Goal: Task Accomplishment & Management: Use online tool/utility

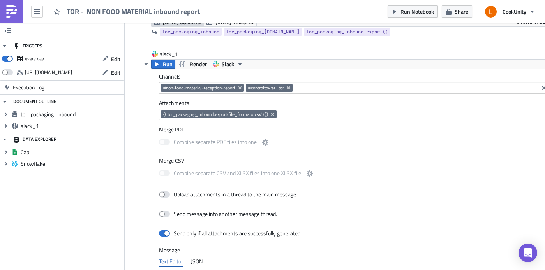
scroll to position [486, 0]
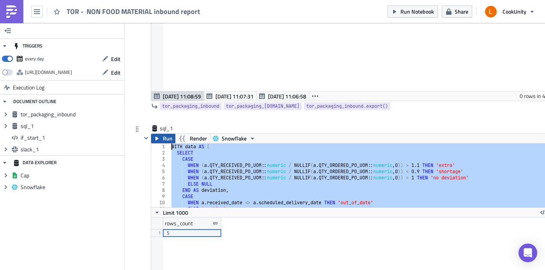
drag, startPoint x: 187, startPoint y: 203, endPoint x: 161, endPoint y: 141, distance: 67.4
click at [161, 141] on div "Run Render Snowflake ; 1 2 3 4 5 6 7 8 9 10 11 12 WITH data AS ( SELECT CASE WH…" at bounding box center [354, 226] width 407 height 184
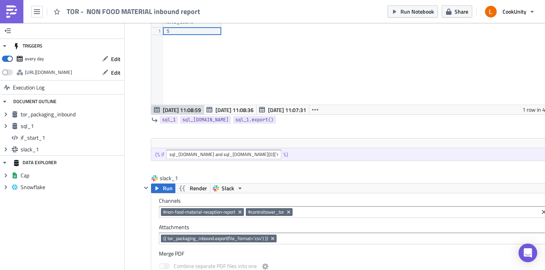
scroll to position [387, 0]
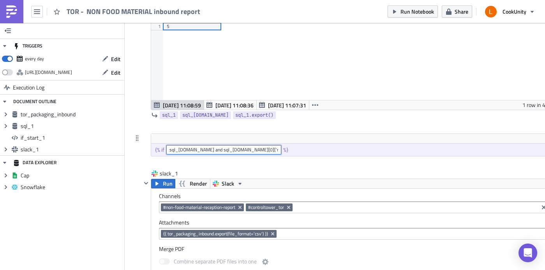
drag, startPoint x: 273, startPoint y: 149, endPoint x: 168, endPoint y: 149, distance: 105.2
click at [168, 149] on input "sql_1.data and sql_1.data[0]['rows_count'] | int > 0" at bounding box center [223, 149] width 115 height 9
click at [274, 129] on div at bounding box center [349, 126] width 417 height 9
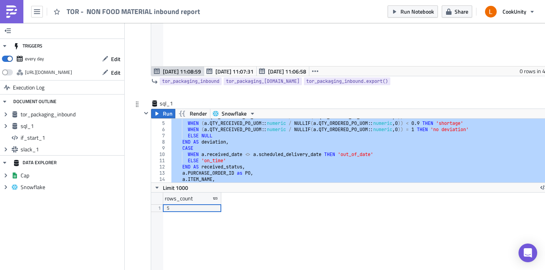
scroll to position [47, 0]
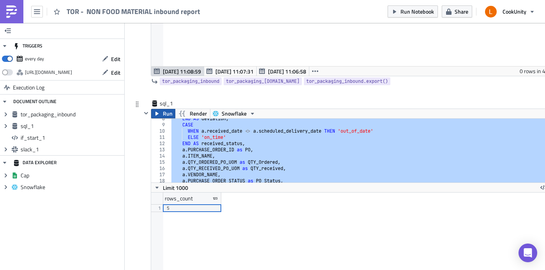
click at [169, 117] on span "Run" at bounding box center [168, 113] width 10 height 9
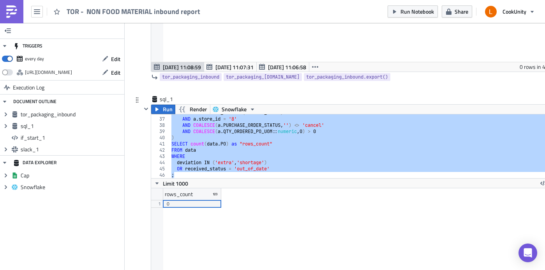
scroll to position [89, 406]
click at [258, 157] on div "AND a . RECEIVED_DATE = ( current_date ) AND a . store_id = '8' AND COALESCE ( …" at bounding box center [361, 148] width 382 height 76
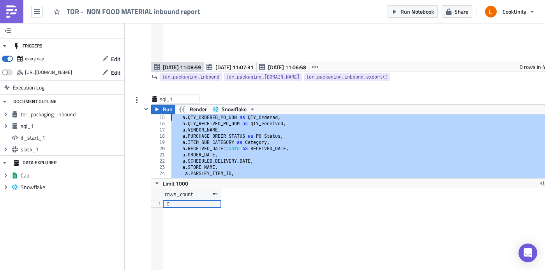
scroll to position [0, 0]
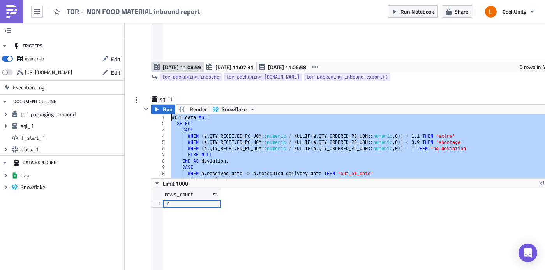
drag, startPoint x: 180, startPoint y: 175, endPoint x: 168, endPoint y: 119, distance: 56.9
click at [168, 119] on div "WHERE 1 2 3 4 5 6 7 8 9 10 11 12 WITH data AS ( SELECT CASE WHEN ( a . QTY_RECE…" at bounding box center [354, 147] width 406 height 64
type textarea "WITH data AS ( SELECT"
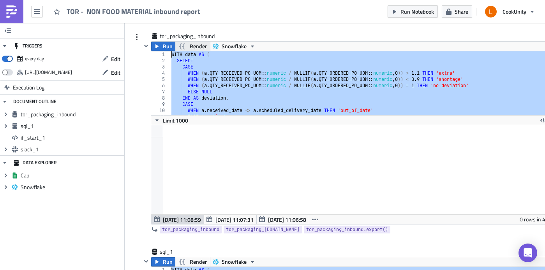
drag, startPoint x: 299, startPoint y: 111, endPoint x: 177, endPoint y: 42, distance: 139.6
click at [177, 42] on div "Run Render Snowflake ORDER BY received_status ASC, deviation ASC; 1 2 3 4 5 6 7…" at bounding box center [354, 133] width 407 height 184
click at [239, 67] on div "WITH data AS ( SELECT CASE WHEN ( a . QTY_RECEIVED_PO_UOM :: numeric / NULLIF (…" at bounding box center [361, 89] width 382 height 76
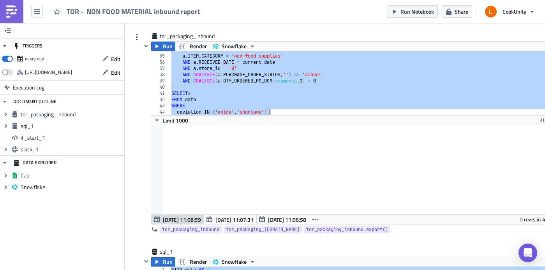
scroll to position [223, 0]
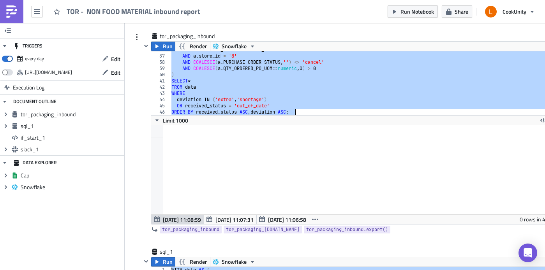
drag, startPoint x: 172, startPoint y: 54, endPoint x: 315, endPoint y: 118, distance: 156.6
click at [315, 118] on div "CASE 36 37 38 39 40 41 42 43 44 45 46 AND a . RECEIVED_DATE = current_date AND …" at bounding box center [354, 137] width 406 height 173
type textarea "OR received_status = 'out_of_date' ORDER BY received_status ASC, deviation ASC;"
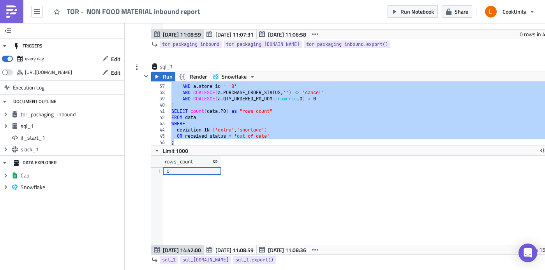
scroll to position [246, 0]
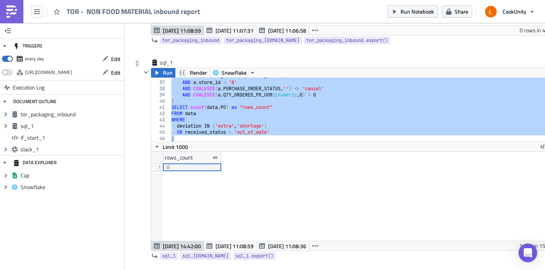
click at [271, 171] on div "rows_count 1 0" at bounding box center [354, 196] width 406 height 89
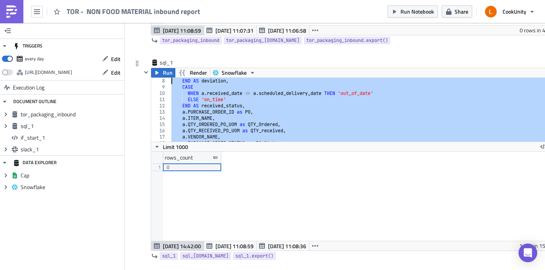
scroll to position [0, 0]
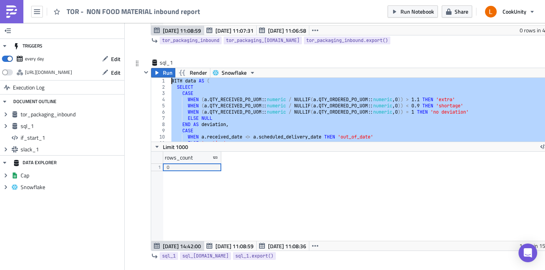
drag, startPoint x: 179, startPoint y: 140, endPoint x: 151, endPoint y: 67, distance: 78.1
click at [151, 67] on div "sql_1 Run Render Snowflake WITH data AS ( SELECT 1 2 3 4 5 6 7 8 9 10 11 12 WIT…" at bounding box center [349, 161] width 417 height 205
click at [140, 64] on icon at bounding box center [137, 63] width 6 height 6
click at [138, 63] on icon at bounding box center [137, 63] width 6 height 6
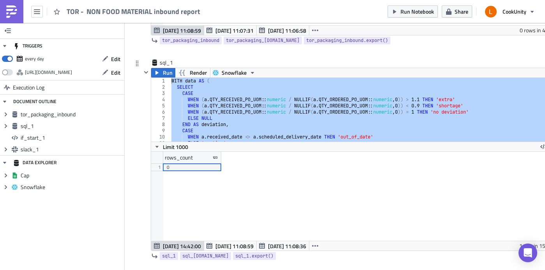
click at [152, 63] on icon at bounding box center [155, 63] width 6 height 6
click at [154, 62] on icon at bounding box center [154, 63] width 5 height 6
click at [134, 64] on icon at bounding box center [137, 63] width 6 height 6
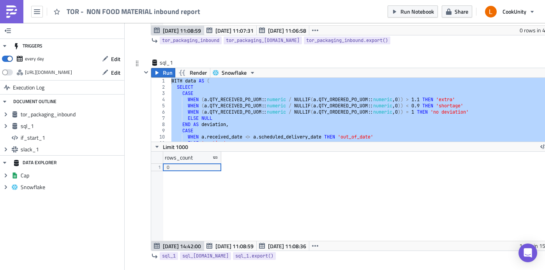
click at [134, 64] on icon at bounding box center [137, 63] width 6 height 6
drag, startPoint x: 134, startPoint y: 64, endPoint x: 134, endPoint y: 67, distance: 3.9
click at [134, 67] on div at bounding box center [136, 63] width 9 height 9
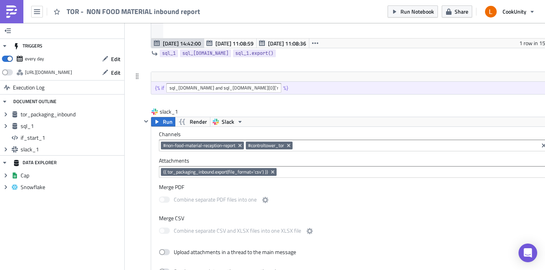
scroll to position [448, 0]
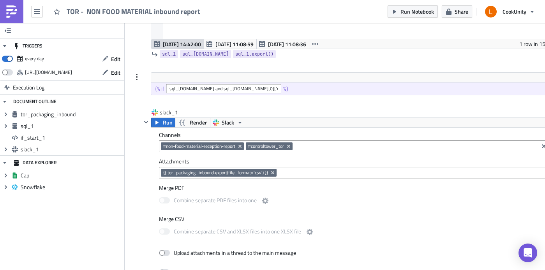
click at [141, 80] on div at bounding box center [136, 76] width 9 height 9
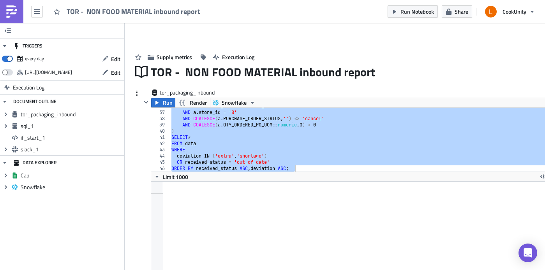
scroll to position [53, 0]
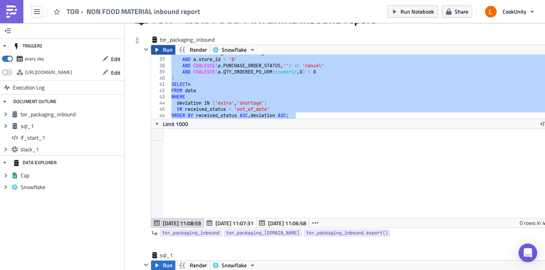
click at [162, 48] on button "Run" at bounding box center [163, 49] width 24 height 9
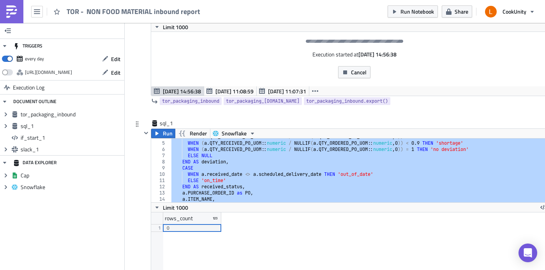
scroll to position [151, 0]
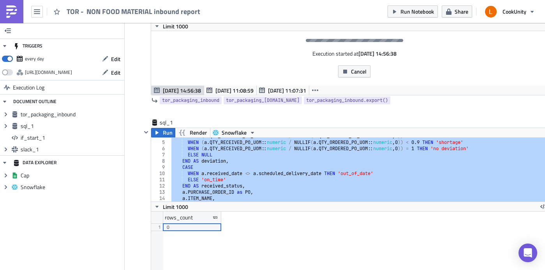
click at [199, 118] on div "tor_packaging_inbound Run Render Snowflake OR received_status = 'out_of_date' O…" at bounding box center [349, 28] width 417 height 181
click at [351, 70] on button "Cancel" at bounding box center [354, 71] width 32 height 12
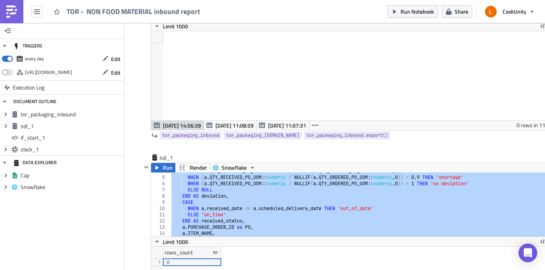
scroll to position [89, 406]
click at [295, 185] on div "WHEN ( a . QTY_RECEIVED_PO_UOM :: numeric / NULLIF ( a . QTY_ORDERED_PO_UOM :: …" at bounding box center [361, 206] width 382 height 76
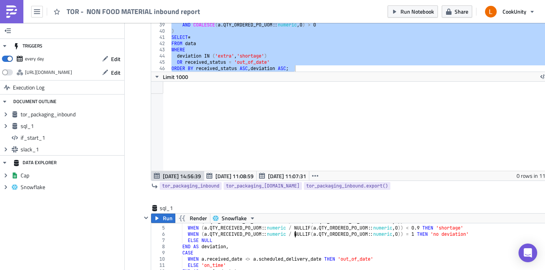
scroll to position [68, 0]
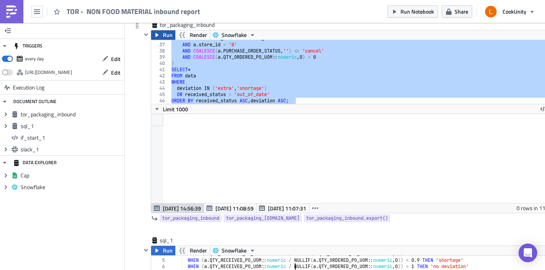
click at [166, 32] on span "Run" at bounding box center [168, 34] width 10 height 9
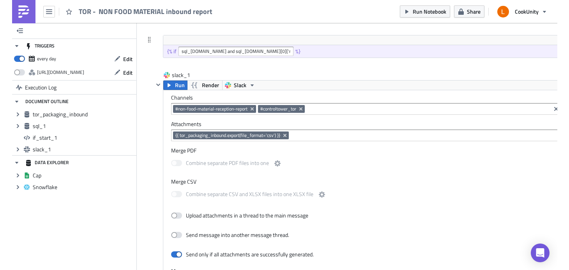
scroll to position [476, 0]
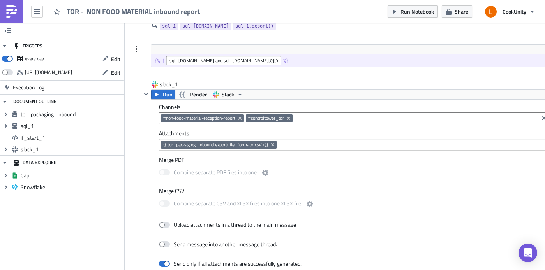
click at [297, 62] on div "{% if sql_[DOMAIN_NAME] and sql_[DOMAIN_NAME][0]['rows_count'] | int > 0 %}" at bounding box center [354, 61] width 406 height 12
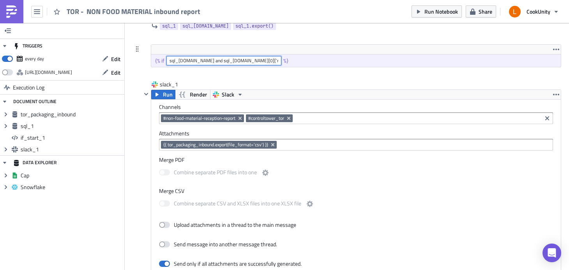
drag, startPoint x: 274, startPoint y: 59, endPoint x: 165, endPoint y: 59, distance: 108.3
click at [165, 59] on div "{% if sql_[DOMAIN_NAME] and sql_[DOMAIN_NAME][0]['rows_count'] | int > 0 %}" at bounding box center [356, 61] width 410 height 12
click at [545, 48] on icon "button" at bounding box center [556, 49] width 6 height 6
click at [139, 49] on icon at bounding box center [137, 49] width 6 height 6
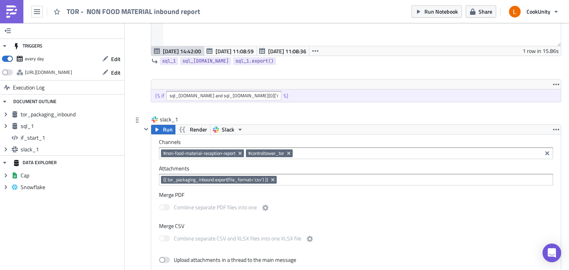
scroll to position [405, 0]
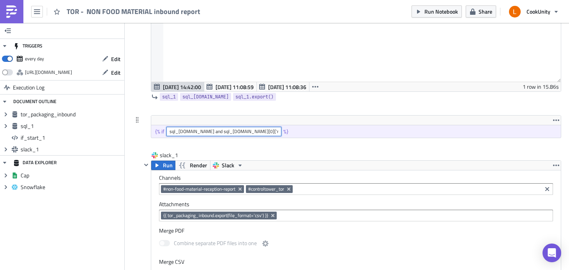
drag, startPoint x: 276, startPoint y: 131, endPoint x: 167, endPoint y: 131, distance: 108.3
click at [167, 131] on input "sql_1.data and sql_1.data[0]['rows_count'] | int > 0" at bounding box center [223, 131] width 115 height 9
click at [439, 11] on span "Run Notebook" at bounding box center [441, 11] width 34 height 8
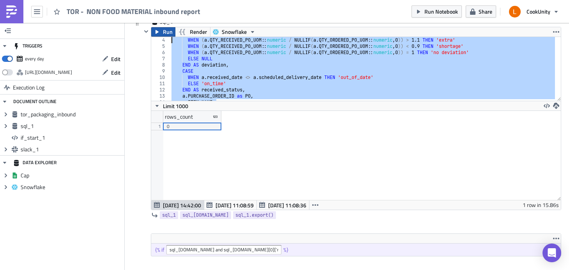
scroll to position [0, 0]
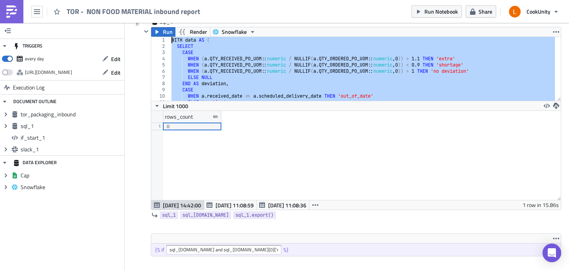
drag, startPoint x: 222, startPoint y: 99, endPoint x: 167, endPoint y: 38, distance: 81.9
click at [166, 32] on div "Run Render Snowflake a.ITEM_NAME, 1 2 3 4 5 6 7 8 9 10 11 12 WITH data AS ( SEL…" at bounding box center [356, 119] width 410 height 184
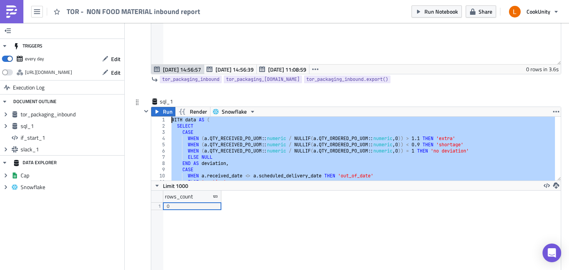
scroll to position [187, 0]
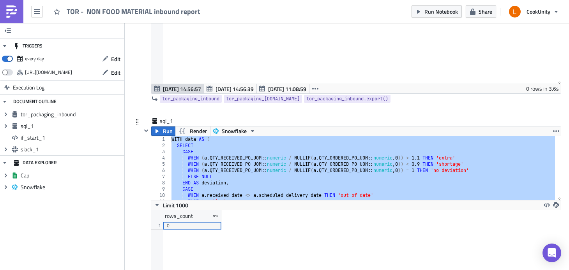
click at [204, 110] on div at bounding box center [351, 110] width 420 height 9
click at [200, 155] on div "WITH data AS ( SELECT CASE WHEN ( a . QTY_RECEIVED_PO_UOM :: numeric / NULLIF (…" at bounding box center [362, 174] width 385 height 76
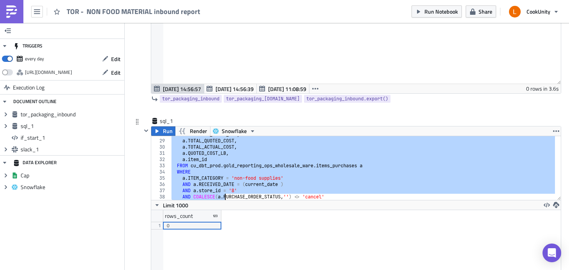
scroll to position [223, 0]
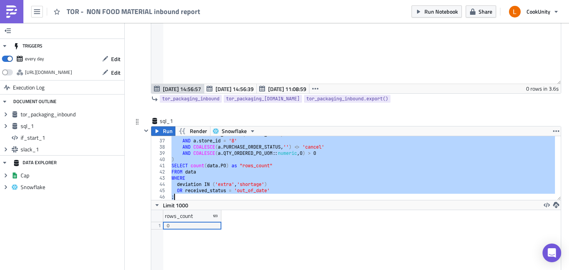
drag, startPoint x: 172, startPoint y: 140, endPoint x: 267, endPoint y: 197, distance: 110.5
click at [267, 197] on div "AND a . RECEIVED_DATE = ( current_date ) AND a . store_id = '8' AND COALESCE ( …" at bounding box center [362, 170] width 385 height 76
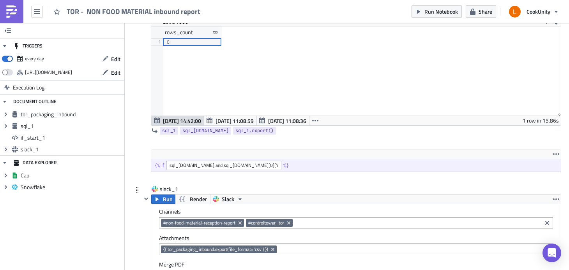
scroll to position [403, 0]
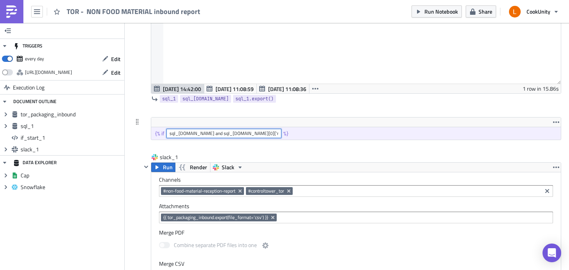
drag, startPoint x: 272, startPoint y: 133, endPoint x: 164, endPoint y: 132, distance: 108.7
click at [164, 132] on div "{% if sql_1.data and sql_1.data[0]['rows_count'] | int > 0 %}" at bounding box center [356, 133] width 410 height 12
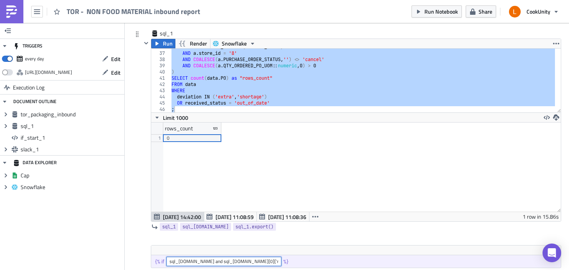
scroll to position [276, 0]
click at [267, 81] on div "AND a . RECEIVED_DATE = ( current_date ) AND a . store_id = '8' AND COALESCE ( …" at bounding box center [362, 82] width 385 height 76
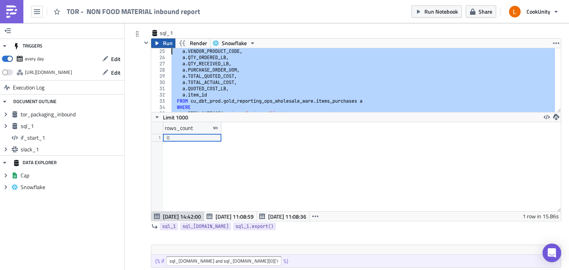
scroll to position [0, 0]
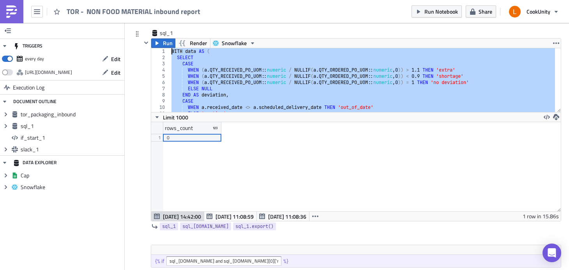
drag, startPoint x: 178, startPoint y: 111, endPoint x: 171, endPoint y: 52, distance: 59.3
click at [171, 52] on div "WITH data AS ( SELECT CASE WHEN ( a . QTY_RECEIVED_PO_UOM :: numeric / NULLIF (…" at bounding box center [362, 86] width 385 height 76
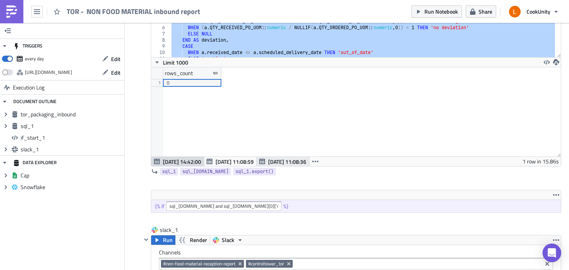
scroll to position [331, 0]
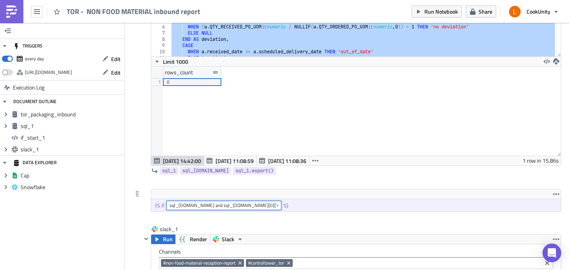
drag, startPoint x: 272, startPoint y: 205, endPoint x: 158, endPoint y: 205, distance: 113.8
click at [158, 205] on div "{% if sql_1.data and sql_1.data[0]['rows_count'] | int > 0 %}" at bounding box center [356, 206] width 410 height 12
click at [424, 7] on span "Run Notebook" at bounding box center [441, 11] width 34 height 8
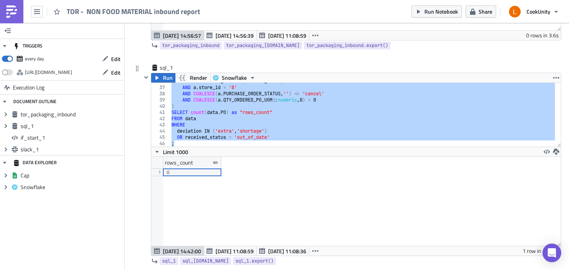
scroll to position [223, 0]
click at [280, 117] on div "AND a . RECEIVED_DATE = ( current_date ) AND a . store_id = '8' AND COALESCE ( …" at bounding box center [362, 116] width 385 height 76
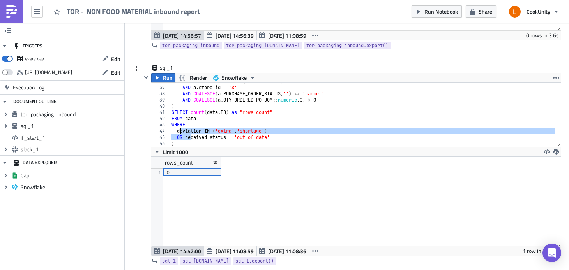
drag, startPoint x: 192, startPoint y: 140, endPoint x: 178, endPoint y: 131, distance: 17.0
click at [178, 131] on div "AND a . RECEIVED_DATE = ( current_date ) AND a . store_id = '8' AND COALESCE ( …" at bounding box center [362, 116] width 385 height 76
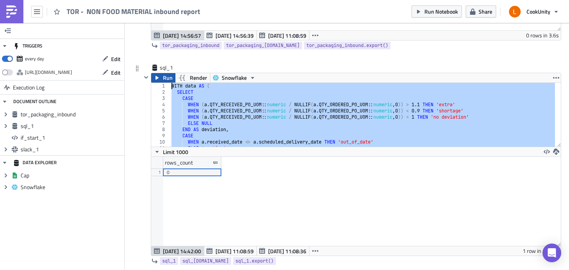
scroll to position [0, 0]
drag, startPoint x: 176, startPoint y: 143, endPoint x: 167, endPoint y: 87, distance: 57.3
click at [167, 87] on div "deviation IN ('extra','shortage') OR received_status = 'out_of_date' 1 2 3 4 5 …" at bounding box center [356, 115] width 410 height 64
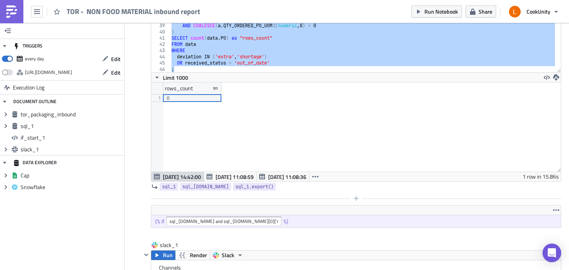
scroll to position [348, 0]
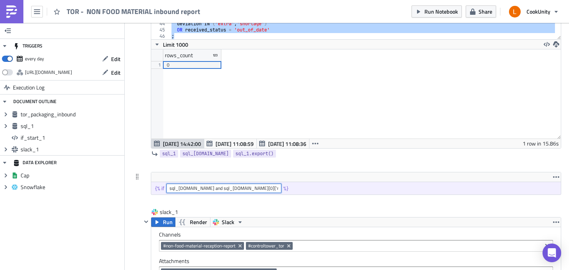
drag, startPoint x: 272, startPoint y: 189, endPoint x: 165, endPoint y: 190, distance: 106.4
click at [165, 190] on div "{% if sql_1.data and sql_1.data[0]['rows_count'] | int > 0 %}" at bounding box center [356, 188] width 410 height 12
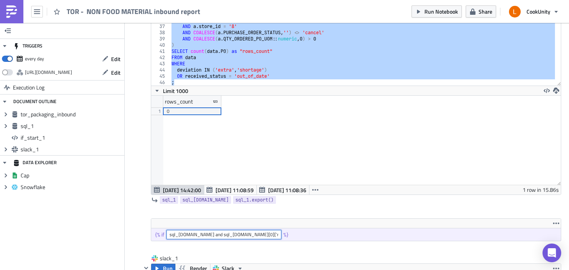
scroll to position [247, 0]
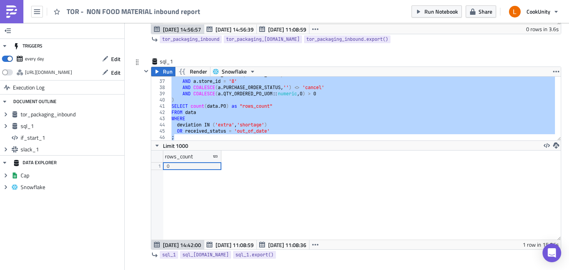
click at [294, 113] on div "AND a . RECEIVED_DATE = ( current_date ) AND a . store_id = '8' AND COALESCE ( …" at bounding box center [362, 110] width 385 height 76
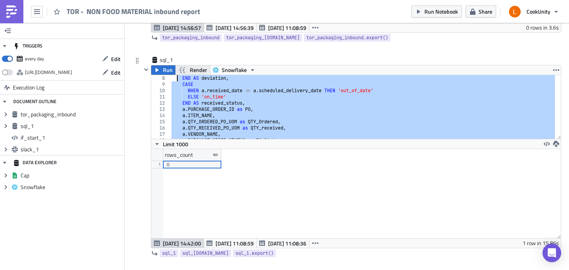
scroll to position [0, 0]
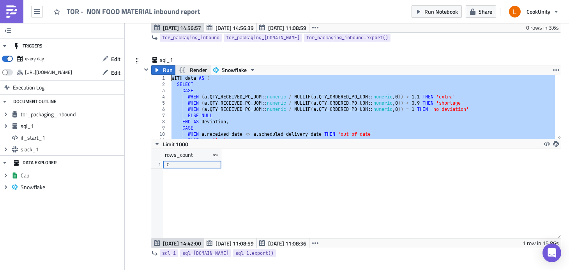
drag, startPoint x: 180, startPoint y: 135, endPoint x: 177, endPoint y: 72, distance: 62.4
click at [177, 72] on div "Run Render Snowflake FROM data 1 2 3 4 5 6 7 8 9 10 11 12 WITH data AS ( SELECT…" at bounding box center [356, 157] width 410 height 184
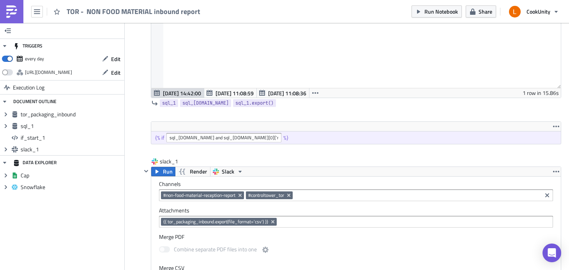
scroll to position [451, 0]
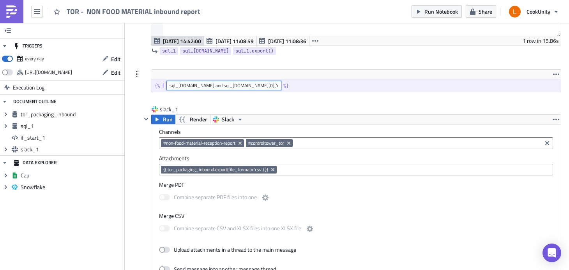
click at [268, 82] on input "sql_1.data and sql_1.data[0]['rows_count'] | int > 0" at bounding box center [223, 85] width 115 height 9
drag, startPoint x: 270, startPoint y: 84, endPoint x: 161, endPoint y: 84, distance: 109.1
click at [161, 84] on div "{% if sql_1.data and sql_1.data[0]['rows_count'] | int > 0 %}" at bounding box center [356, 85] width 410 height 12
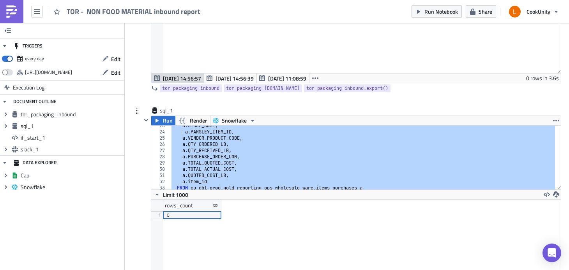
scroll to position [223, 0]
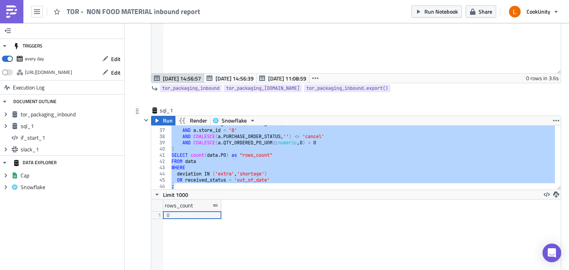
click at [308, 165] on div "AND a . RECEIVED_DATE = ( current_date ) AND a . store_id = '8' AND COALESCE ( …" at bounding box center [362, 159] width 385 height 76
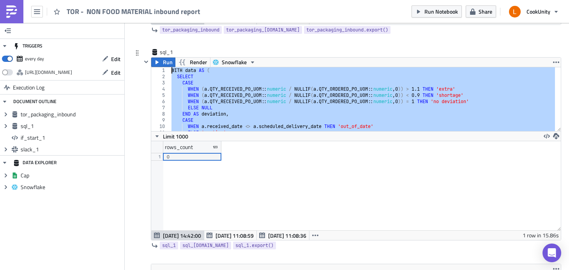
scroll to position [0, 0]
drag, startPoint x: 185, startPoint y: 129, endPoint x: 168, endPoint y: 71, distance: 60.8
click at [168, 71] on div "FROM data 1 2 3 4 5 6 7 8 9 10 11 12 WITH data AS ( SELECT CASE WHEN ( a . QTY_…" at bounding box center [356, 99] width 410 height 64
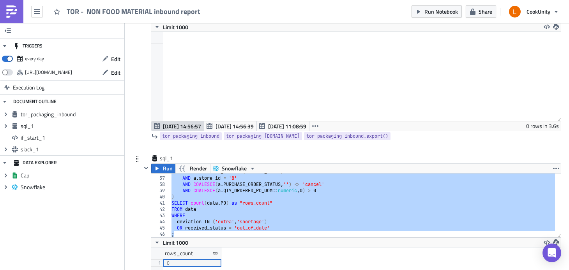
scroll to position [223, 0]
click at [184, 235] on div "AND a . RECEIVED_DATE = ( current_date ) AND a . store_id = '8' AND COALESCE ( …" at bounding box center [362, 207] width 385 height 76
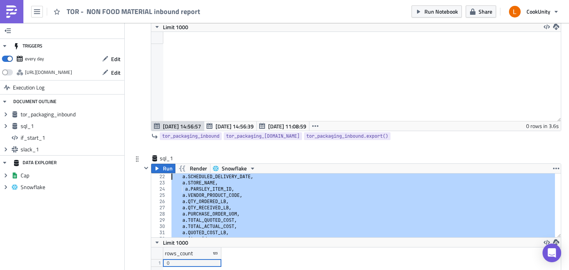
scroll to position [0, 0]
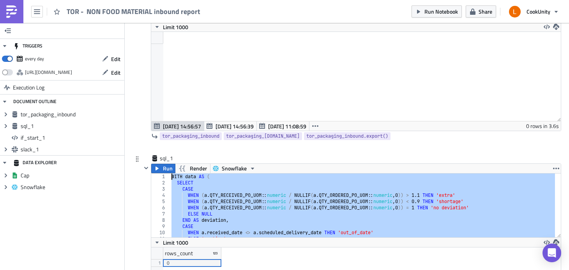
drag, startPoint x: 183, startPoint y: 235, endPoint x: 165, endPoint y: 176, distance: 61.8
click at [165, 176] on div "; 1 2 3 4 5 6 7 8 9 10 11 12 WITH data AS ( SELECT CASE WHEN ( a . QTY_RECEIVED…" at bounding box center [356, 206] width 410 height 64
type textarea "WITH data AS ( SELECT"
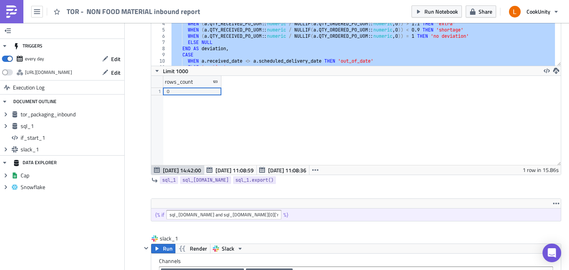
scroll to position [322, 0]
click at [257, 214] on input "sql_[DOMAIN_NAME] and sql_[DOMAIN_NAME][0]['rows_count'] | int > 0" at bounding box center [223, 214] width 115 height 9
drag, startPoint x: 265, startPoint y: 214, endPoint x: 166, endPoint y: 213, distance: 99.8
click at [166, 213] on div "{% if sql_1.data and sql_1.data[0]['rows_count'] | int > 0 %}" at bounding box center [356, 214] width 410 height 12
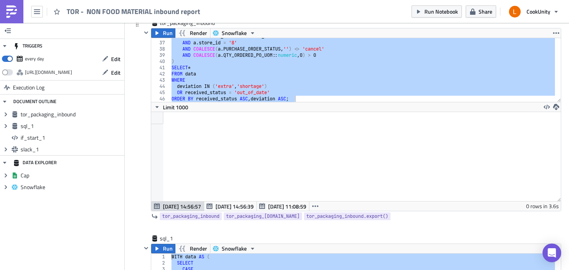
scroll to position [106, 0]
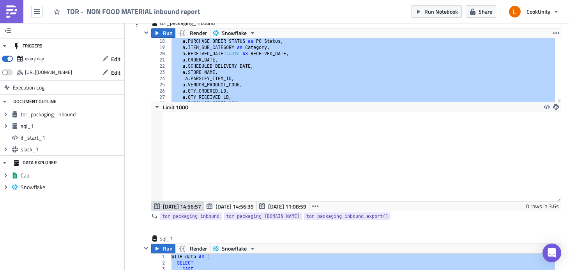
click at [279, 118] on div at bounding box center [356, 118] width 410 height 12
click at [267, 72] on div "a . PURCHASE_ORDER_STATUS as PO_Status , a . ITEM_SUB_CATEGORY as Category , a …" at bounding box center [362, 76] width 385 height 76
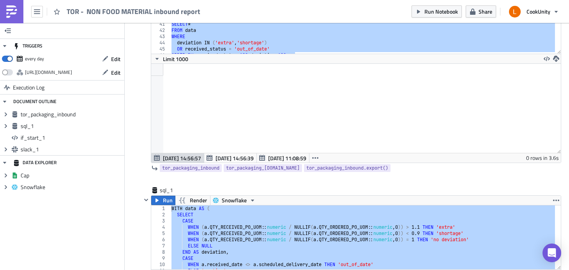
scroll to position [218, 0]
drag, startPoint x: 300, startPoint y: 49, endPoint x: 169, endPoint y: 4, distance: 138.0
click at [169, 4] on div "TOR - NON FOOD MATERIAL inbound report Run Notebook Share CookUnity TRIGGERS ev…" at bounding box center [284, 136] width 569 height 272
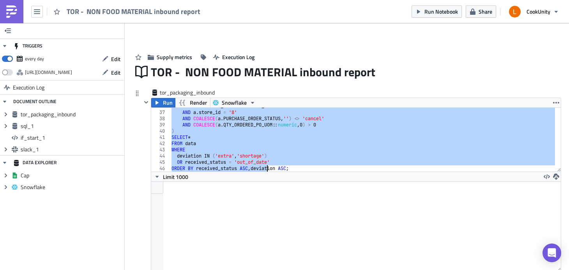
scroll to position [223, 0]
drag, startPoint x: 171, startPoint y: 110, endPoint x: 304, endPoint y: 170, distance: 145.8
click at [304, 170] on div "AND a . RECEIVED_DATE = current_date AND a . store_id = '8' AND COALESCE ( a . …" at bounding box center [362, 141] width 385 height 76
type textarea "OR received_status = 'out_of_date' ORDER BY received_status ASC, deviation ASC;"
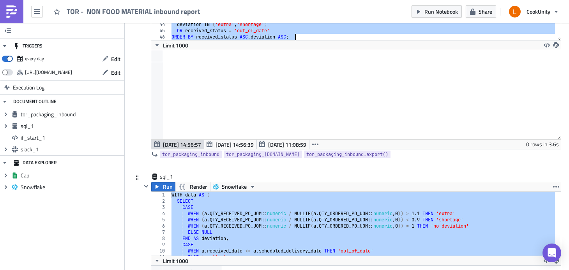
scroll to position [158, 0]
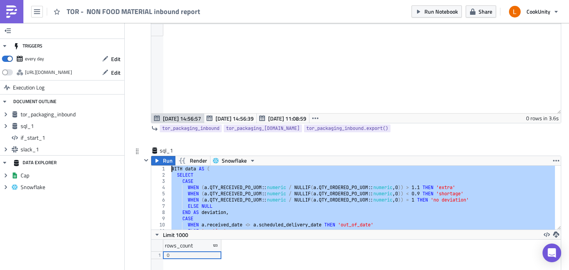
click at [206, 203] on div "WITH data AS ( SELECT CASE WHEN ( a . QTY_RECEIVED_PO_UOM :: numeric / NULLIF (…" at bounding box center [362, 204] width 385 height 76
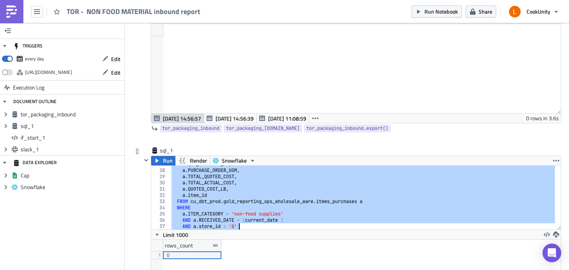
scroll to position [223, 0]
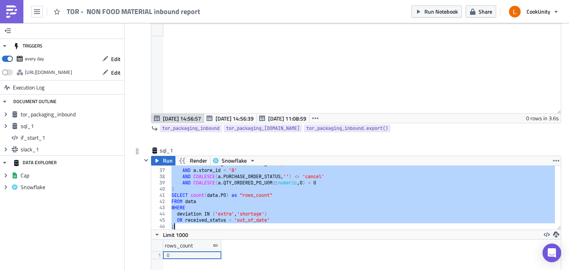
drag, startPoint x: 171, startPoint y: 168, endPoint x: 259, endPoint y: 253, distance: 122.4
click at [259, 253] on div "WHEN (a.QTY_RECEIVED_PO_UOM::numeric / NULLIF(a.QTY_ORDERED_PO_UOM::numeric, 0)…" at bounding box center [356, 252] width 410 height 173
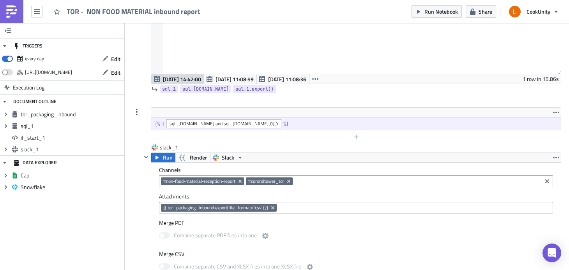
scroll to position [420, 0]
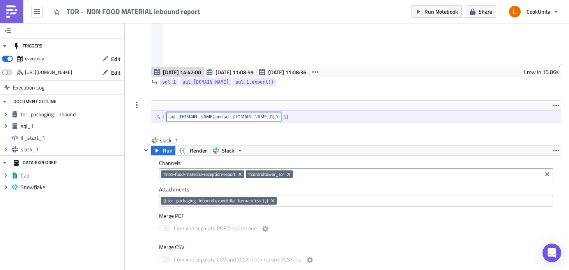
click at [202, 115] on input "sql_[DOMAIN_NAME] and sql_[DOMAIN_NAME][0]['rows_count'] | int > 0" at bounding box center [223, 116] width 115 height 9
drag, startPoint x: 275, startPoint y: 117, endPoint x: 166, endPoint y: 116, distance: 109.1
click at [166, 116] on input "sql_[DOMAIN_NAME] and sql_[DOMAIN_NAME][0]['rows_count'] | int > 0" at bounding box center [223, 116] width 115 height 9
click at [432, 15] on span "Run Notebook" at bounding box center [441, 11] width 34 height 8
drag, startPoint x: 274, startPoint y: 118, endPoint x: 163, endPoint y: 117, distance: 111.4
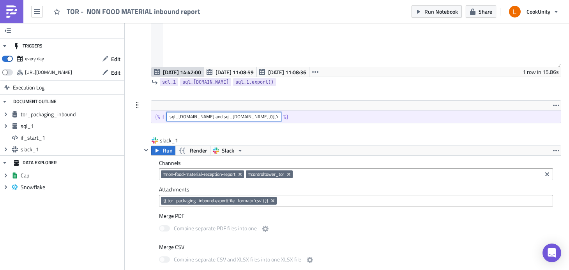
click at [163, 117] on div "{% if sql_1.data and sql_1.data[0]['rows_count'] | int > 0 %}" at bounding box center [356, 117] width 410 height 12
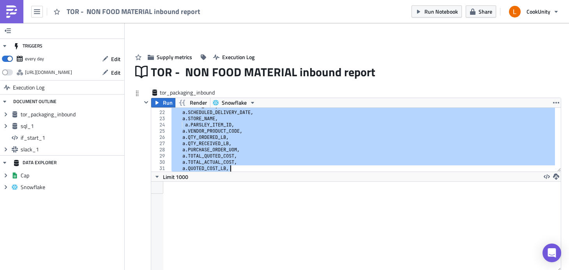
scroll to position [223, 0]
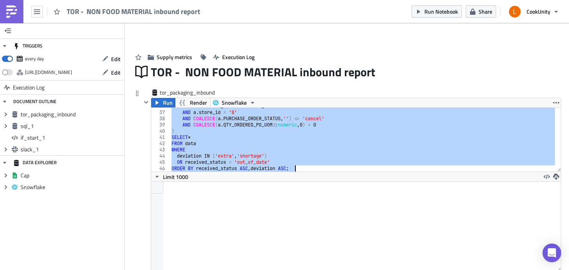
drag, startPoint x: 171, startPoint y: 111, endPoint x: 281, endPoint y: 182, distance: 130.3
click at [281, 182] on div "OR received_status = 'out_of_date' ORDER BY received_status ASC, deviation ASC;…" at bounding box center [356, 194] width 410 height 173
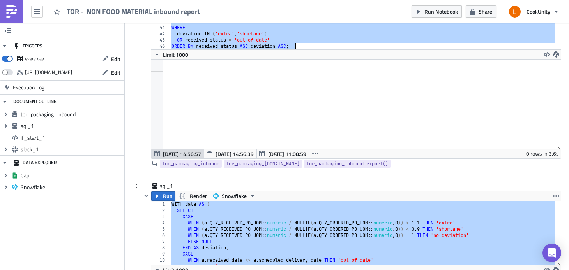
scroll to position [94, 0]
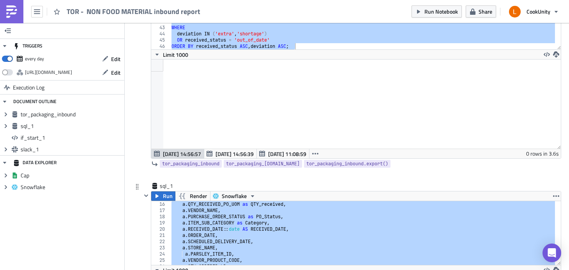
click at [210, 219] on div "a . QTY_RECEIVED_PO_UOM as QTY_received , a . VENDOR_NAME , a . PURCHASE_ORDER_…" at bounding box center [362, 239] width 385 height 76
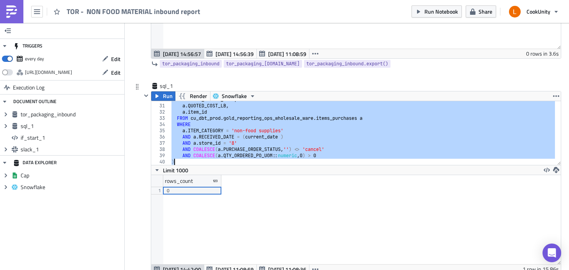
scroll to position [223, 0]
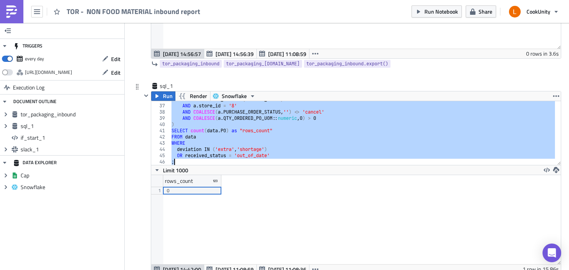
drag, startPoint x: 172, startPoint y: 105, endPoint x: 240, endPoint y: 178, distance: 99.3
click at [240, 178] on div "a.PURCHASE_ORDER_STATUS as PO_Status, 36 37 38 39 40 41 42 43 44 45 46 AND a . …" at bounding box center [356, 187] width 410 height 173
type textarea "OR received_status = 'out_of_date' ;"
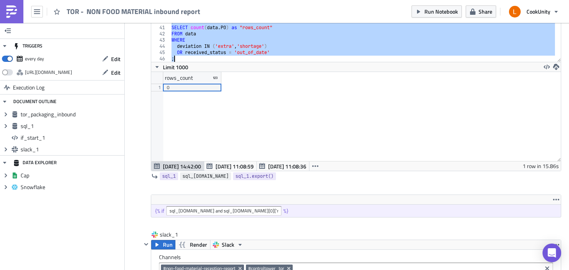
scroll to position [327, 0]
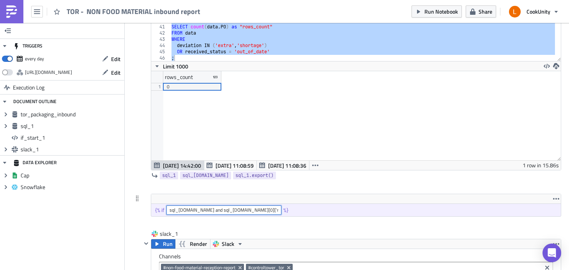
drag, startPoint x: 274, startPoint y: 210, endPoint x: 168, endPoint y: 210, distance: 105.6
click at [168, 210] on input "sql_[DOMAIN_NAME] and sql_[DOMAIN_NAME][0]['rows_count'] | int > 0" at bounding box center [223, 210] width 115 height 9
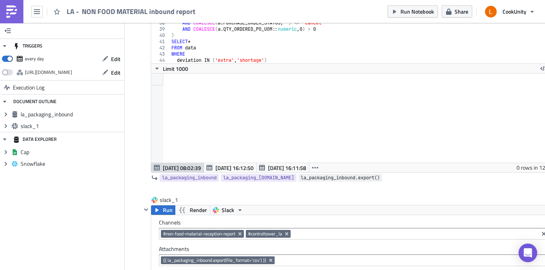
scroll to position [109, 0]
click at [354, 191] on icon "button" at bounding box center [354, 189] width 5 height 5
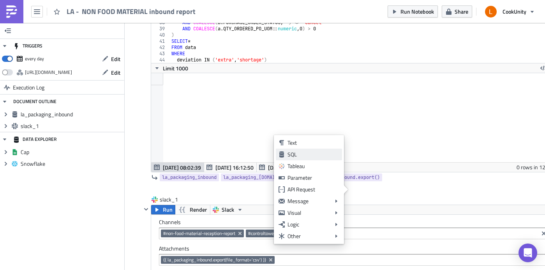
click at [320, 158] on div "SQL" at bounding box center [314, 155] width 52 height 8
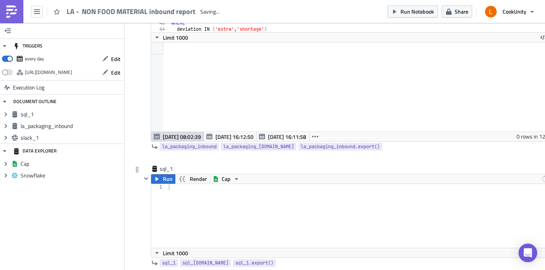
scroll to position [140, 0]
click at [219, 192] on div at bounding box center [362, 222] width 391 height 76
paste textarea ";"
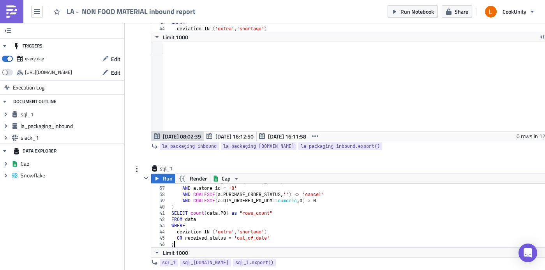
click at [236, 188] on div "AND a . RECEIVED_DATE = ( current_date ) AND a . store_id = '8' AND COALESCE ( …" at bounding box center [361, 217] width 382 height 76
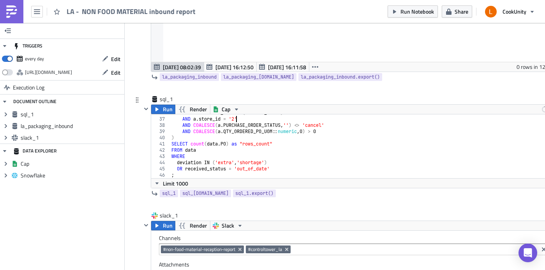
scroll to position [283, 0]
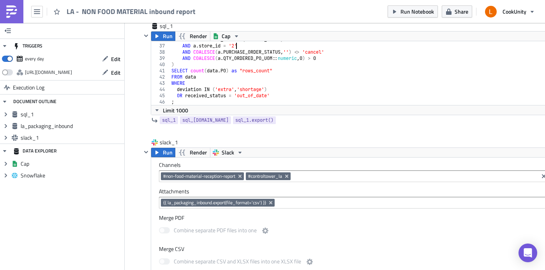
type textarea "AND [DOMAIN_NAME]_id = '2'"
click at [352, 130] on icon "button" at bounding box center [354, 132] width 6 height 6
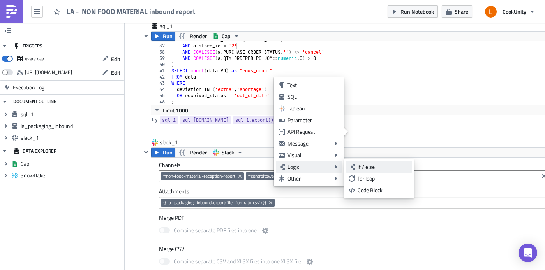
click at [377, 170] on div "if / else" at bounding box center [384, 167] width 52 height 8
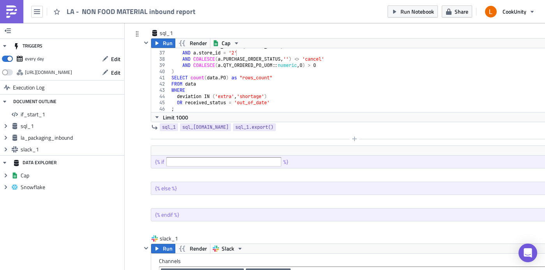
scroll to position [261, 0]
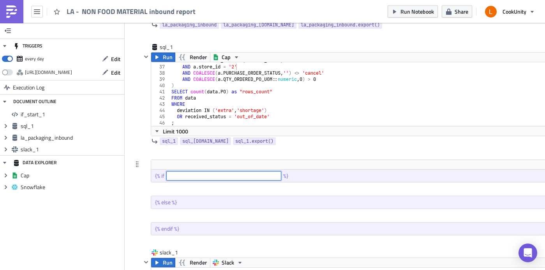
click at [221, 176] on input "text" at bounding box center [223, 175] width 115 height 9
paste input "sql_1.data and sql_1.data[0]['rows_count'] | int > 0"
type input "sql_1.data and sql_1.data[0]['rows_count'] | int > 0"
click at [288, 154] on div at bounding box center [349, 152] width 417 height 9
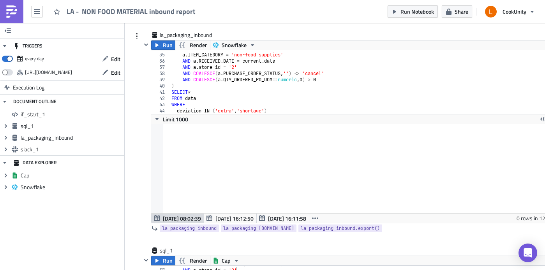
scroll to position [0, 0]
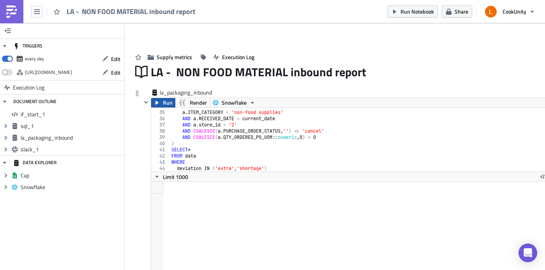
click at [163, 104] on span "Run" at bounding box center [168, 102] width 10 height 9
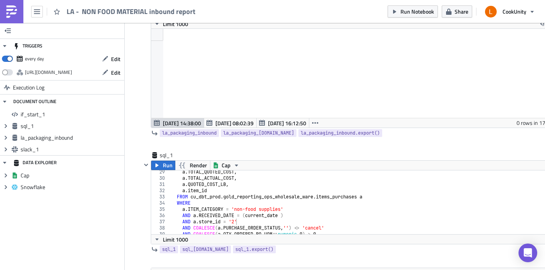
scroll to position [243, 0]
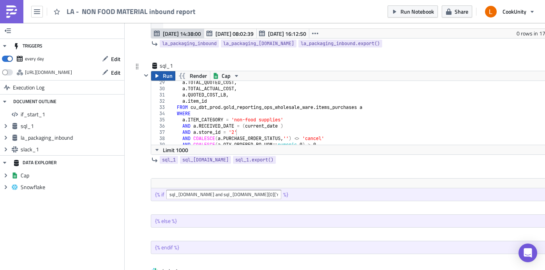
click at [163, 78] on span "Run" at bounding box center [168, 75] width 10 height 9
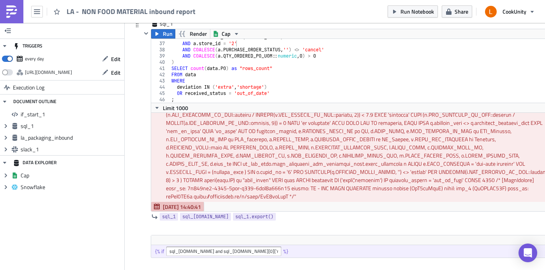
scroll to position [46, 0]
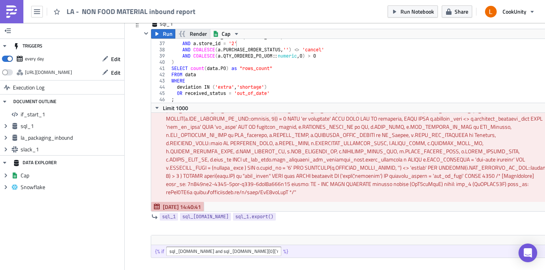
click at [189, 35] on button "Render" at bounding box center [192, 33] width 35 height 9
click at [167, 31] on span "Run" at bounding box center [168, 33] width 10 height 9
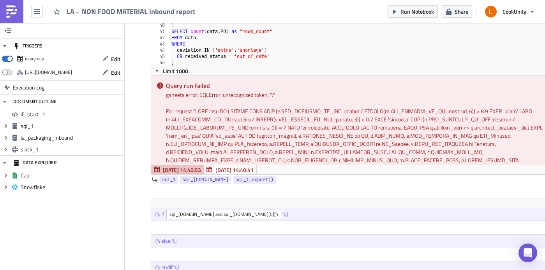
scroll to position [337, 0]
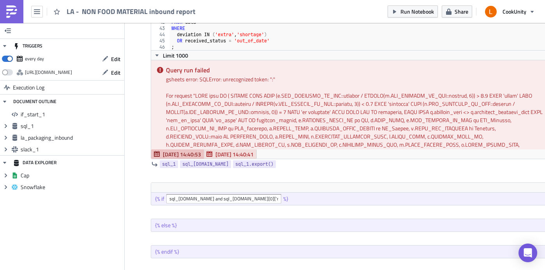
click at [240, 155] on span "Oct 08 14:40:41" at bounding box center [234, 154] width 38 height 8
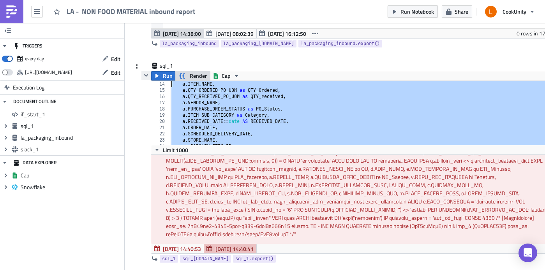
scroll to position [0, 0]
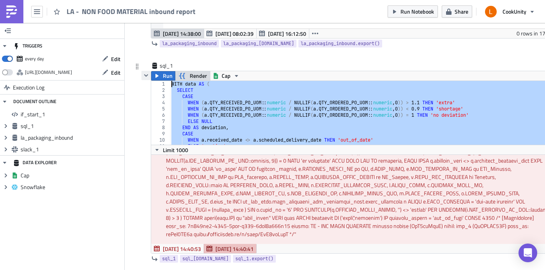
drag, startPoint x: 191, startPoint y: 140, endPoint x: 148, endPoint y: 71, distance: 81.7
click at [148, 71] on div "Run Render Sheets-icon Created with Sketch. Cap ; 1 2 3 4 5 6 7 8 9 10 11 12 WI…" at bounding box center [349, 162] width 417 height 183
click at [182, 89] on div "WITH data AS ( SELECT CASE WHEN ( a . QTY_RECEIVED_PO_UOM :: numeric / NULLIF (…" at bounding box center [361, 119] width 382 height 76
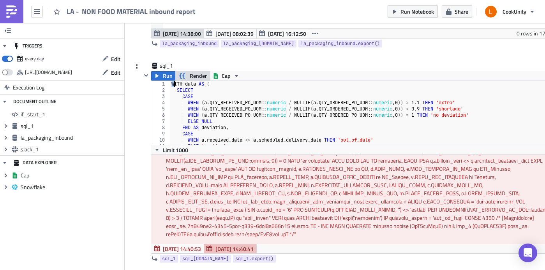
drag, startPoint x: 173, startPoint y: 86, endPoint x: 182, endPoint y: 98, distance: 15.4
click at [182, 98] on div "WITH data AS ( SELECT CASE WHEN ( a . QTY_RECEIVED_PO_UOM :: numeric / NULLIF (…" at bounding box center [361, 119] width 382 height 76
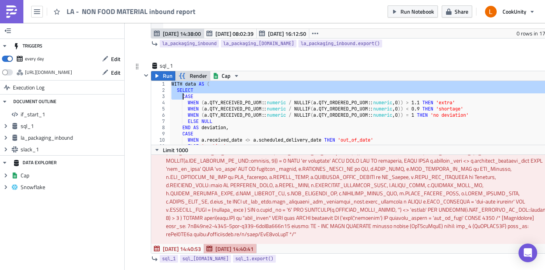
click at [225, 106] on div "WITH data AS ( SELECT CASE WHEN ( a . QTY_RECEIVED_PO_UOM :: numeric / NULLIF (…" at bounding box center [361, 119] width 382 height 76
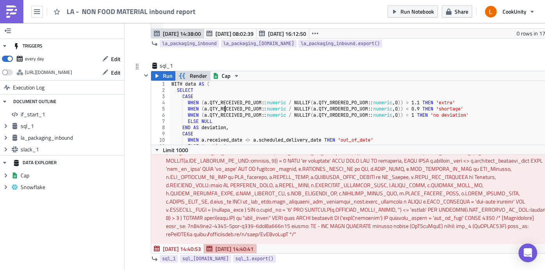
click at [196, 77] on span "Render" at bounding box center [198, 75] width 17 height 9
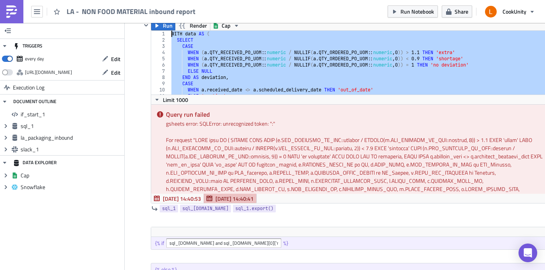
drag, startPoint x: 185, startPoint y: 92, endPoint x: 169, endPoint y: 36, distance: 58.9
click at [169, 36] on div "; 1 2 3 4 5 6 7 8 9 10 11 12 WITH data AS ( SELECT CASE WHEN ( a . QTY_RECEIVED…" at bounding box center [354, 63] width 406 height 64
type textarea "WITH data AS ( SELECT"
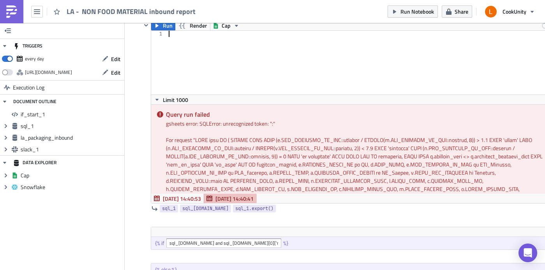
paste textarea "sql_[DOMAIN_NAME] and sql_[DOMAIN_NAME][0]['rows_count'] | int > 0"
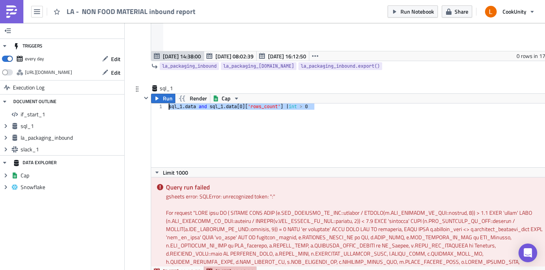
drag, startPoint x: 317, startPoint y: 108, endPoint x: 152, endPoint y: 108, distance: 164.8
click at [152, 108] on div "sql_1.data and sql_1.data[0]['rows_count'] | int > 0 1 sql_1 . data and sql_1 .…" at bounding box center [354, 136] width 406 height 64
paste textarea "sql_[DOMAIN_NAME] and sql_[DOMAIN_NAME][0]['rows_count'] | int > 0"
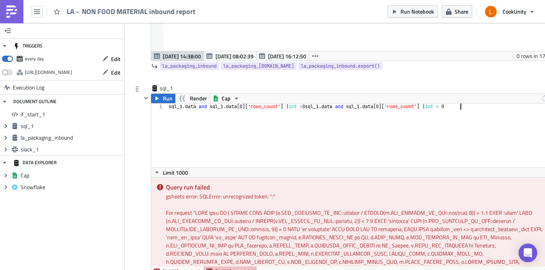
type textarea "sql_[DOMAIN_NAME] and sql_[DOMAIN_NAME][0]['rows_count'] | int > 0"
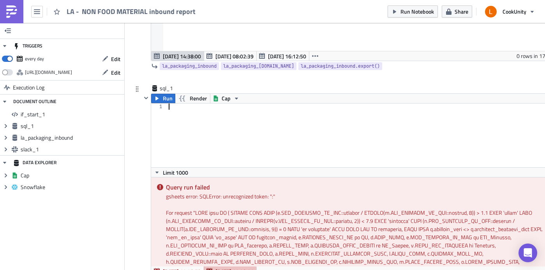
click at [205, 118] on div at bounding box center [362, 142] width 391 height 76
paste textarea ";"
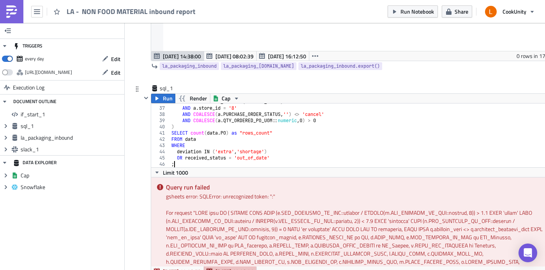
scroll to position [223, 0]
click at [234, 108] on div "AND a . RECEIVED_DATE = ( current_date ) AND a . store_id = '8' AND COALESCE ( …" at bounding box center [361, 137] width 382 height 76
type textarea "AND a.store_id = '2'"
click at [166, 99] on span "Run" at bounding box center [168, 98] width 10 height 9
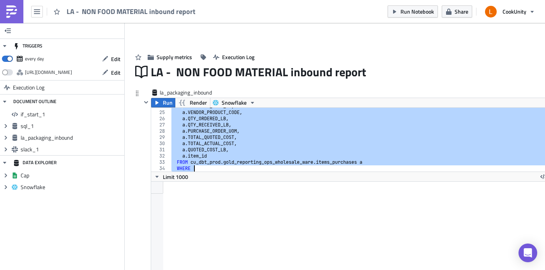
scroll to position [223, 0]
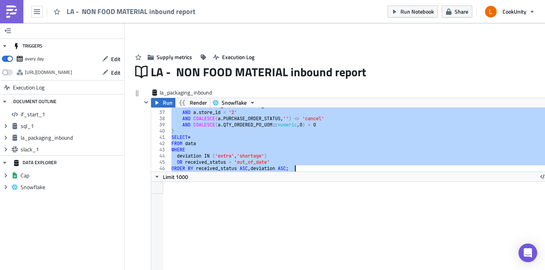
drag, startPoint x: 172, startPoint y: 112, endPoint x: 286, endPoint y: 171, distance: 129.2
click at [286, 171] on div "AND a . RECEIVED_DATE = current_date AND a . store_id = '2' AND COALESCE ( a . …" at bounding box center [361, 141] width 382 height 76
paste textarea "ORDER BY received_status ASC, deviation ASC;"
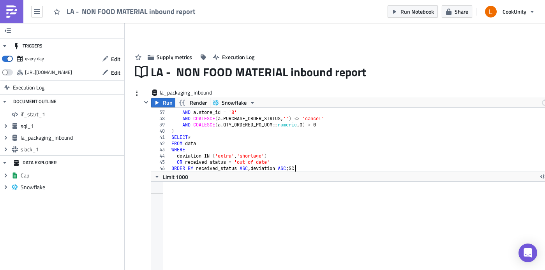
click at [303, 168] on div "AND a . RECEIVED_DATE = current_date AND a . store_id = '8' AND COALESCE ( a . …" at bounding box center [361, 141] width 382 height 76
click at [234, 111] on div "AND a . RECEIVED_DATE = current_date AND a . store_id = '8' AND COALESCE ( a . …" at bounding box center [361, 141] width 382 height 76
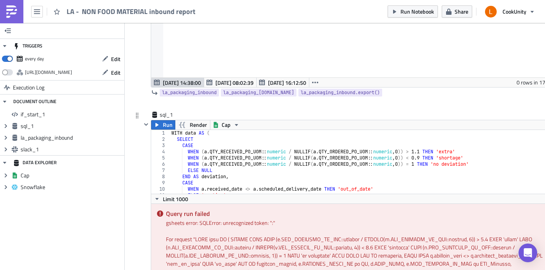
scroll to position [235, 0]
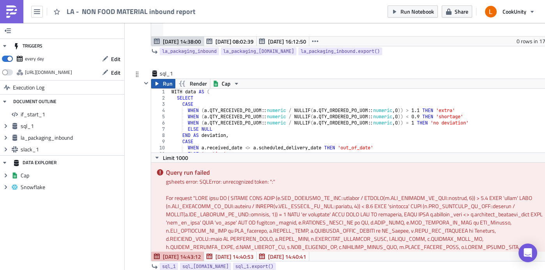
type textarea "AND a.store_id = '2'"
click at [162, 85] on button "Run" at bounding box center [163, 83] width 24 height 9
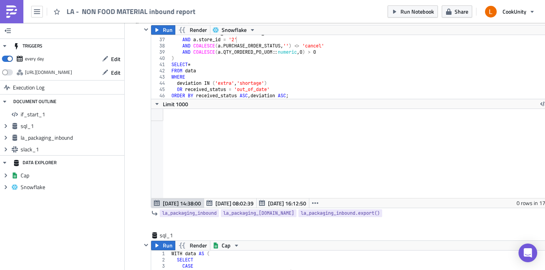
scroll to position [53, 0]
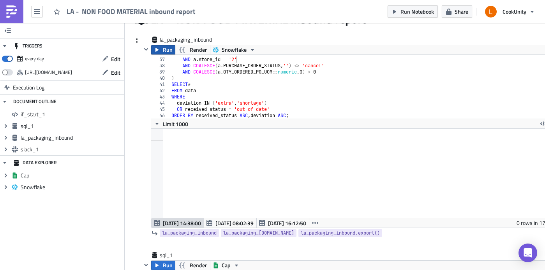
click at [166, 52] on span "Run" at bounding box center [168, 49] width 10 height 9
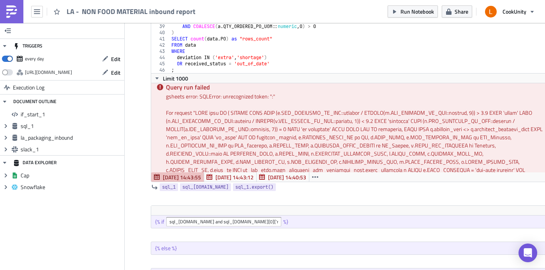
scroll to position [14, 0]
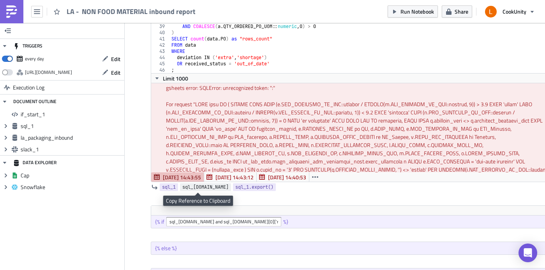
click at [190, 187] on span "sql_[DOMAIN_NAME]" at bounding box center [205, 188] width 46 height 8
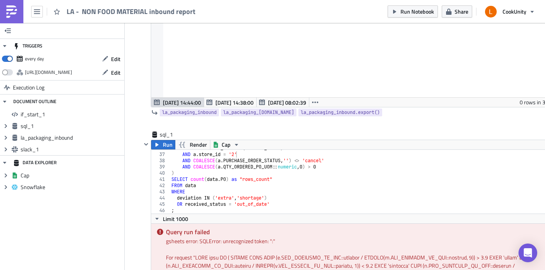
scroll to position [166, 0]
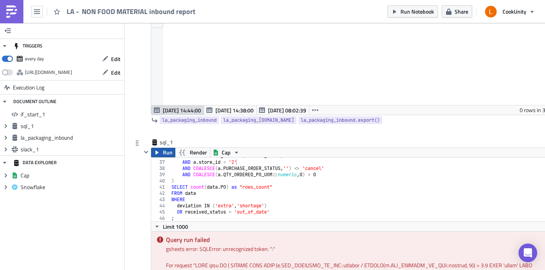
click at [170, 156] on span "Run" at bounding box center [168, 152] width 10 height 9
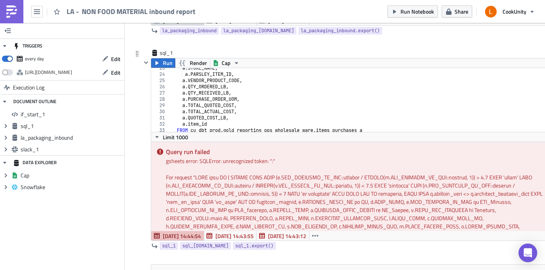
scroll to position [187, 0]
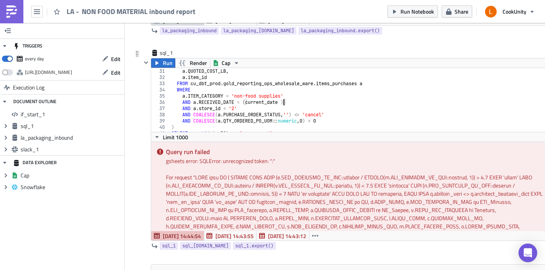
click at [283, 101] on div "a . QUOTED_COST_LB , a . item_id FROM cu_dbt_prod . gold_reporting_ops_wholesal…" at bounding box center [361, 106] width 382 height 76
click at [298, 102] on div "a . QUOTED_COST_LB , a . item_id FROM cu_dbt_prod . gold_reporting_ops_wholesal…" at bounding box center [361, 106] width 382 height 76
click at [247, 102] on div "a . QUOTED_COST_LB , a . item_id FROM cu_dbt_prod . gold_reporting_ops_wholesal…" at bounding box center [361, 106] width 382 height 76
type textarea "AND a.RECEIVED_DATE = current_date"
click at [161, 62] on button "Run" at bounding box center [163, 62] width 24 height 9
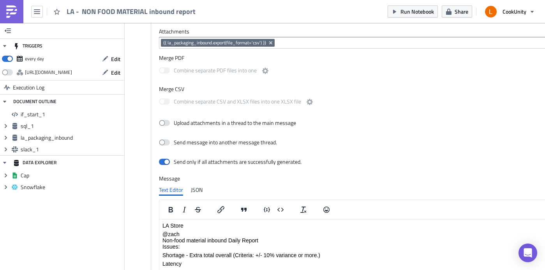
scroll to position [562, 0]
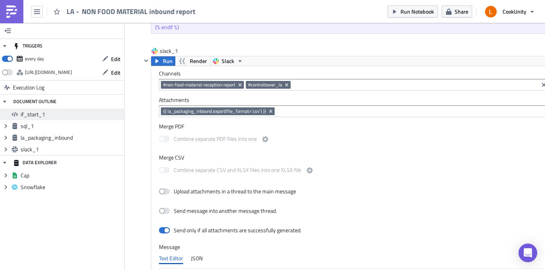
drag, startPoint x: 88, startPoint y: 138, endPoint x: 84, endPoint y: 115, distance: 23.3
click at [84, 115] on ul "if_start_1 Expand group sql_1 Expand group la_packaging_inbound Expand group sl…" at bounding box center [62, 132] width 124 height 47
click at [53, 115] on span "if_start_1" at bounding box center [72, 114] width 102 height 7
drag, startPoint x: 53, startPoint y: 115, endPoint x: 48, endPoint y: 131, distance: 16.5
click at [48, 131] on ul "if_start_1 Expand group sql_1 Expand group la_packaging_inbound Expand group sl…" at bounding box center [62, 132] width 124 height 47
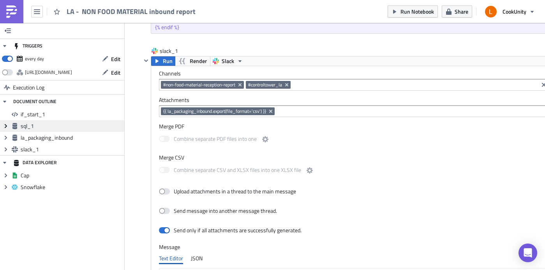
click at [6, 127] on icon "Expand group" at bounding box center [6, 126] width 6 height 6
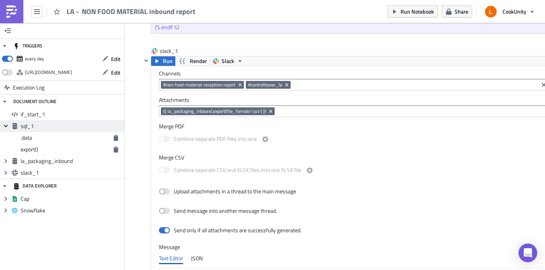
click at [6, 127] on icon "Collapse group" at bounding box center [6, 126] width 6 height 6
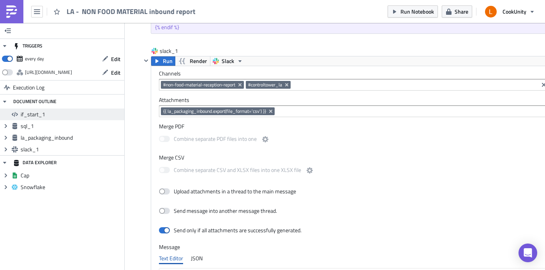
drag, startPoint x: 9, startPoint y: 125, endPoint x: 9, endPoint y: 110, distance: 14.8
click at [9, 110] on ul "if_start_1 Expand group sql_1 Expand group la_packaging_inbound Expand group sl…" at bounding box center [62, 132] width 124 height 47
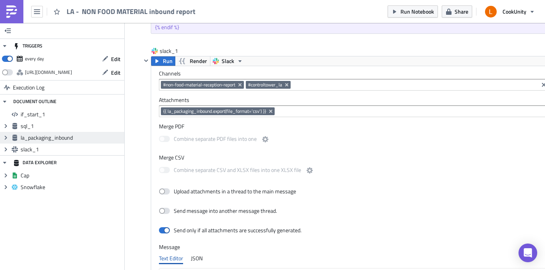
click at [60, 137] on span "la_packaging_inbound" at bounding box center [72, 137] width 102 height 7
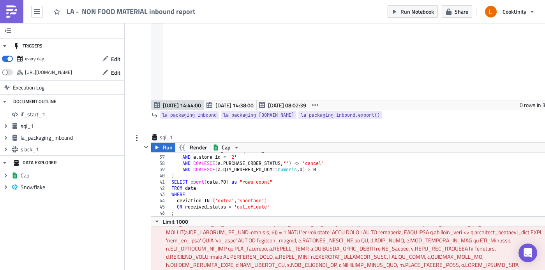
scroll to position [0, 0]
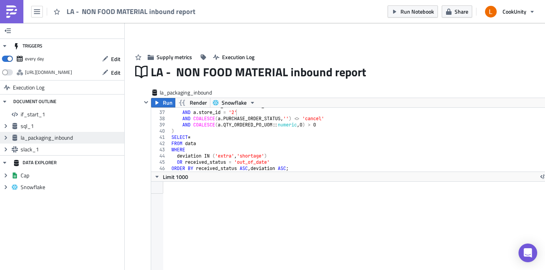
click at [78, 141] on span "la_packaging_inbound" at bounding box center [72, 137] width 102 height 7
click at [240, 55] on span "Execution Log" at bounding box center [238, 57] width 32 height 8
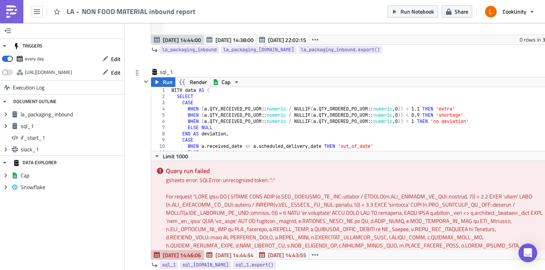
scroll to position [240, 0]
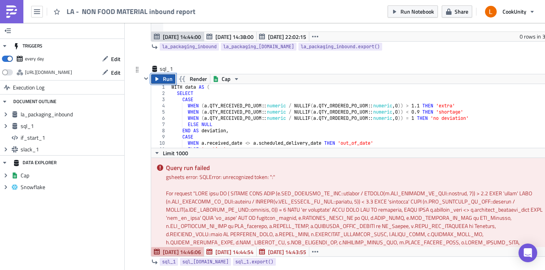
click at [161, 79] on button "Run" at bounding box center [163, 78] width 24 height 9
click at [164, 80] on span "Run" at bounding box center [168, 78] width 10 height 9
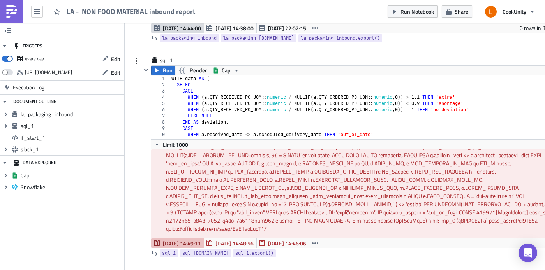
scroll to position [350, 0]
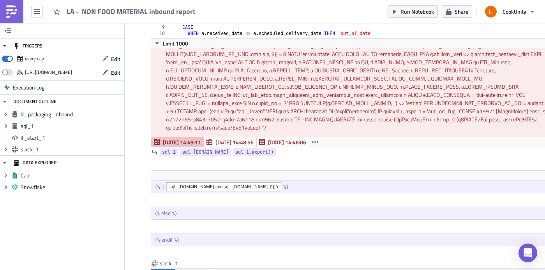
click at [376, 170] on div "sql_1 Run Render Sheets-icon Created with Sketch. Cap 1 2 3 4 5 6 7 8 9 10 11 1…" at bounding box center [349, 62] width 417 height 215
click at [358, 178] on div at bounding box center [354, 175] width 406 height 9
click at [362, 176] on div at bounding box center [354, 175] width 406 height 9
click at [351, 162] on icon "button" at bounding box center [354, 164] width 6 height 6
click at [215, 175] on div at bounding box center [354, 175] width 406 height 9
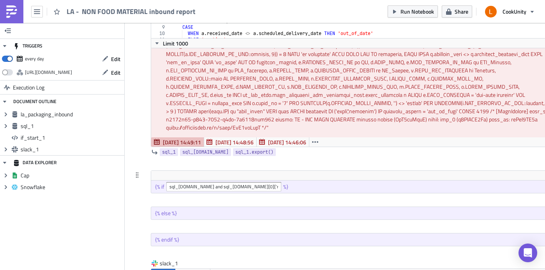
click at [215, 175] on div at bounding box center [354, 175] width 406 height 9
click at [130, 176] on div "Supply metrics Execution Log LA - NON FOOD MATERIAL inbound report la_packaging…" at bounding box center [345, 199] width 441 height 1026
click at [135, 175] on icon at bounding box center [137, 175] width 6 height 6
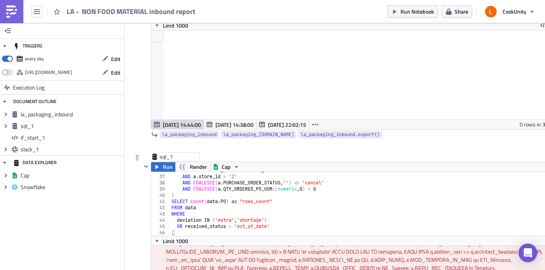
scroll to position [223, 0]
click at [171, 159] on div "sql_1 sql_1" at bounding box center [179, 157] width 39 height 8
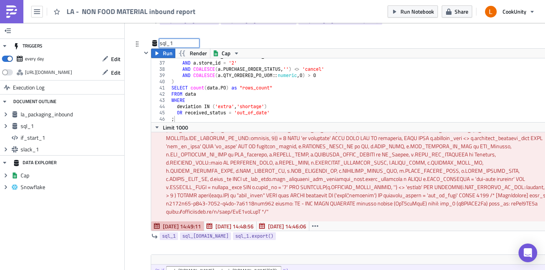
scroll to position [276, 0]
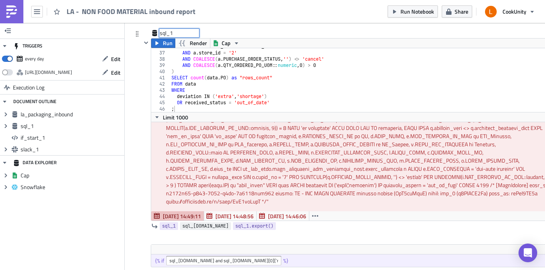
click at [199, 223] on span "sql_[DOMAIN_NAME]" at bounding box center [205, 227] width 46 height 8
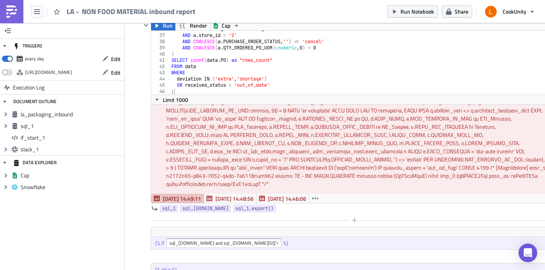
scroll to position [392, 0]
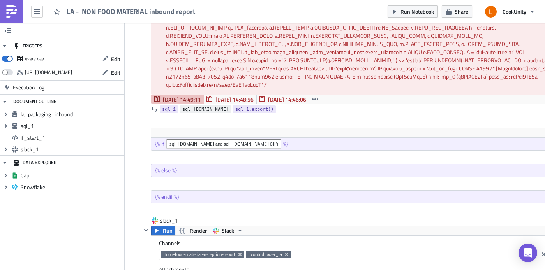
click at [206, 110] on span "sql_[DOMAIN_NAME]" at bounding box center [205, 110] width 46 height 8
click at [207, 109] on span "sql_[DOMAIN_NAME]" at bounding box center [205, 110] width 46 height 8
click at [265, 152] on div "{% if sql_[DOMAIN_NAME] and sql_[DOMAIN_NAME][0]['rows_count'] | int > 0 %}" at bounding box center [349, 140] width 417 height 25
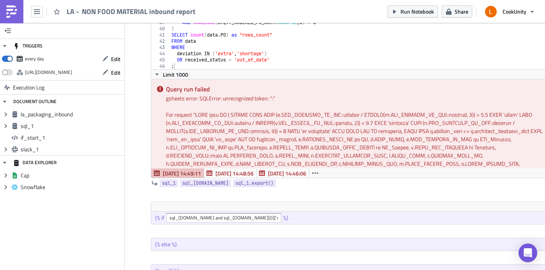
scroll to position [168, 0]
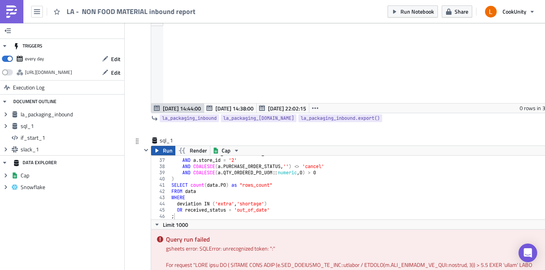
click at [159, 148] on icon "button" at bounding box center [157, 151] width 6 height 6
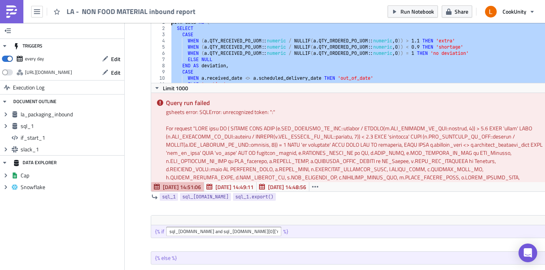
scroll to position [0, 0]
drag, startPoint x: 182, startPoint y: 80, endPoint x: 164, endPoint y: 20, distance: 62.5
click at [164, 20] on div "LA - NON FOOD MATERIAL inbound report Run Notebook Share CookUnity TRIGGERS eve…" at bounding box center [272, 136] width 545 height 272
type textarea "WITH data AS ( SELECT"
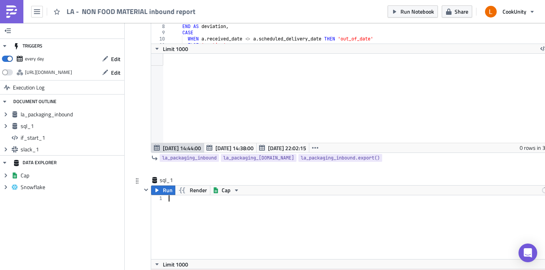
scroll to position [129, 0]
paste textarea "OR received_status = 'out_of_date';"
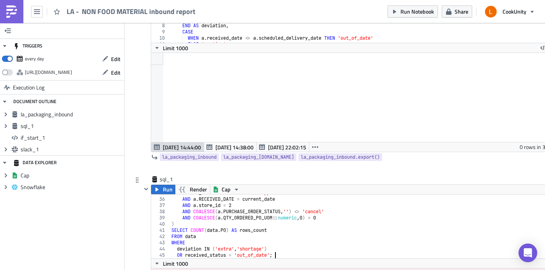
scroll to position [217, 0]
click at [164, 192] on span "Run" at bounding box center [168, 189] width 10 height 9
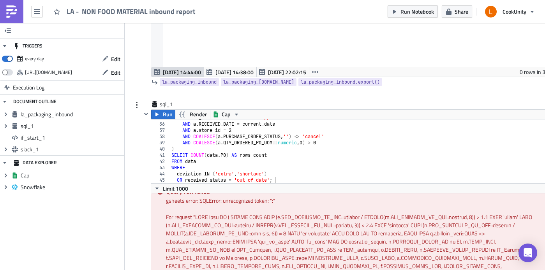
scroll to position [46, 0]
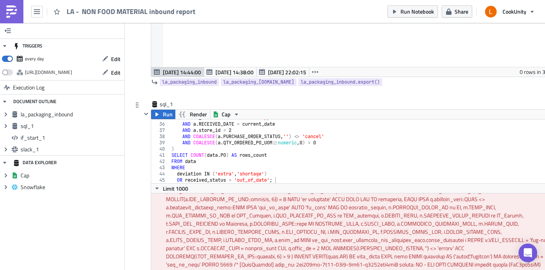
type textarea "AND COALESCE(a.PURCHASE_ORDER_STATUS, '') <> 'cancel'"
click at [252, 138] on div "a . ITEM_CATEGORY = 'non-food supplies' AND a . RECEIVED_DATE = current_date AN…" at bounding box center [361, 153] width 382 height 76
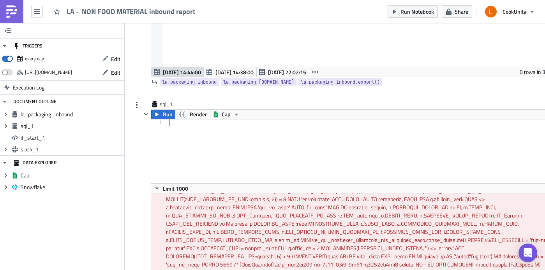
type textarea "OR received_status = 'out_of_date' ;"
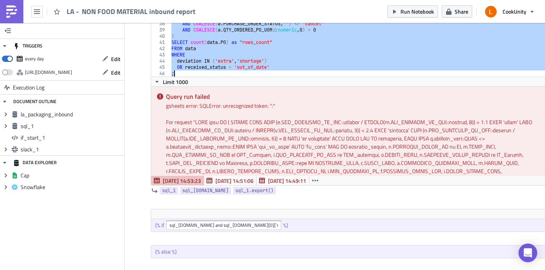
scroll to position [117, 0]
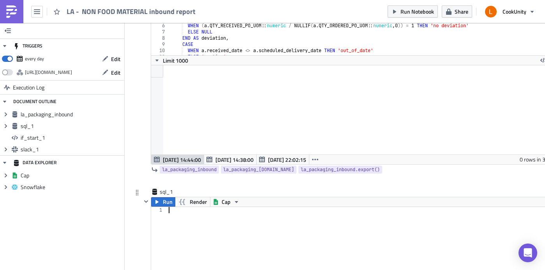
paste textarea ";"
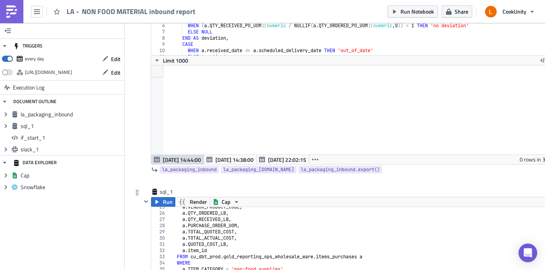
scroll to position [176, 0]
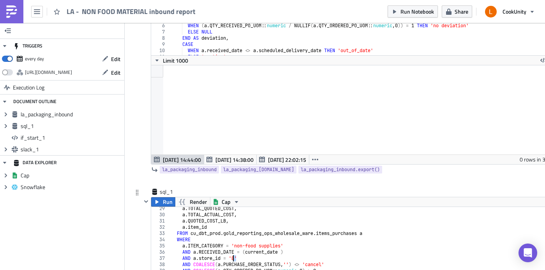
click at [233, 258] on div "a . TOTAL_QUOTED_COST , a . TOTAL_ACTUAL_COST , a . QUOTED_COST_LB , a . item_i…" at bounding box center [361, 244] width 382 height 76
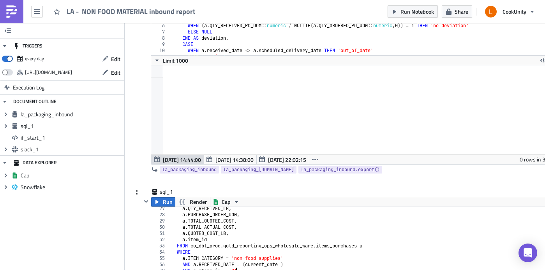
scroll to position [210, 0]
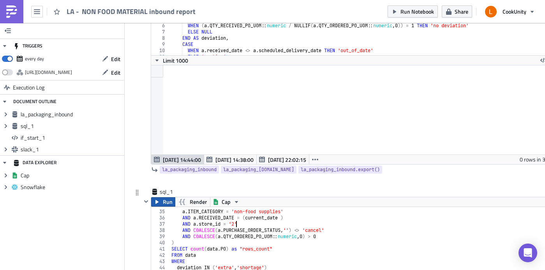
click at [161, 204] on button "Run" at bounding box center [163, 202] width 24 height 9
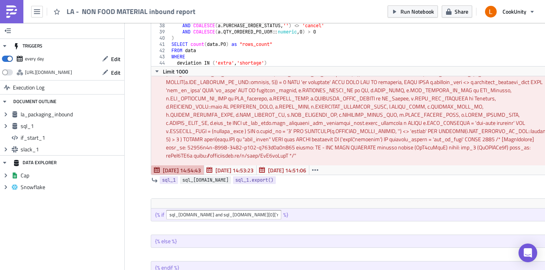
scroll to position [326, 0]
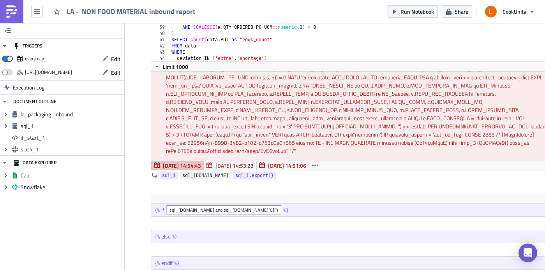
click at [201, 173] on span "sql_[DOMAIN_NAME]" at bounding box center [205, 176] width 46 height 8
click at [244, 210] on input "sql_[DOMAIN_NAME] and sql_[DOMAIN_NAME][0]['rows_count'] | int > 0" at bounding box center [223, 210] width 115 height 9
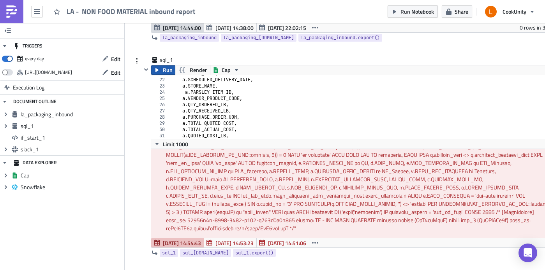
scroll to position [248, 0]
click at [167, 64] on div "sql_1 sql_1" at bounding box center [179, 61] width 39 height 8
click at [167, 69] on span "Run" at bounding box center [168, 70] width 10 height 9
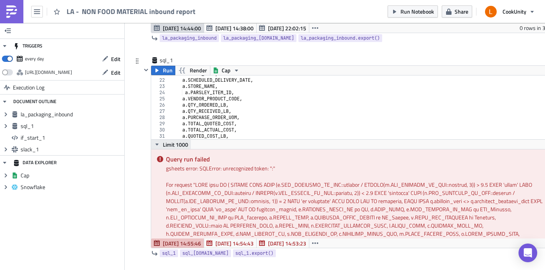
click at [158, 143] on icon "button" at bounding box center [157, 144] width 6 height 6
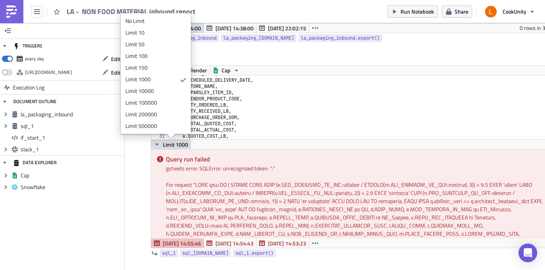
click at [158, 143] on icon "button" at bounding box center [157, 144] width 6 height 6
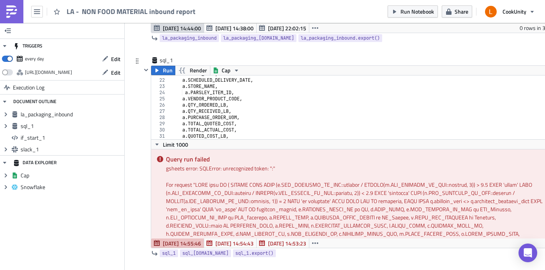
click at [194, 143] on div "Limit 1000" at bounding box center [354, 145] width 406 height 10
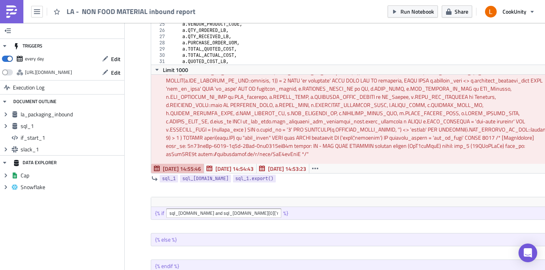
scroll to position [410, 0]
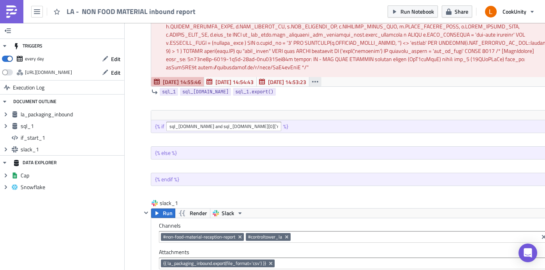
click at [314, 84] on icon "button" at bounding box center [315, 82] width 6 height 6
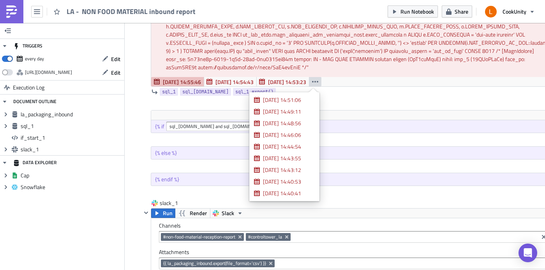
click at [314, 84] on icon "button" at bounding box center [315, 82] width 6 height 6
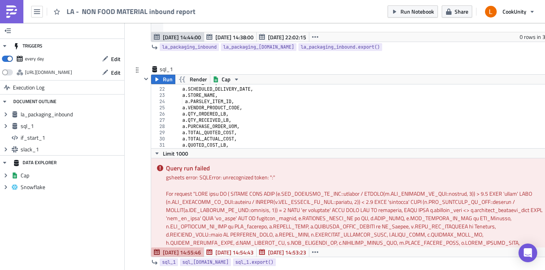
scroll to position [176, 0]
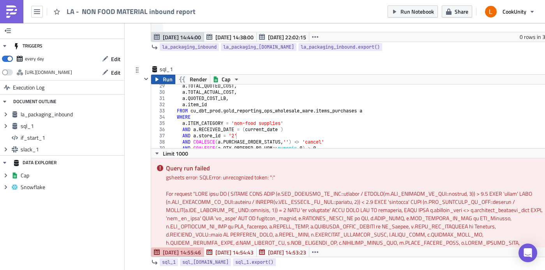
click at [164, 80] on span "Run" at bounding box center [168, 79] width 10 height 9
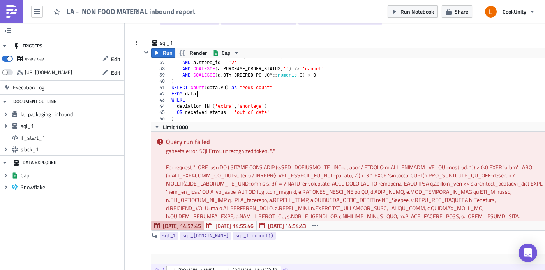
scroll to position [0, 2]
click at [238, 96] on div "AND a . RECEIVED_DATE = ( current_date ) AND a . store_id = '2' AND COALESCE ( …" at bounding box center [361, 91] width 382 height 76
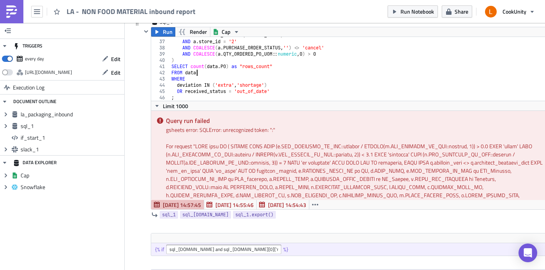
scroll to position [289, 0]
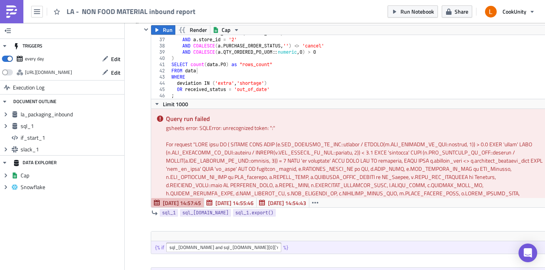
click at [260, 141] on div "For request " "" at bounding box center [359, 189] width 386 height 98
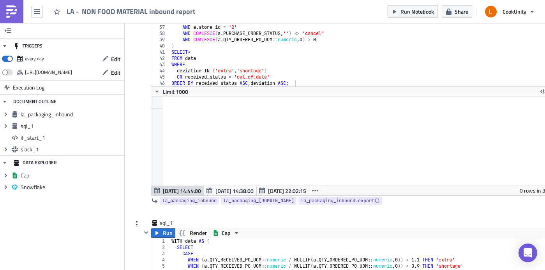
scroll to position [0, 0]
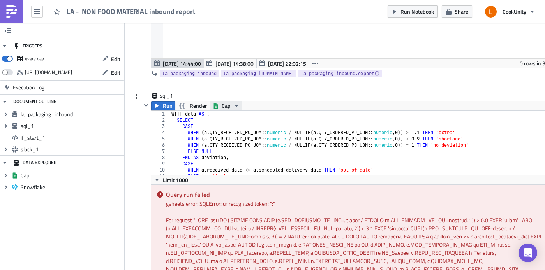
click at [228, 106] on span "Cap" at bounding box center [226, 105] width 9 height 9
click at [224, 132] on div "Snowflake" at bounding box center [251, 131] width 56 height 8
click at [161, 105] on button "Run" at bounding box center [163, 105] width 24 height 9
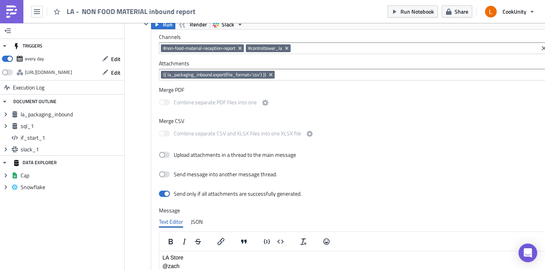
scroll to position [430, 0]
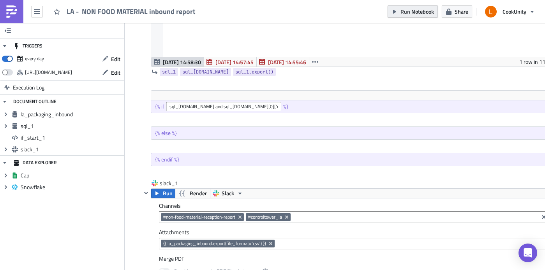
click at [424, 12] on span "Run Notebook" at bounding box center [418, 11] width 34 height 8
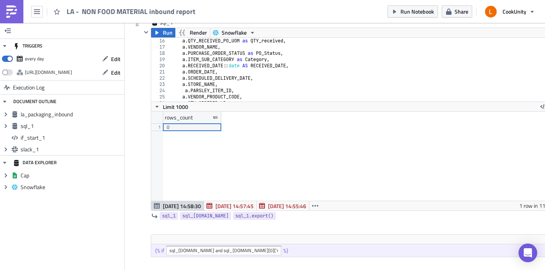
scroll to position [223, 0]
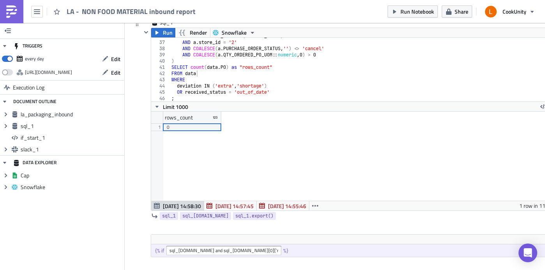
click at [294, 126] on div "rows_count 1 0" at bounding box center [354, 156] width 406 height 89
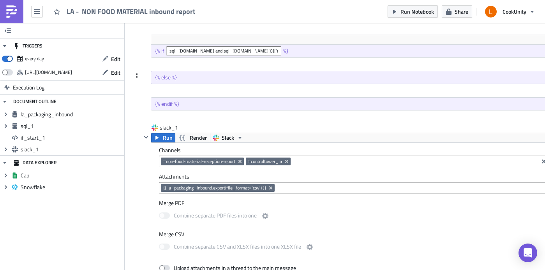
scroll to position [474, 0]
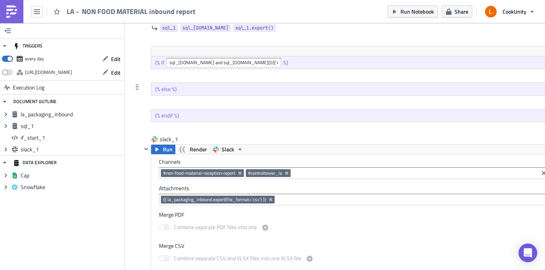
click at [442, 85] on div "{% else %}" at bounding box center [354, 89] width 406 height 12
click at [434, 90] on div "{% else %}" at bounding box center [354, 89] width 406 height 12
click at [139, 88] on icon at bounding box center [137, 87] width 6 height 6
click at [178, 88] on div "{% else %}" at bounding box center [354, 89] width 406 height 12
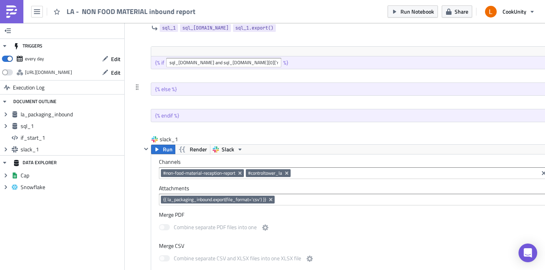
click at [178, 88] on div "{% else %}" at bounding box center [354, 89] width 406 height 12
click at [371, 88] on div "{% else %}" at bounding box center [354, 89] width 406 height 12
drag, startPoint x: 450, startPoint y: 92, endPoint x: 559, endPoint y: 92, distance: 109.5
click at [545, 92] on html "LA - NON FOOD MATERIAL inbound report Run Notebook Share CookUnity TRIGGERS eve…" at bounding box center [272, 136] width 545 height 272
click at [352, 91] on div "{% else %}" at bounding box center [354, 89] width 406 height 12
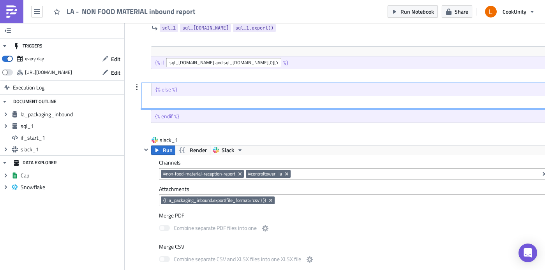
scroll to position [38879, 38562]
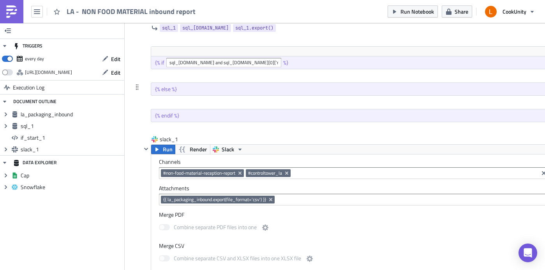
click at [136, 92] on div at bounding box center [136, 87] width 9 height 9
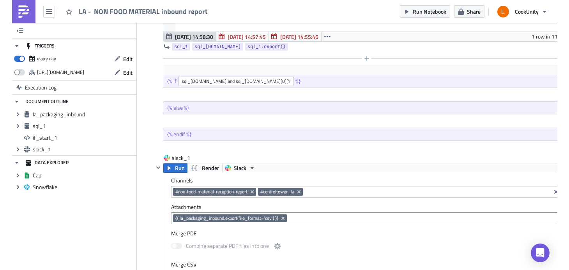
scroll to position [421, 0]
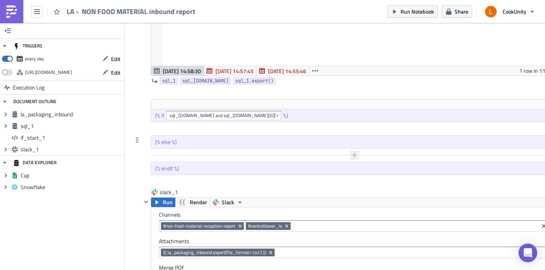
click at [352, 155] on icon "button" at bounding box center [354, 155] width 6 height 6
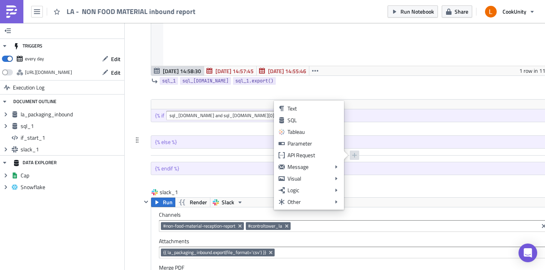
click at [268, 152] on div at bounding box center [349, 155] width 417 height 9
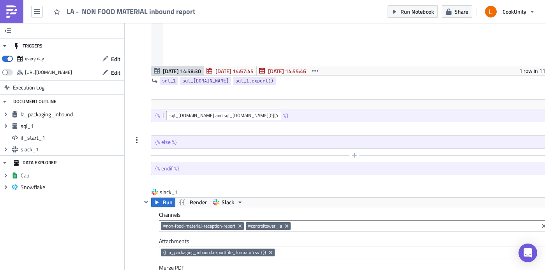
click at [264, 151] on div at bounding box center [349, 155] width 417 height 9
click at [265, 145] on div "{% else %}" at bounding box center [354, 142] width 406 height 12
drag, startPoint x: 422, startPoint y: 145, endPoint x: 529, endPoint y: 136, distance: 107.9
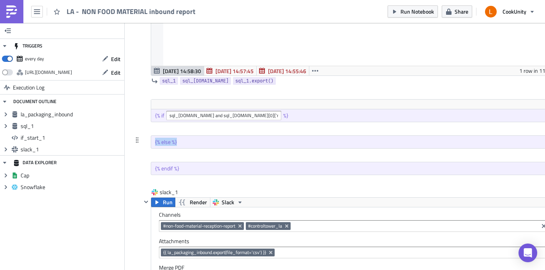
click at [545, 133] on html "LA - NON FOOD MATERIAL inbound report Run Notebook Share CookUnity TRIGGERS eve…" at bounding box center [272, 136] width 545 height 272
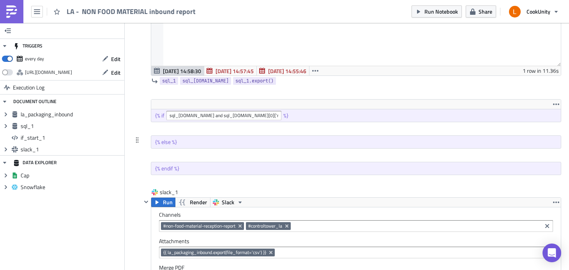
click at [545, 142] on div "{% else %}" at bounding box center [356, 142] width 410 height 12
click at [545, 103] on icon "button" at bounding box center [556, 104] width 6 height 6
click at [498, 133] on div at bounding box center [351, 128] width 420 height 9
click at [545, 138] on div "{% else %}" at bounding box center [356, 142] width 410 height 12
click at [545, 162] on div "{% endif %}" at bounding box center [356, 168] width 410 height 12
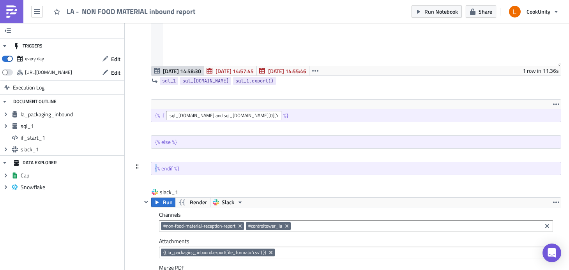
click at [545, 162] on div "{% endif %}" at bounding box center [356, 168] width 410 height 12
click at [545, 162] on div "{% endif %}" at bounding box center [356, 168] width 410 height 13
click at [545, 146] on div "{% else %}" at bounding box center [356, 142] width 410 height 12
drag, startPoint x: 550, startPoint y: 139, endPoint x: 551, endPoint y: 133, distance: 6.3
click at [545, 139] on div "{% else %}" at bounding box center [356, 142] width 410 height 12
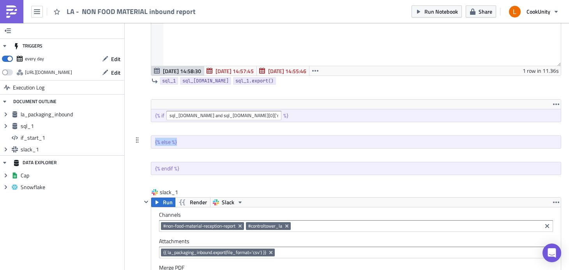
drag, startPoint x: 551, startPoint y: 133, endPoint x: 549, endPoint y: 145, distance: 11.8
click at [545, 141] on div "la_packaging_inbound Run Render Snowflake 1 2 3 4 5 6 7 8 9 10 11 12 WITH data …" at bounding box center [346, 128] width 429 height 920
click at [545, 143] on div "{% else %}" at bounding box center [356, 142] width 410 height 12
click at [545, 141] on div "{% else %}" at bounding box center [356, 142] width 410 height 12
drag, startPoint x: 482, startPoint y: 141, endPoint x: 476, endPoint y: 142, distance: 6.3
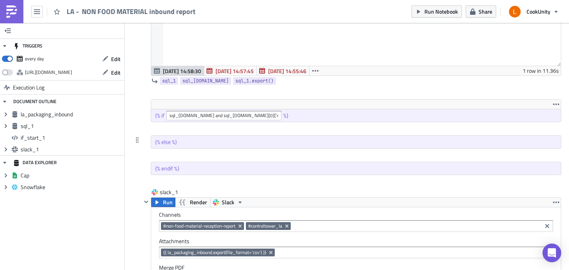
click at [479, 141] on div "{% else %}" at bounding box center [356, 142] width 410 height 12
drag, startPoint x: 403, startPoint y: 143, endPoint x: 371, endPoint y: 143, distance: 31.6
click at [375, 143] on div "{% else %}" at bounding box center [356, 142] width 410 height 12
click at [357, 131] on button "button" at bounding box center [355, 128] width 9 height 9
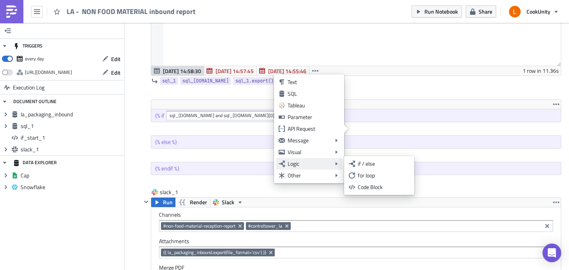
click at [322, 165] on div "Logic" at bounding box center [309, 164] width 43 height 8
click at [380, 170] on link "for loop" at bounding box center [379, 176] width 66 height 12
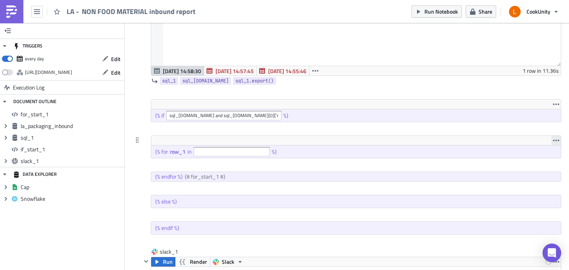
click at [545, 138] on icon "button" at bounding box center [556, 141] width 6 height 6
click at [523, 161] on div "Remove" at bounding box center [538, 159] width 52 height 8
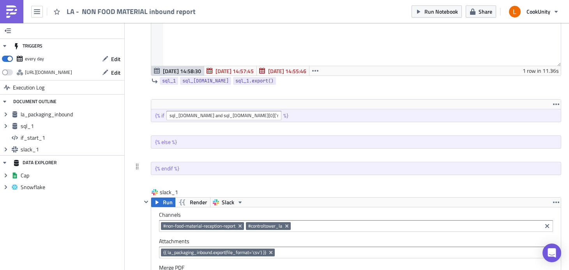
click at [468, 162] on div "{% endif %}" at bounding box center [356, 168] width 410 height 12
click at [466, 165] on div "{% endif %}" at bounding box center [356, 168] width 410 height 12
click at [133, 140] on div at bounding box center [136, 140] width 9 height 9
click at [137, 140] on icon at bounding box center [137, 140] width 6 height 6
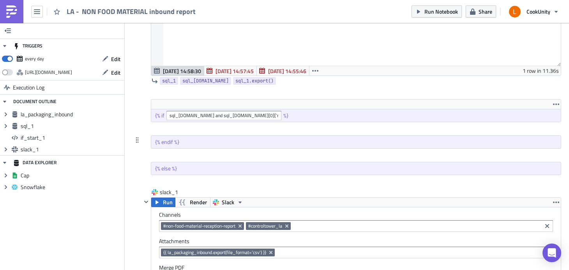
click at [137, 140] on icon at bounding box center [137, 140] width 6 height 6
click at [545, 106] on icon "button" at bounding box center [556, 104] width 6 height 6
click at [522, 123] on div "Remove" at bounding box center [538, 123] width 52 height 8
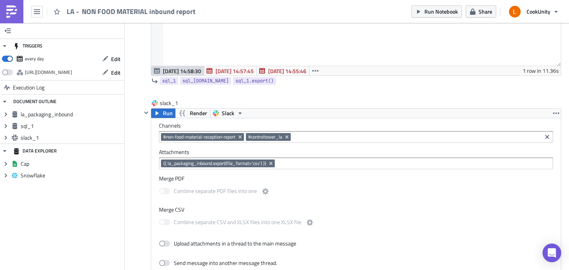
scroll to position [420, 0]
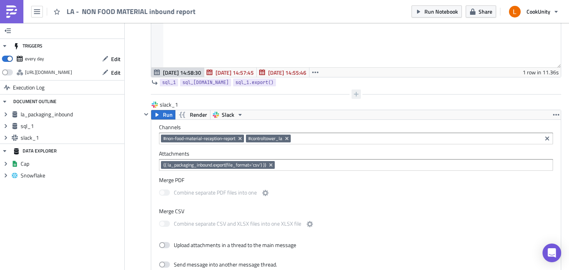
click at [357, 93] on icon "button" at bounding box center [356, 94] width 6 height 6
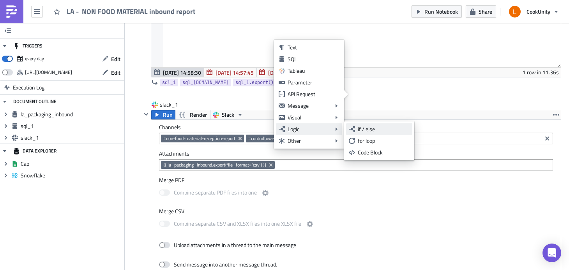
click at [395, 133] on link "if / else" at bounding box center [379, 130] width 66 height 12
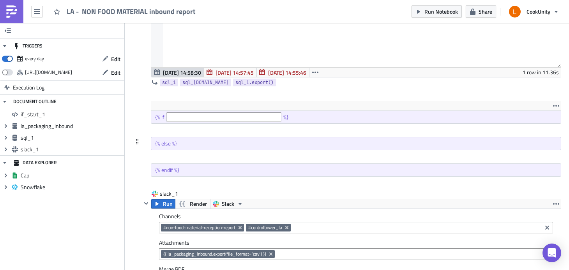
click at [545, 141] on div "{% else %}" at bounding box center [356, 144] width 410 height 12
click at [545, 104] on icon "button" at bounding box center [556, 106] width 6 height 6
click at [528, 129] on link "Remove" at bounding box center [534, 124] width 66 height 12
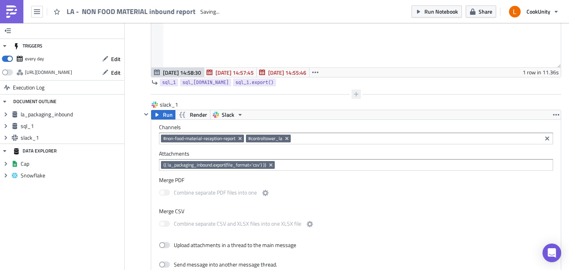
click at [355, 95] on icon "button" at bounding box center [356, 94] width 6 height 6
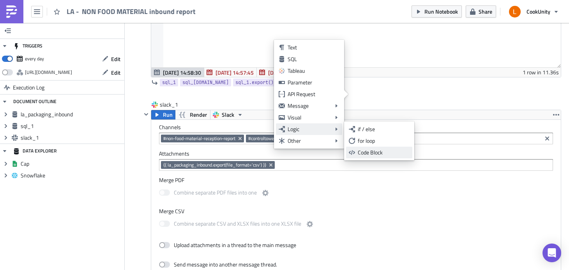
click at [390, 152] on div "Code Block" at bounding box center [384, 153] width 52 height 8
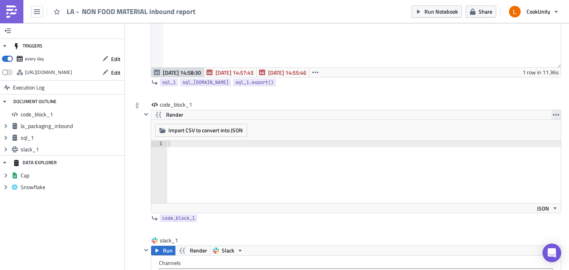
click at [545, 112] on icon "button" at bounding box center [556, 115] width 6 height 6
click at [509, 131] on icon at bounding box center [506, 133] width 6 height 6
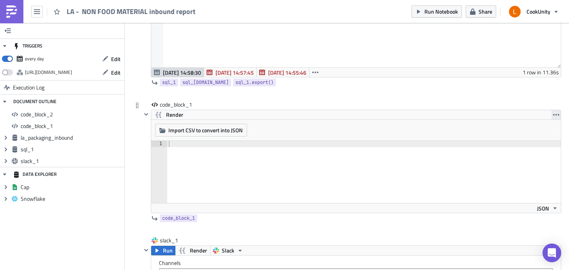
click at [545, 113] on icon "button" at bounding box center [556, 115] width 6 height 6
click at [540, 146] on div "Remove" at bounding box center [538, 149] width 52 height 8
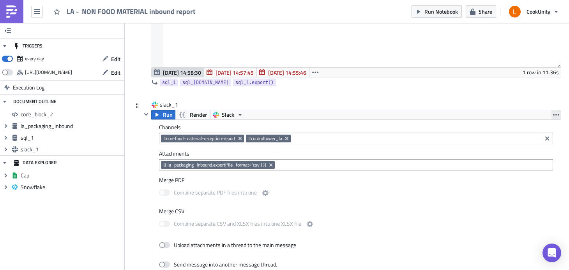
click at [545, 116] on icon "button" at bounding box center [556, 115] width 6 height 6
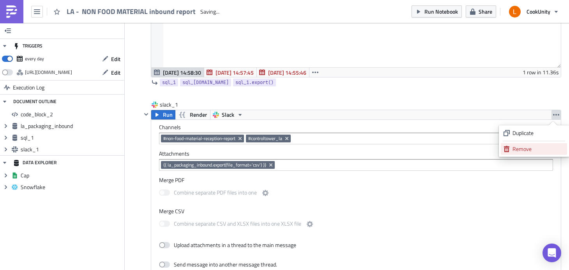
click at [539, 151] on div "Remove" at bounding box center [538, 149] width 52 height 8
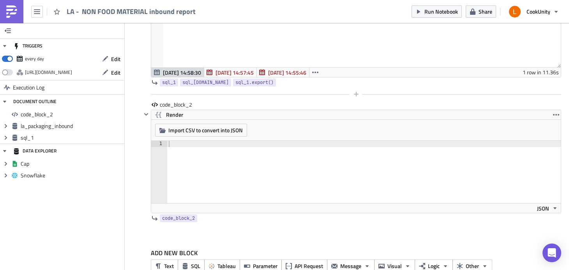
click at [276, 95] on div at bounding box center [351, 94] width 420 height 9
click at [545, 113] on button "button" at bounding box center [555, 114] width 9 height 9
click at [517, 151] on div "Remove" at bounding box center [538, 149] width 52 height 8
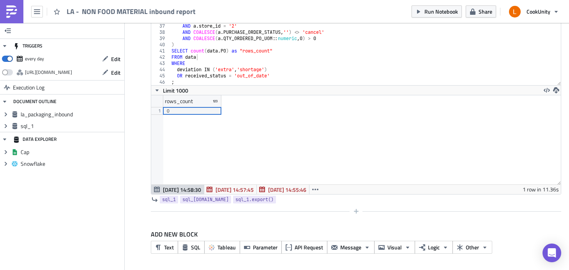
click at [344, 215] on div at bounding box center [351, 211] width 420 height 9
click at [274, 123] on div "rows_count 1 0" at bounding box center [356, 139] width 410 height 89
click at [133, 119] on div "sql_1 Run Render Snowflake FROM data 36 37 38 39 40 41 42 43 44 45 46 AND a . R…" at bounding box center [346, 110] width 429 height 216
click at [353, 210] on icon "button" at bounding box center [356, 211] width 6 height 6
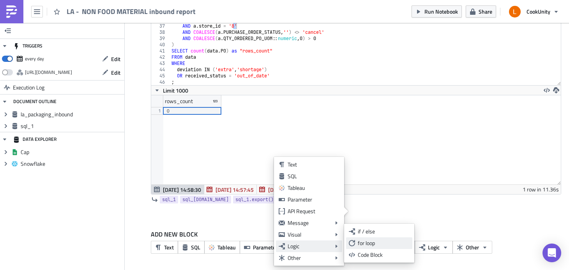
click at [359, 240] on div "for loop" at bounding box center [384, 244] width 52 height 8
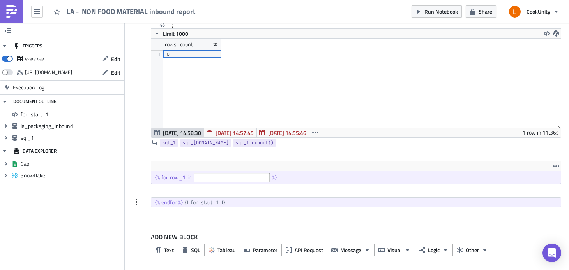
scroll to position [362, 0]
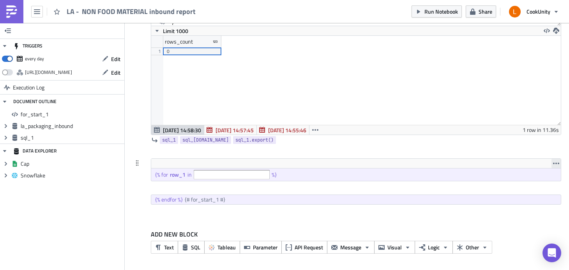
click at [545, 163] on icon "button" at bounding box center [556, 164] width 6 height 2
click at [525, 184] on div "Remove" at bounding box center [538, 182] width 52 height 8
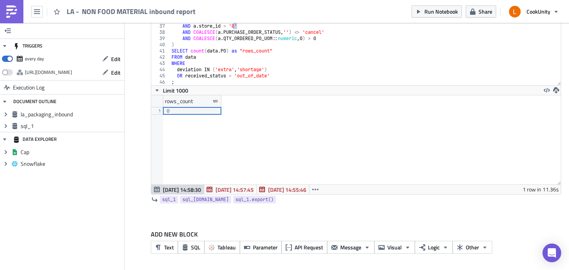
click at [362, 206] on div "sql_1 Run Render Snowflake FROM data 36 37 38 39 40 41 42 43 44 45 46 AND a . R…" at bounding box center [351, 104] width 420 height 205
click at [355, 212] on icon "button" at bounding box center [356, 211] width 6 height 6
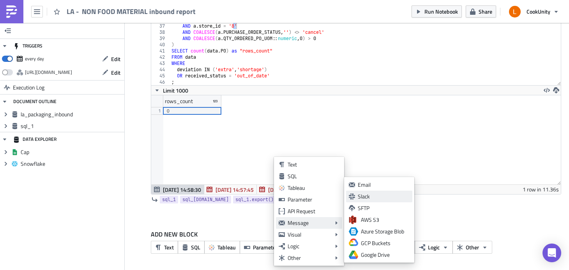
click at [368, 198] on div "Slack" at bounding box center [384, 197] width 52 height 8
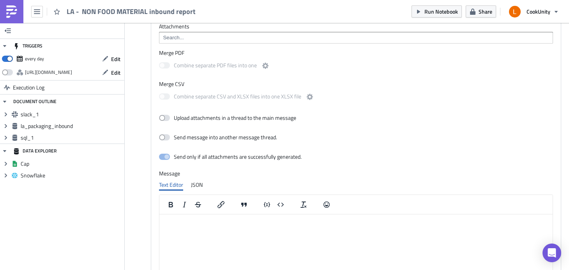
scroll to position [631, 0]
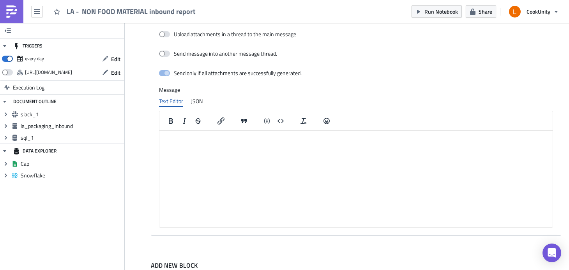
click at [246, 143] on html at bounding box center [355, 137] width 393 height 12
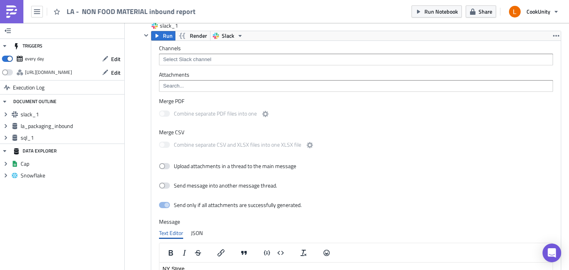
scroll to position [378, 0]
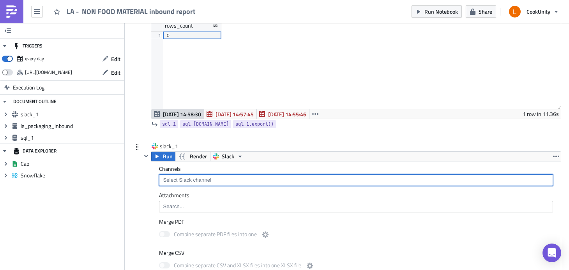
click at [224, 181] on input at bounding box center [355, 181] width 389 height 8
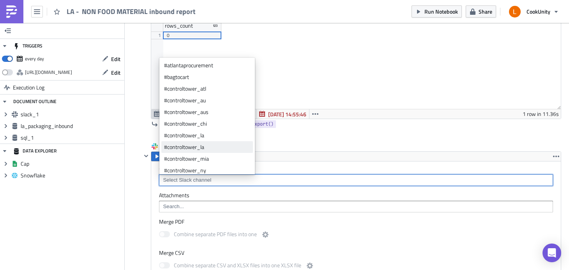
click at [222, 145] on div "#controltower_la" at bounding box center [207, 147] width 86 height 8
click at [242, 184] on input at bounding box center [374, 181] width 332 height 8
click at [214, 207] on input at bounding box center [355, 207] width 389 height 8
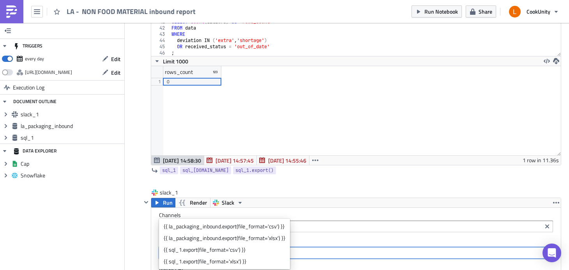
scroll to position [346, 0]
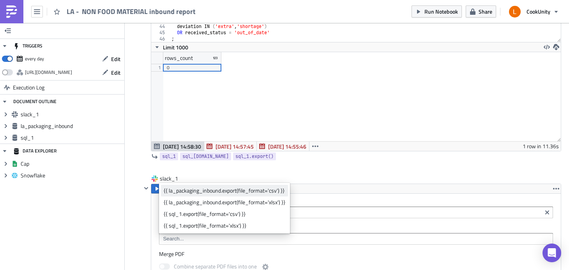
click at [257, 188] on div "{{ la_packaging_inbound.export(file_format='csv') }}" at bounding box center [225, 191] width 122 height 8
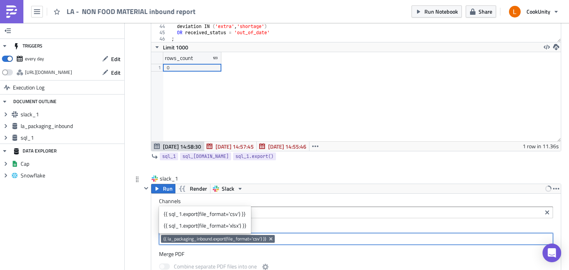
click at [276, 212] on input at bounding box center [374, 213] width 332 height 8
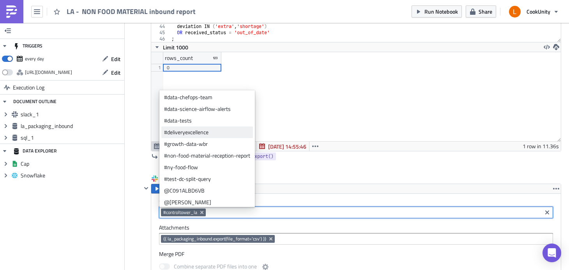
scroll to position [138, 0]
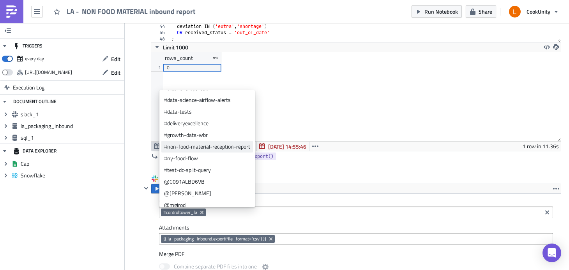
click at [234, 148] on div "#non-food-material-reception-report" at bounding box center [207, 147] width 86 height 8
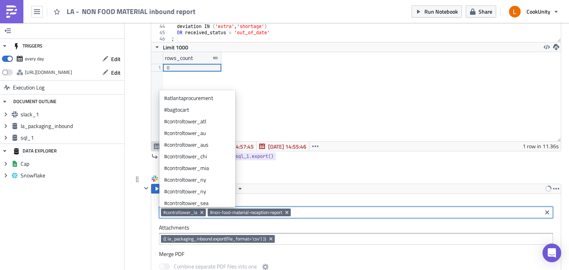
click at [316, 210] on input at bounding box center [416, 213] width 247 height 8
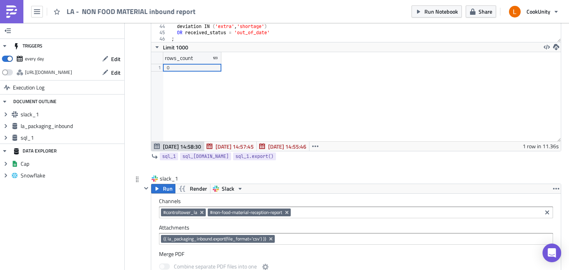
click at [313, 192] on div "Run Render Slack" at bounding box center [356, 188] width 410 height 9
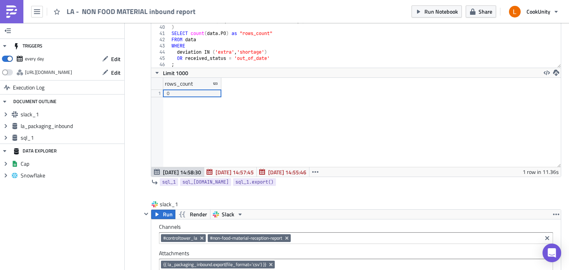
scroll to position [277, 0]
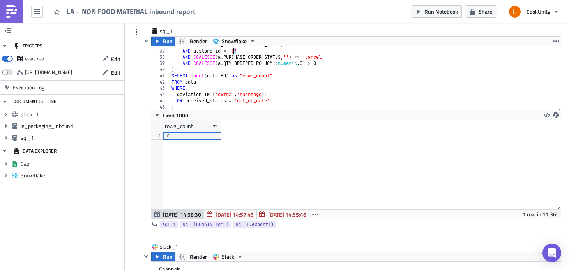
click at [234, 50] on div "AND a . RECEIVED_DATE = ( current_date ) AND a . store_id = '8' AND COALESCE ( …" at bounding box center [362, 80] width 385 height 76
type textarea "AND a.store_id = '2'"
click at [300, 170] on div "rows_count 1 0" at bounding box center [356, 164] width 410 height 89
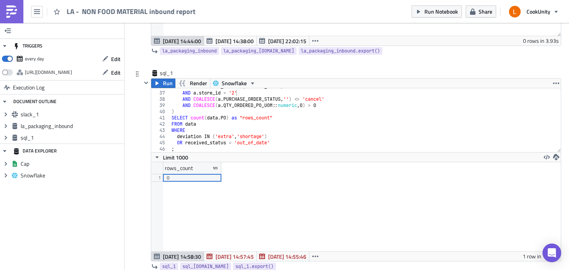
scroll to position [235, 0]
click at [171, 83] on span "Run" at bounding box center [168, 83] width 10 height 9
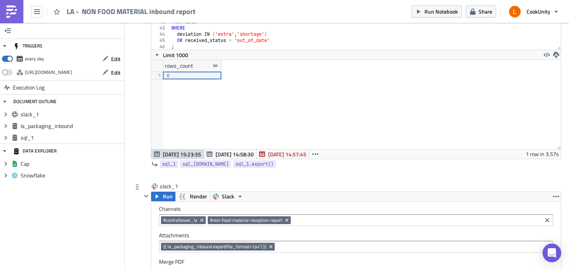
scroll to position [344, 0]
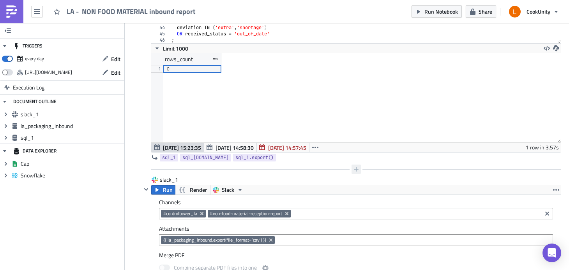
click at [357, 170] on icon "button" at bounding box center [356, 169] width 6 height 6
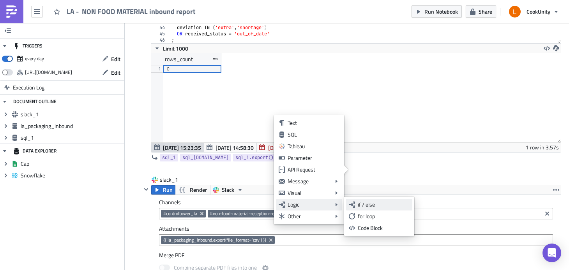
click at [365, 207] on div "if / else" at bounding box center [384, 205] width 52 height 8
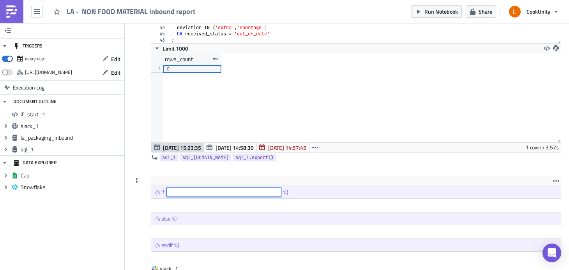
click at [237, 191] on input "text" at bounding box center [223, 192] width 115 height 9
paste input "sql_[DOMAIN_NAME] and sql_[DOMAIN_NAME][0]['rows_count'] | int > 0"
type input "sql_[DOMAIN_NAME] and sql_[DOMAIN_NAME][0]['rows_count'] | int > 0"
click at [247, 203] on div at bounding box center [351, 205] width 420 height 9
click at [545, 182] on icon "button" at bounding box center [556, 181] width 6 height 2
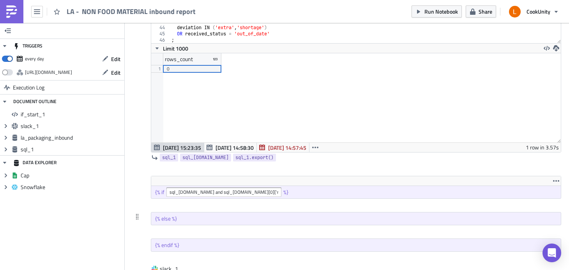
click at [321, 218] on div "{% else %}" at bounding box center [356, 219] width 410 height 12
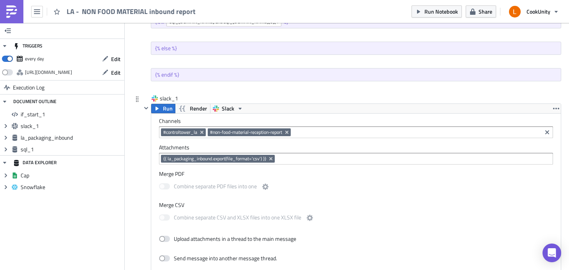
scroll to position [456, 0]
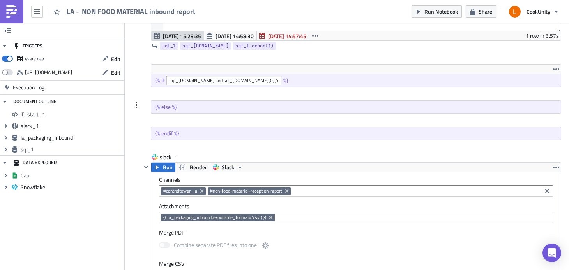
click at [135, 106] on icon at bounding box center [137, 105] width 6 height 6
click at [136, 106] on icon at bounding box center [137, 104] width 2 height 5
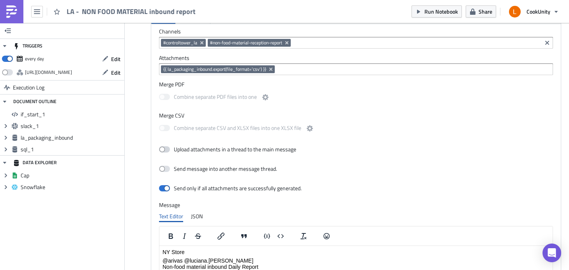
scroll to position [384, 0]
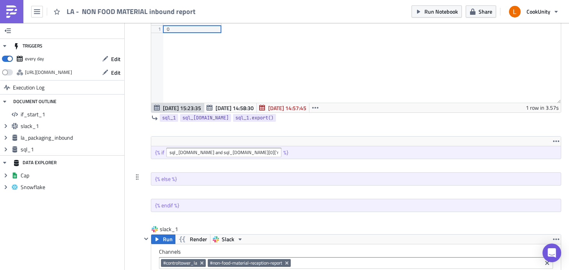
click at [226, 175] on div "{% else %}" at bounding box center [356, 179] width 410 height 12
click at [390, 178] on div "{% else %}" at bounding box center [356, 179] width 410 height 12
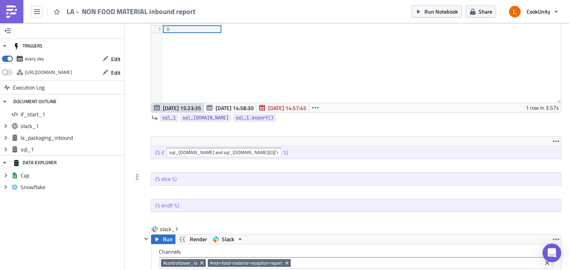
click at [192, 178] on div "{% else %}" at bounding box center [356, 179] width 410 height 12
drag, startPoint x: 191, startPoint y: 179, endPoint x: 128, endPoint y: 180, distance: 63.5
click at [128, 180] on div "Supply metrics Execution Log LA - NON FOOD MATERIAL inbound report la_packaging…" at bounding box center [347, 144] width 444 height 987
click at [182, 210] on div "{% endif %}" at bounding box center [356, 206] width 410 height 12
click at [184, 207] on div "{% endif %}" at bounding box center [356, 206] width 410 height 12
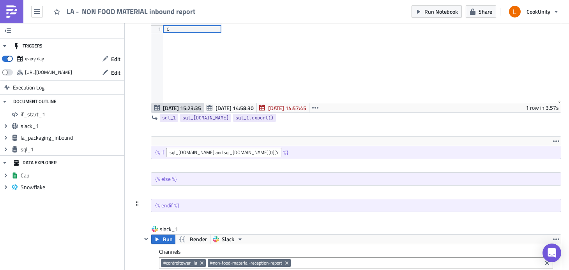
click at [184, 207] on div "{% endif %}" at bounding box center [356, 206] width 410 height 12
click at [166, 207] on div "{% endif %}" at bounding box center [167, 205] width 24 height 7
click at [209, 178] on div "{% else %}" at bounding box center [356, 179] width 410 height 12
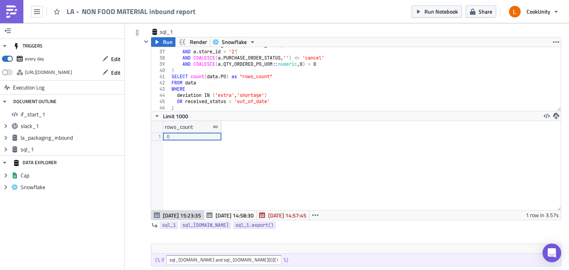
scroll to position [237, 0]
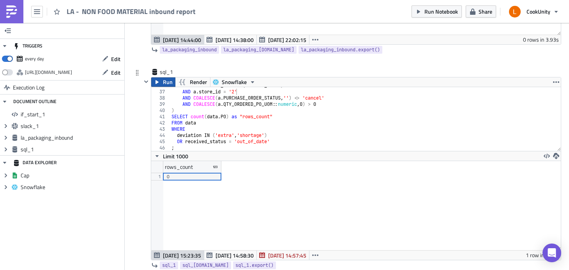
click at [171, 85] on span "Run" at bounding box center [168, 82] width 10 height 9
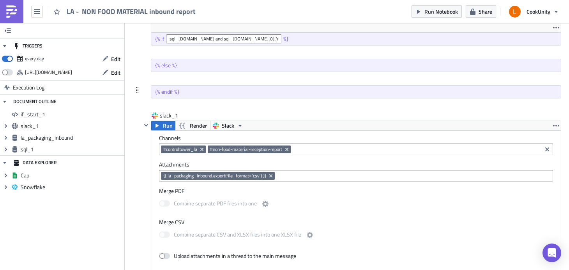
scroll to position [499, 0]
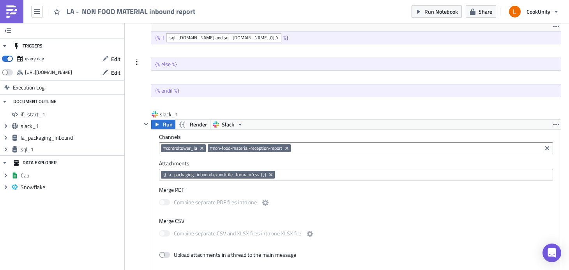
click at [181, 67] on div "{% else %}" at bounding box center [356, 64] width 410 height 12
click at [151, 65] on div "{% else %}" at bounding box center [356, 64] width 410 height 13
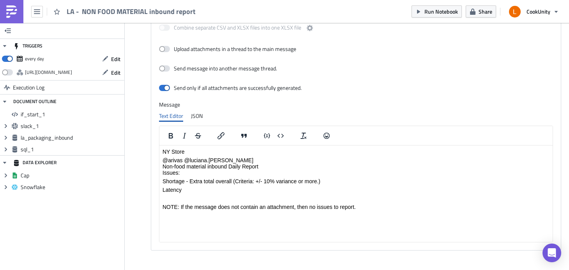
scroll to position [708, 0]
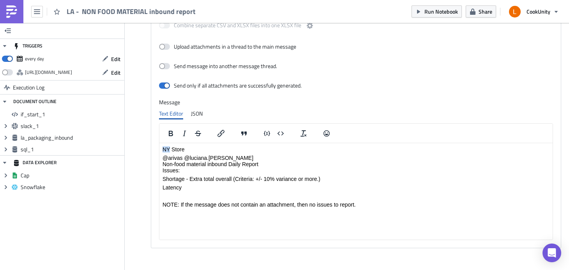
drag, startPoint x: 170, startPoint y: 148, endPoint x: 161, endPoint y: 147, distance: 9.0
click at [161, 147] on html "NY Store @arivas @luciana.rodriguez Non-food material inbound Daily Report Issu…" at bounding box center [355, 177] width 393 height 68
drag, startPoint x: 236, startPoint y: 156, endPoint x: 168, endPoint y: 157, distance: 67.4
click at [168, 157] on p "@arivas @luciana.rodriguez Non-food material inbound Daily Report Issues:" at bounding box center [355, 164] width 387 height 19
click at [312, 163] on p "@zach Non-food material inbound Daily Report Issues:" at bounding box center [355, 164] width 387 height 19
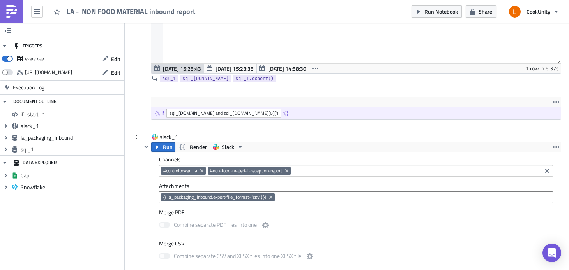
scroll to position [353, 0]
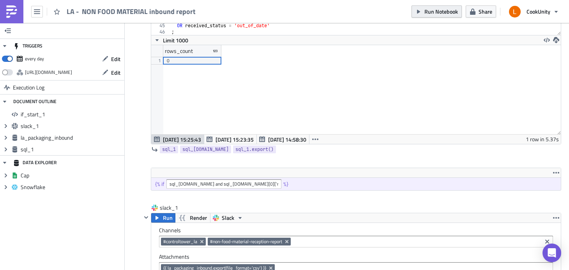
click at [443, 13] on span "Run Notebook" at bounding box center [441, 11] width 34 height 8
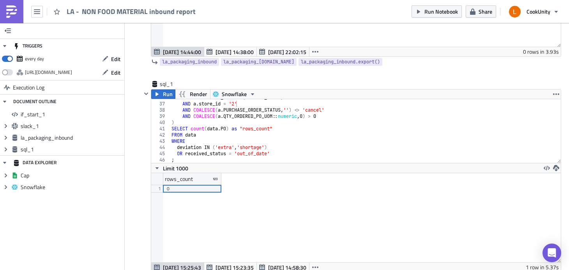
scroll to position [135, 0]
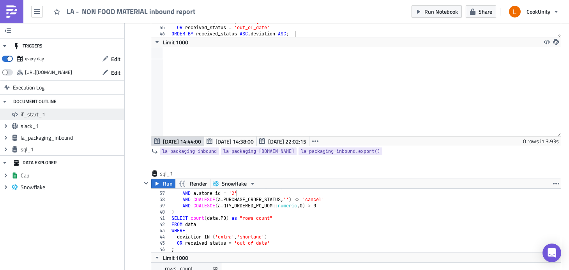
drag, startPoint x: 6, startPoint y: 138, endPoint x: 5, endPoint y: 109, distance: 29.6
click at [5, 109] on ul "if_start_1 Expand group slack_1 Expand group la_packaging_inbound Expand group …" at bounding box center [62, 132] width 124 height 47
click at [5, 101] on icon "button" at bounding box center [4, 102] width 3 height 2
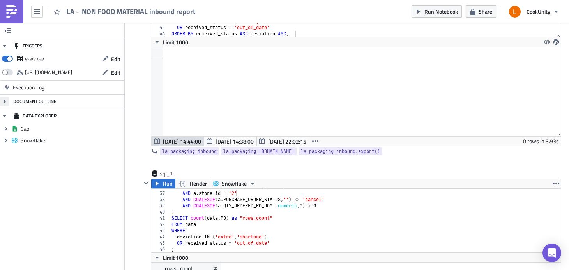
click at [5, 101] on icon "button" at bounding box center [5, 101] width 2 height 3
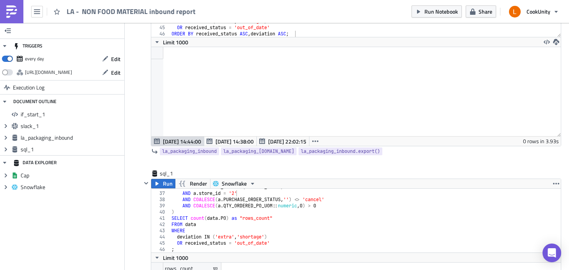
click at [141, 103] on div "la_packaging_inbound Run Render Snowflake 36 37 38 39 40 41 42 43 44 45 46 AND …" at bounding box center [346, 62] width 429 height 216
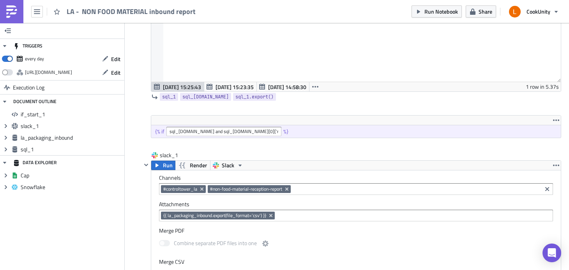
scroll to position [348, 0]
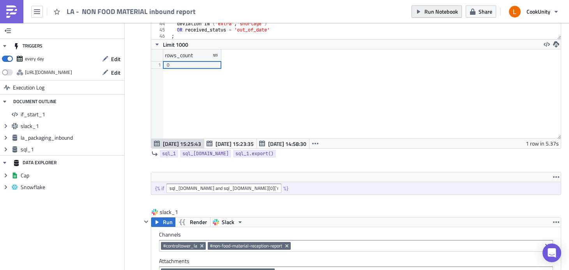
click at [440, 7] on button "Run Notebook" at bounding box center [437, 11] width 50 height 12
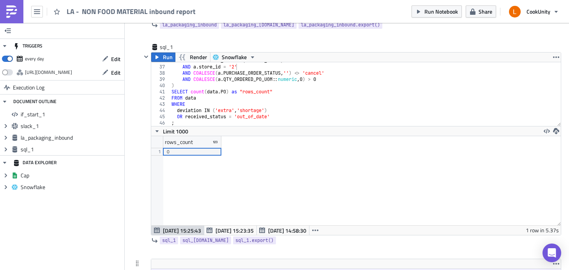
scroll to position [261, 0]
click at [166, 58] on span "Run" at bounding box center [168, 57] width 10 height 9
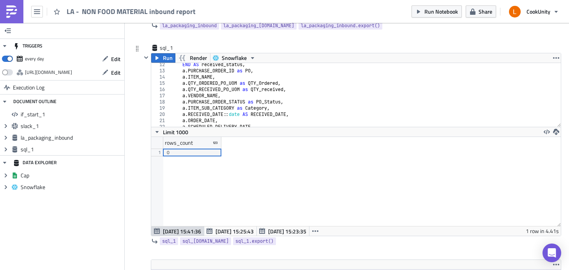
scroll to position [47, 0]
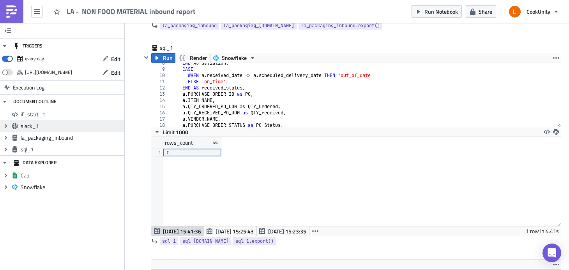
click at [51, 125] on span "slack_1" at bounding box center [72, 126] width 102 height 7
click at [119, 125] on span "slack_1" at bounding box center [72, 126] width 102 height 7
drag, startPoint x: 105, startPoint y: 127, endPoint x: 107, endPoint y: 113, distance: 13.8
click at [107, 113] on ul "if_start_1 Expand group slack_1 Expand group la_packaging_inbound Expand group …" at bounding box center [62, 132] width 124 height 47
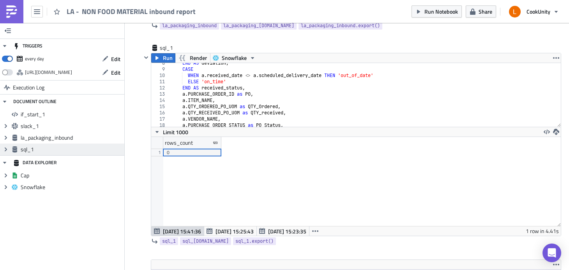
drag, startPoint x: 99, startPoint y: 114, endPoint x: 97, endPoint y: 147, distance: 33.2
click at [97, 147] on ul "if_start_1 Expand group slack_1 Expand group la_packaging_inbound Expand group …" at bounding box center [62, 132] width 124 height 47
drag, startPoint x: 85, startPoint y: 141, endPoint x: 90, endPoint y: 111, distance: 30.4
click at [90, 111] on ul "if_start_1 Expand group slack_1 Expand group la_packaging_inbound Expand group …" at bounding box center [62, 132] width 124 height 47
click at [82, 119] on div "if_start_1" at bounding box center [62, 115] width 124 height 12
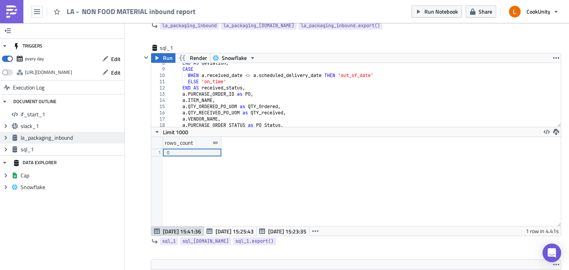
click at [77, 139] on span "la_packaging_inbound" at bounding box center [72, 137] width 102 height 7
click at [3, 141] on span "Expand group" at bounding box center [6, 138] width 12 height 12
click at [5, 140] on icon "Collapse group" at bounding box center [6, 138] width 6 height 6
click at [4, 127] on icon "Expand group" at bounding box center [6, 126] width 6 height 6
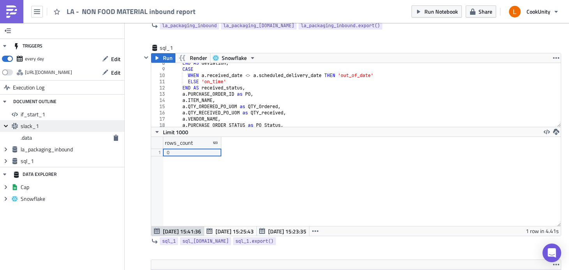
click at [4, 127] on icon "Collapse group" at bounding box center [6, 126] width 6 height 6
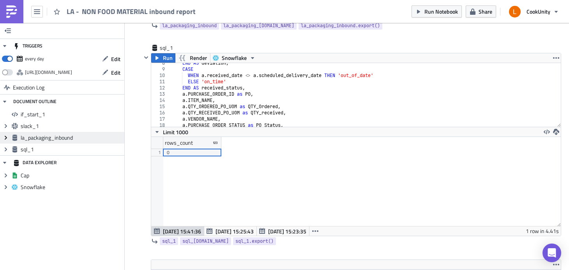
click at [6, 138] on icon at bounding box center [6, 138] width 2 height 4
click at [6, 138] on icon "Collapse group" at bounding box center [6, 138] width 6 height 6
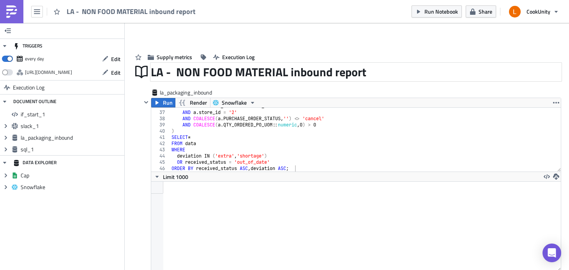
scroll to position [59, 0]
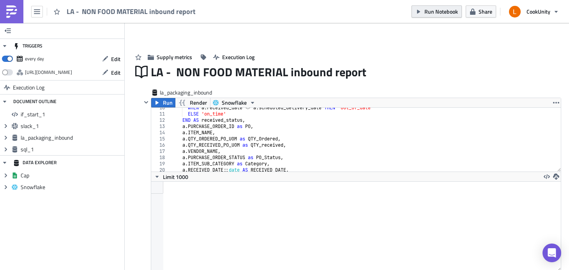
click at [452, 11] on span "Run Notebook" at bounding box center [441, 11] width 34 height 8
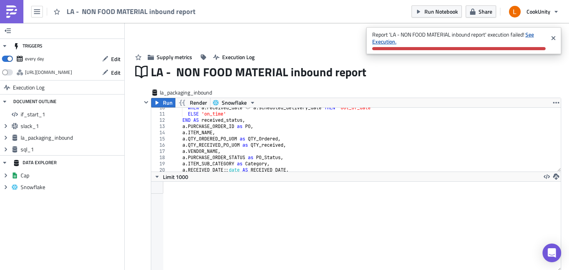
click at [387, 42] on strong "See Execution." at bounding box center [453, 37] width 162 height 15
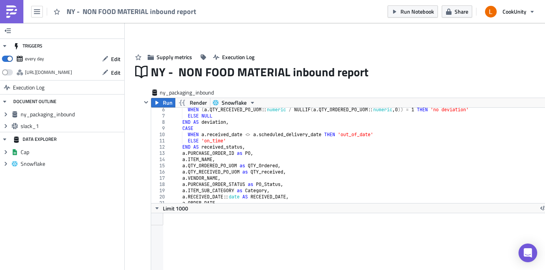
scroll to position [89, 406]
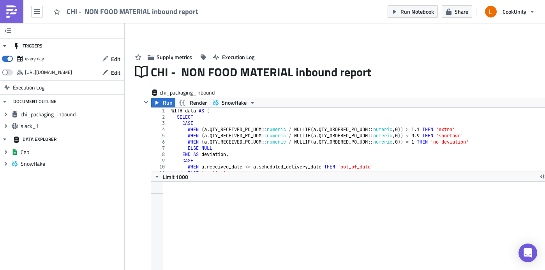
scroll to position [89, 406]
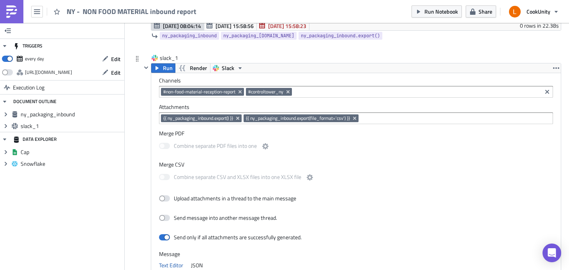
scroll to position [517, 0]
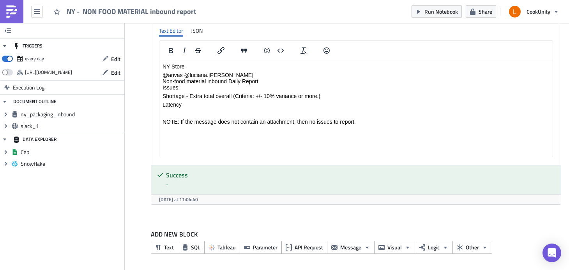
drag, startPoint x: 367, startPoint y: 120, endPoint x: 154, endPoint y: 61, distance: 221.1
click at [159, 61] on html "NY Store @arivas @luciana.[PERSON_NAME] Non-food material inbound Daily Report …" at bounding box center [355, 94] width 393 height 68
copy body "NY Store @arivas @luciana.[PERSON_NAME] Non-food material inbound Daily Report …"
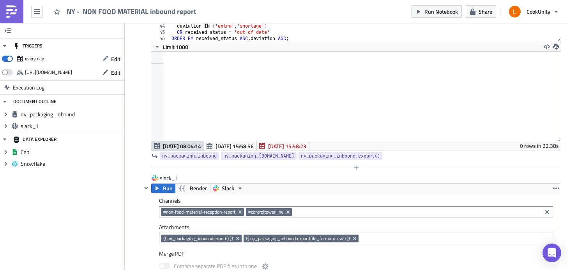
scroll to position [169, 0]
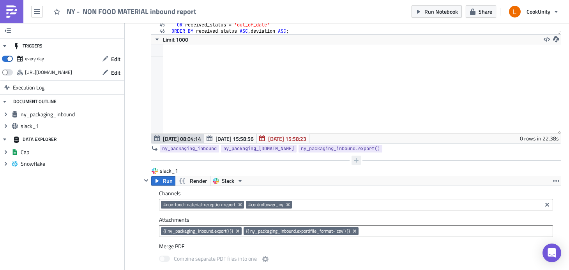
click at [356, 161] on icon "button" at bounding box center [356, 160] width 6 height 6
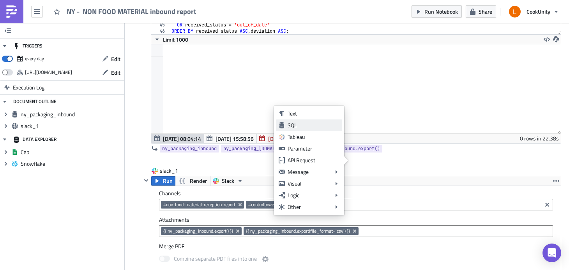
click at [319, 126] on div "SQL" at bounding box center [314, 126] width 52 height 8
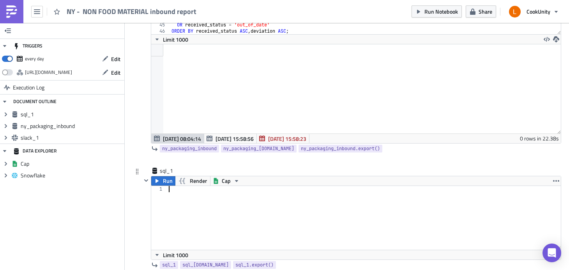
click at [221, 202] on div at bounding box center [364, 224] width 394 height 76
paste textarea ";"
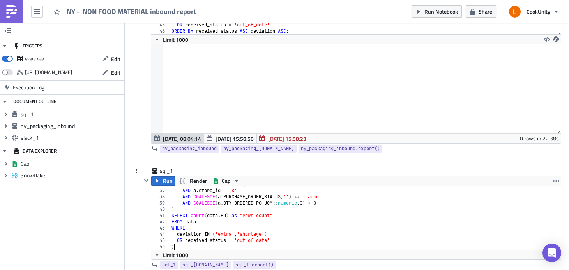
scroll to position [223, 0]
click at [230, 181] on button "Sheets-icon Created with Sketch. Cap" at bounding box center [226, 181] width 32 height 9
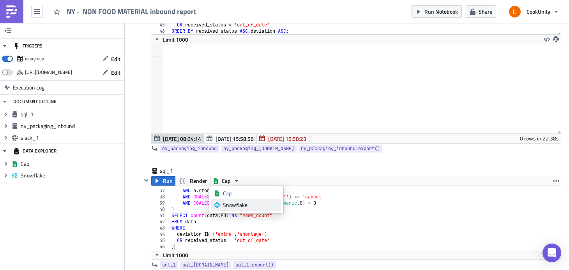
click at [235, 206] on div "Snowflake" at bounding box center [251, 205] width 56 height 8
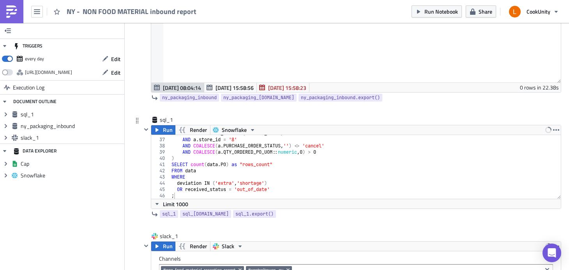
scroll to position [221, 0]
click at [233, 140] on div "AND a . RECEIVED_DATE = ( current_date ) AND a . store_id = '8' AND COALESCE ( …" at bounding box center [362, 168] width 385 height 76
click at [306, 180] on div "AND a . RECEIVED_DATE = ( current_date ) AND a . store_id = '1' AND COALESCE ( …" at bounding box center [362, 168] width 385 height 76
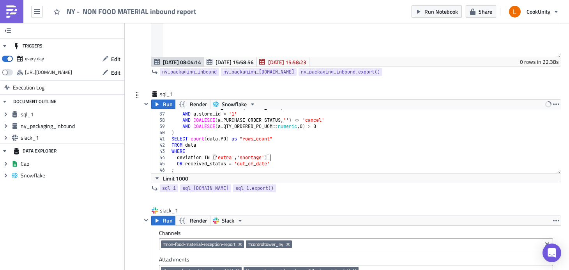
scroll to position [259, 0]
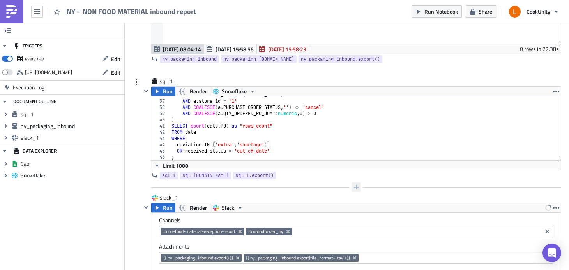
type textarea "deviation IN ('extra','shortage')"
click at [353, 185] on icon "button" at bounding box center [356, 187] width 6 height 6
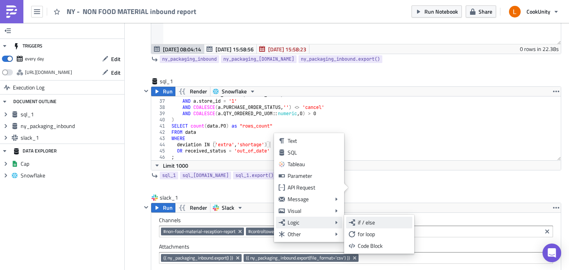
click at [367, 223] on div "if / else" at bounding box center [384, 223] width 52 height 8
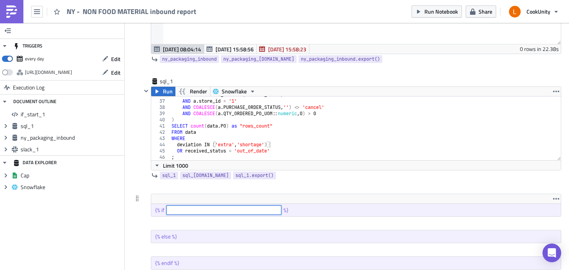
click at [238, 209] on input "text" at bounding box center [223, 210] width 115 height 9
paste input "sql_[DOMAIN_NAME] and sql_[DOMAIN_NAME][0]['rows_count'] | int > 0"
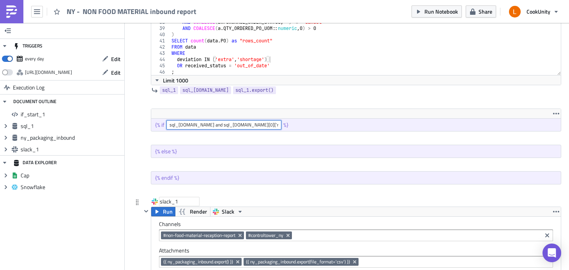
scroll to position [402, 0]
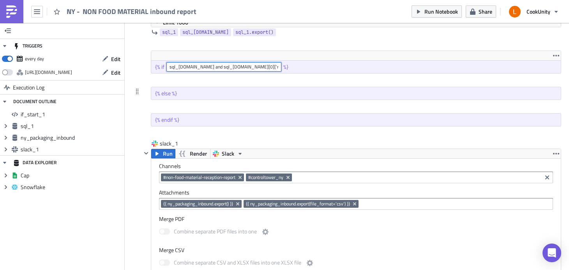
type input "sql_[DOMAIN_NAME] and sql_[DOMAIN_NAME][0]['rows_count'] | int > 0"
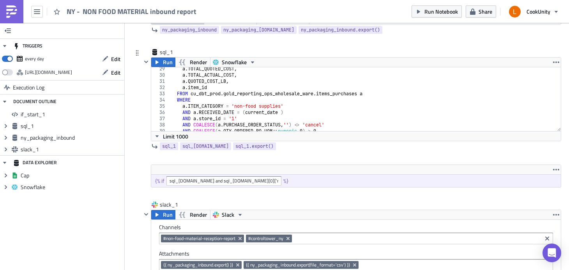
scroll to position [153, 0]
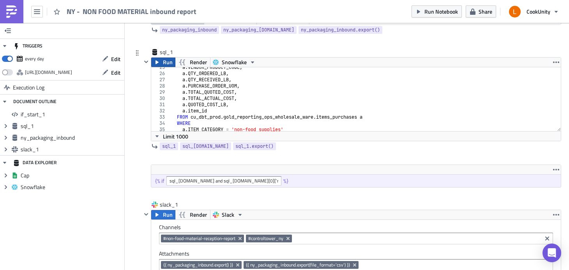
click at [163, 63] on span "Run" at bounding box center [168, 62] width 10 height 9
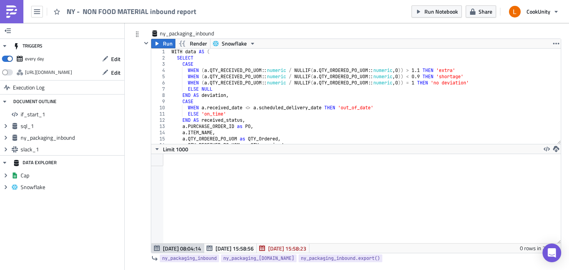
scroll to position [0, 0]
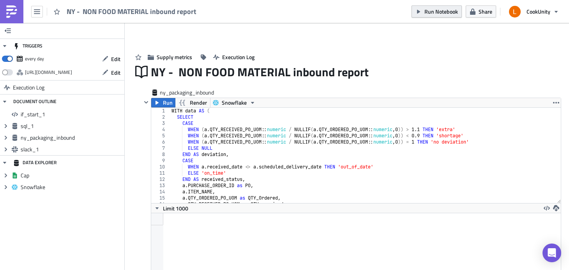
click at [452, 14] on span "Run Notebook" at bounding box center [441, 11] width 34 height 8
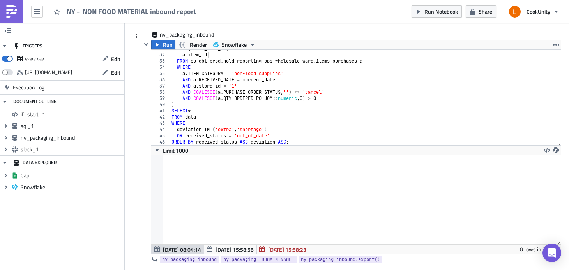
scroll to position [121, 0]
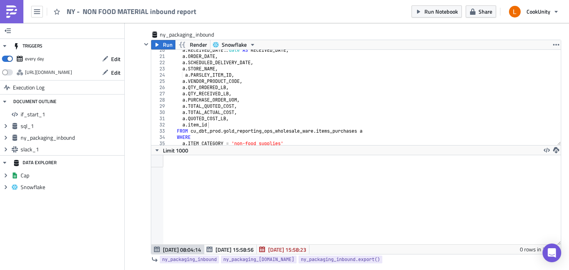
click at [445, 4] on div "Run Notebook Share CookUnity" at bounding box center [488, 11] width 152 height 23
click at [445, 10] on span "Run Notebook" at bounding box center [441, 11] width 34 height 8
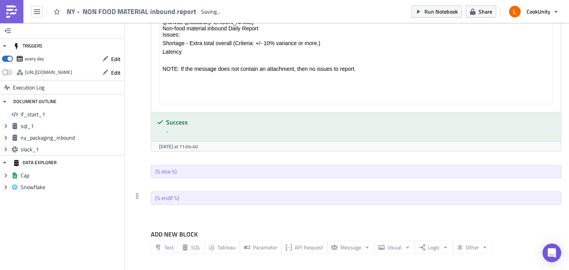
scroll to position [38879, 38562]
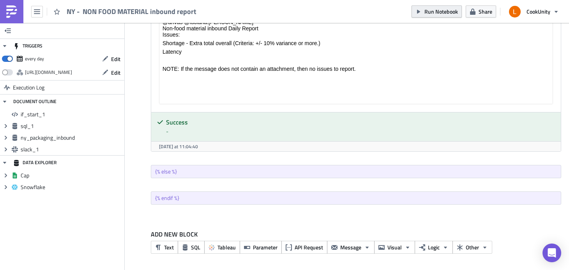
click at [435, 9] on span "Run Notebook" at bounding box center [441, 11] width 34 height 8
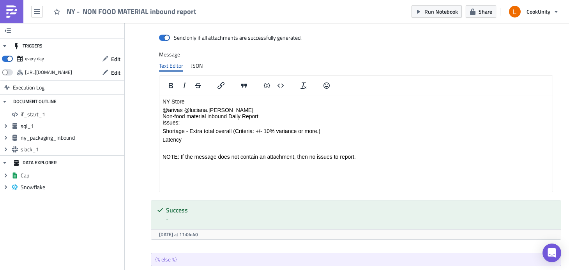
scroll to position [823, 0]
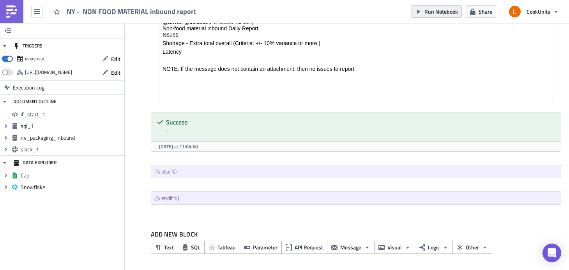
click at [443, 11] on span "Run Notebook" at bounding box center [441, 11] width 34 height 8
drag, startPoint x: 86, startPoint y: 139, endPoint x: 86, endPoint y: 126, distance: 13.2
click at [86, 126] on ul "if_start_1 Expand group sql_1 Expand group ny_packaging_inbound Expand group sl…" at bounding box center [62, 132] width 124 height 47
click at [437, 14] on span "Run Notebook" at bounding box center [441, 11] width 34 height 8
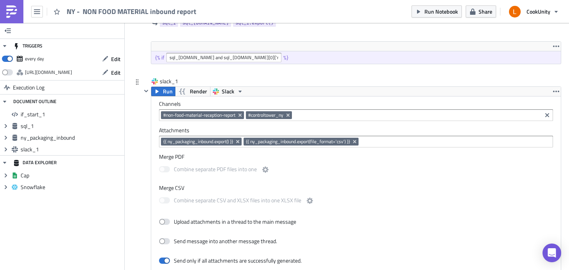
scroll to position [436, 0]
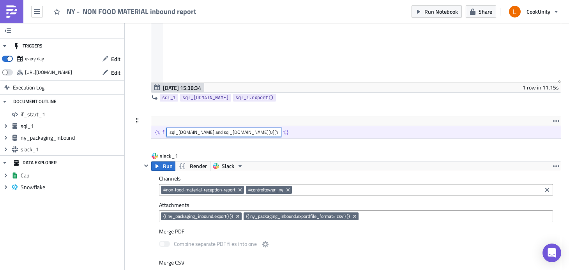
drag, startPoint x: 277, startPoint y: 132, endPoint x: 168, endPoint y: 131, distance: 109.1
click at [168, 131] on input "sql_[DOMAIN_NAME] and sql_[DOMAIN_NAME][0]['rows_count'] | int > 0" at bounding box center [223, 132] width 115 height 9
click at [165, 131] on div "{% if" at bounding box center [160, 132] width 11 height 7
drag, startPoint x: 168, startPoint y: 132, endPoint x: 286, endPoint y: 132, distance: 117.7
click at [286, 132] on div "{% if sql_[DOMAIN_NAME] and sql_[DOMAIN_NAME][0]['rows_count'] | int > 0 %}" at bounding box center [356, 132] width 410 height 12
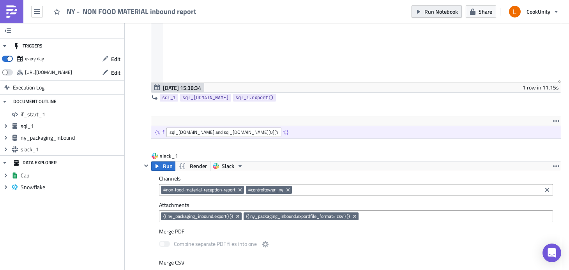
click at [420, 10] on icon "button" at bounding box center [418, 12] width 6 height 6
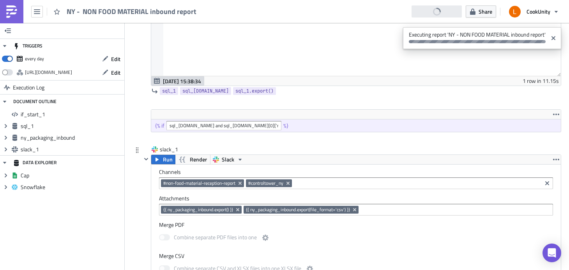
scroll to position [477, 0]
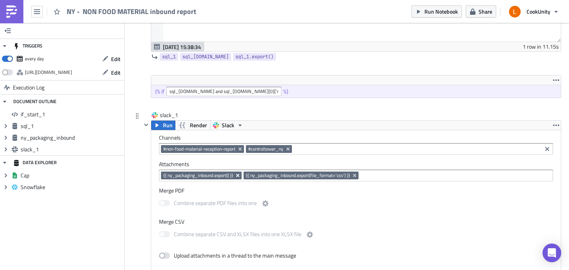
click at [239, 176] on icon "Remove Tag" at bounding box center [237, 175] width 3 height 3
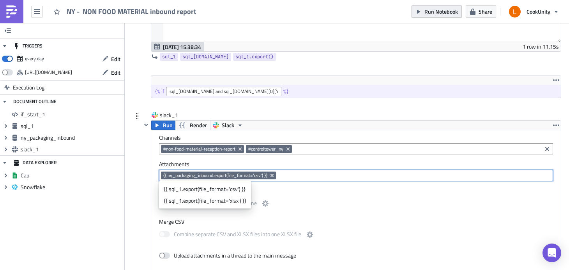
click at [443, 11] on span "Run Notebook" at bounding box center [441, 11] width 34 height 8
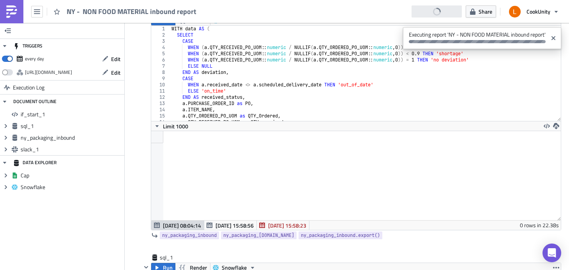
scroll to position [0, 0]
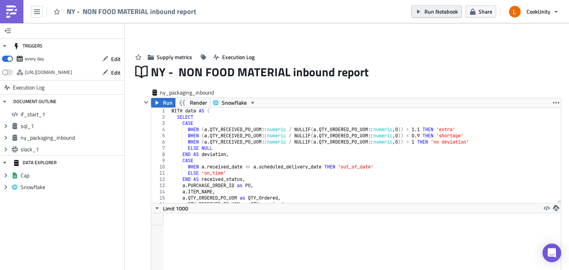
click at [420, 13] on icon "button" at bounding box center [418, 12] width 6 height 6
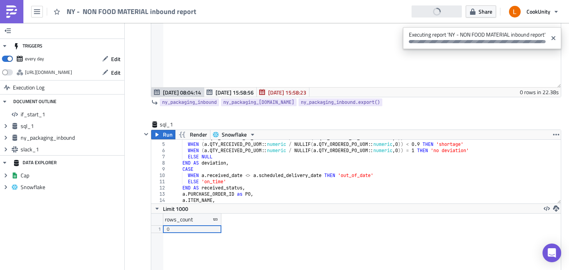
scroll to position [223, 0]
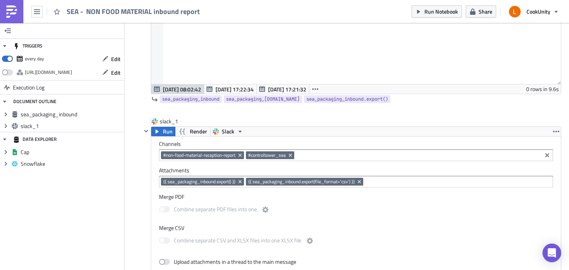
scroll to position [191, 0]
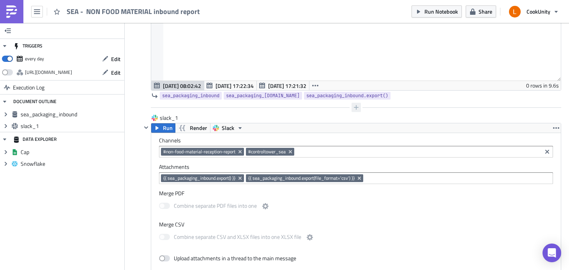
click at [354, 108] on icon "button" at bounding box center [356, 107] width 5 height 5
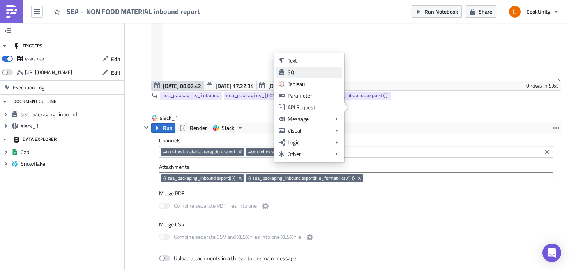
click at [325, 71] on div "SQL" at bounding box center [314, 73] width 52 height 8
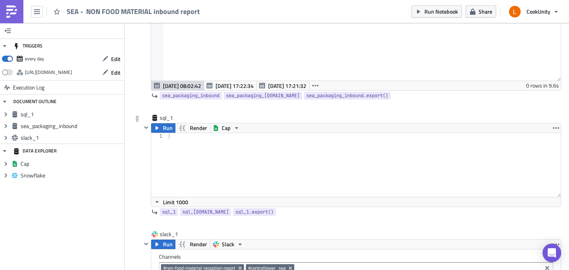
click at [228, 141] on div at bounding box center [364, 171] width 394 height 76
paste textarea ";"
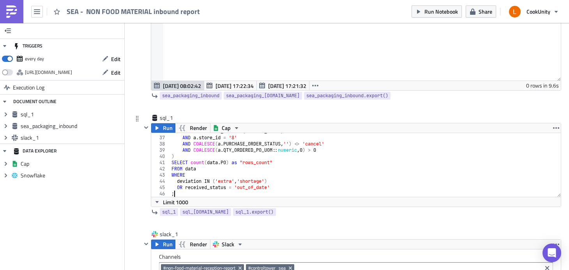
scroll to position [223, 0]
click at [231, 132] on button "Sheets-icon Created with Sketch. Cap" at bounding box center [226, 128] width 32 height 9
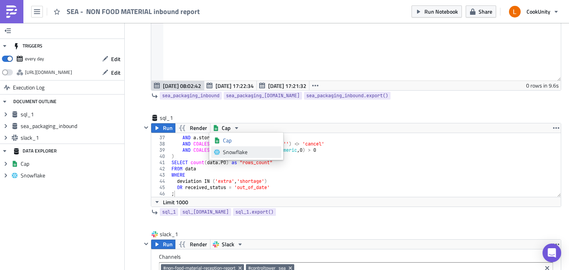
click at [234, 153] on div "Snowflake" at bounding box center [251, 152] width 56 height 8
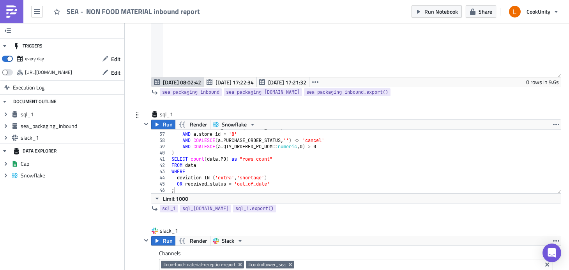
scroll to position [202, 0]
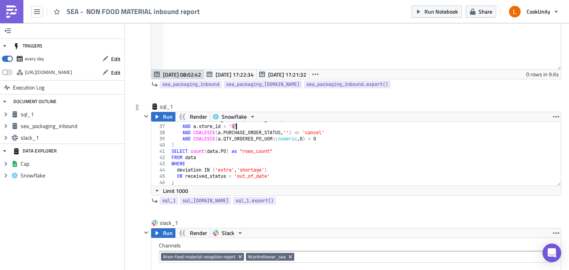
click at [236, 127] on div "AND a . RECEIVED_DATE = ( current_date ) AND a . store_id = '8' AND COALESCE ( …" at bounding box center [362, 155] width 385 height 76
click at [341, 164] on div "AND a . RECEIVED_DATE = ( current_date ) AND a . store_id = '6' AND COALESCE ( …" at bounding box center [362, 155] width 385 height 76
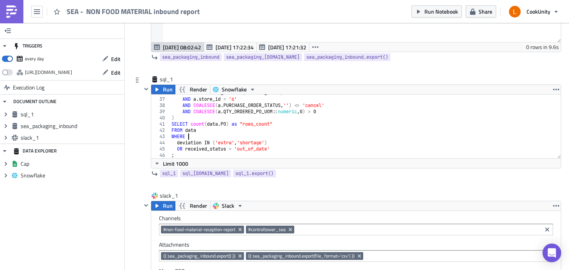
scroll to position [249, 0]
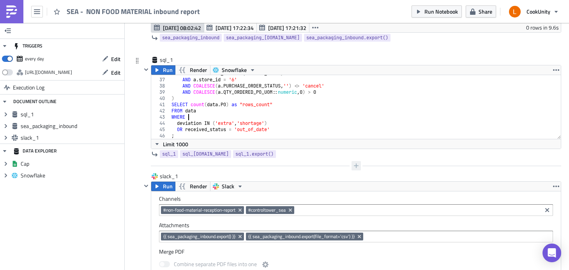
type textarea "WHERE"
click at [351, 166] on button "button" at bounding box center [355, 165] width 9 height 9
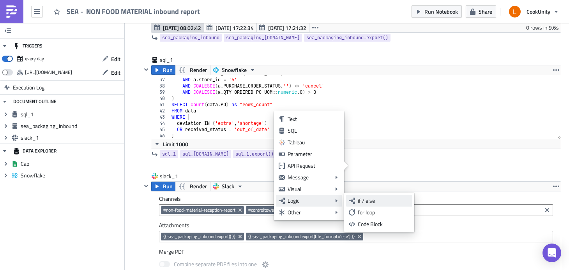
click at [370, 200] on div "if / else" at bounding box center [384, 201] width 52 height 8
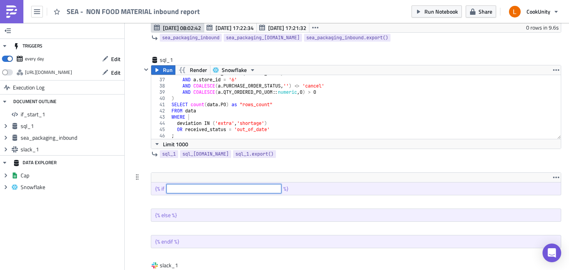
click at [233, 188] on input "text" at bounding box center [223, 188] width 115 height 9
paste input "sql_1.data and sql_1.data[0]['rows_count'] | int > 0"
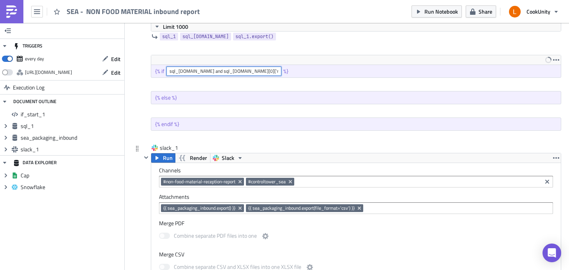
scroll to position [371, 0]
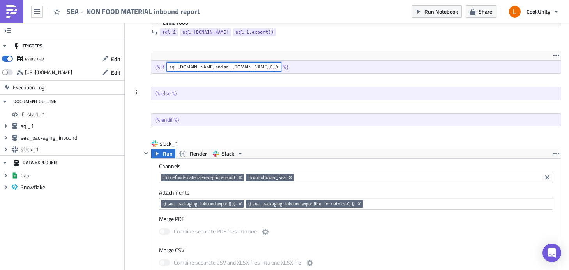
type input "sql_1.data and sql_1.data[0]['rows_count'] | int > 0"
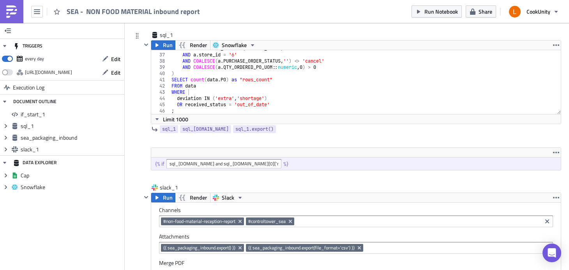
scroll to position [218, 0]
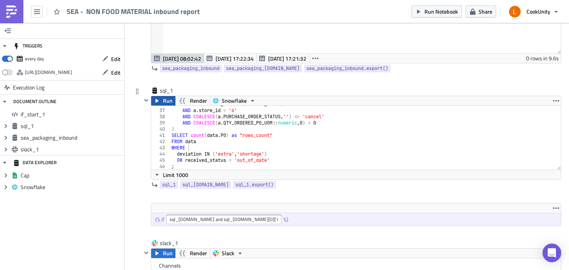
click at [168, 103] on span "Run" at bounding box center [168, 100] width 10 height 9
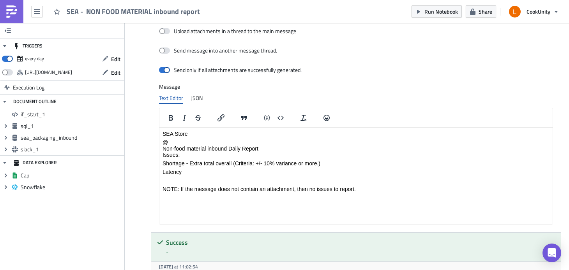
scroll to position [739, 0]
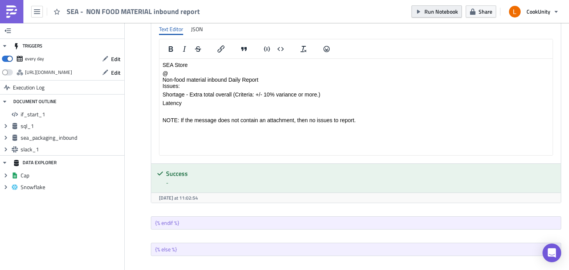
click at [452, 15] on span "Run Notebook" at bounding box center [441, 11] width 34 height 8
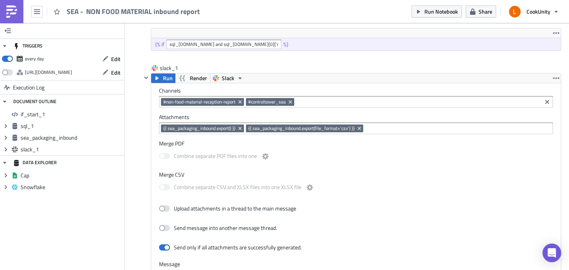
scroll to position [387, 0]
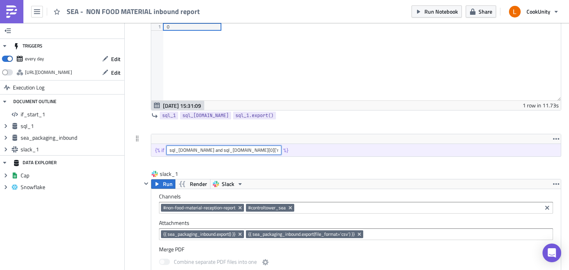
drag, startPoint x: 276, startPoint y: 150, endPoint x: 162, endPoint y: 151, distance: 113.8
click at [162, 151] on div "{% if sql_1.data and sql_1.data[0]['rows_count'] | int > 0 %}" at bounding box center [356, 150] width 410 height 12
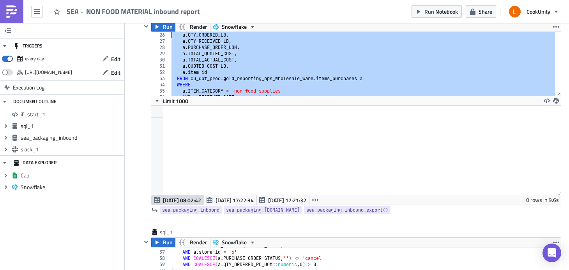
scroll to position [0, 0]
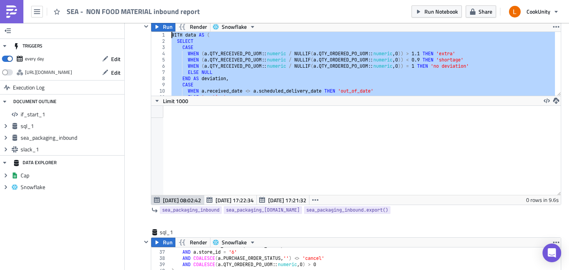
drag, startPoint x: 298, startPoint y: 92, endPoint x: 156, endPoint y: 19, distance: 159.6
click at [156, 19] on div "SEA - NON FOOD MATERIAL inbound report Run Notebook Share CookUnity TRIGGERS ev…" at bounding box center [284, 136] width 569 height 272
type textarea "WITH data AS ( SELECT"
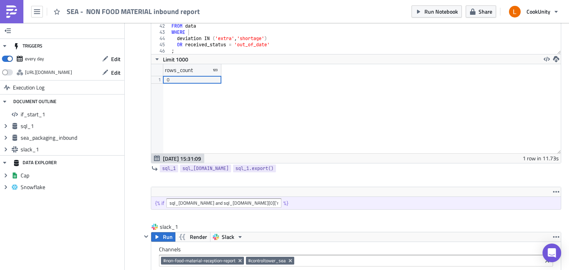
scroll to position [361, 0]
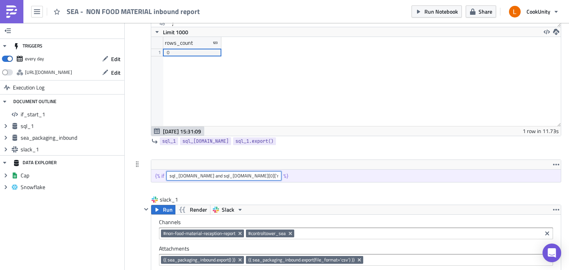
click at [251, 175] on input "sql_[DOMAIN_NAME] and sql_[DOMAIN_NAME][0]['rows_count'] | int > 0" at bounding box center [223, 175] width 115 height 9
click at [434, 12] on span "Run Notebook" at bounding box center [441, 11] width 34 height 8
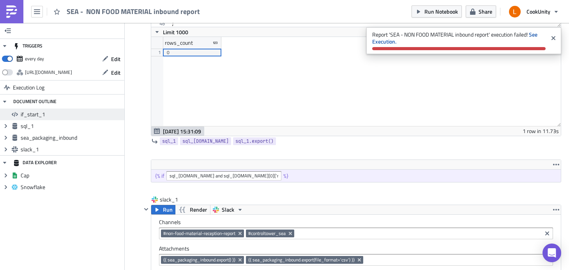
drag, startPoint x: 88, startPoint y: 139, endPoint x: 93, endPoint y: 110, distance: 29.2
click at [93, 110] on ul "if_start_1 Expand group sql_1 Expand group sea_packaging_inbound Expand group s…" at bounding box center [62, 132] width 124 height 47
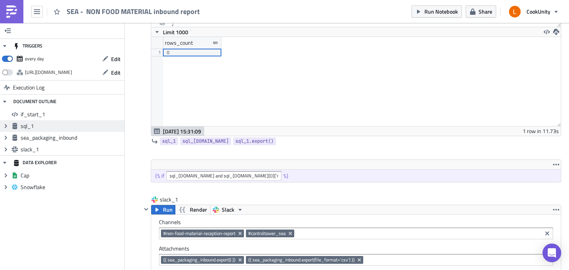
drag, startPoint x: 88, startPoint y: 135, endPoint x: 89, endPoint y: 121, distance: 13.7
click at [89, 121] on ul "if_start_1 Expand group sql_1 Expand group sea_packaging_inbound Expand group s…" at bounding box center [62, 132] width 124 height 47
drag, startPoint x: 88, startPoint y: 124, endPoint x: 90, endPoint y: 119, distance: 4.8
click at [90, 119] on ul "if_start_1 Expand group sql_1 Expand group sea_packaging_inbound Expand group s…" at bounding box center [62, 132] width 124 height 47
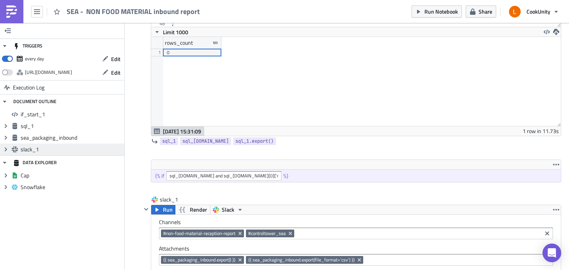
drag, startPoint x: 90, startPoint y: 113, endPoint x: 87, endPoint y: 145, distance: 32.0
click at [87, 145] on ul "if_start_1 Expand group sql_1 Expand group sea_packaging_inbound Expand group s…" at bounding box center [62, 132] width 124 height 47
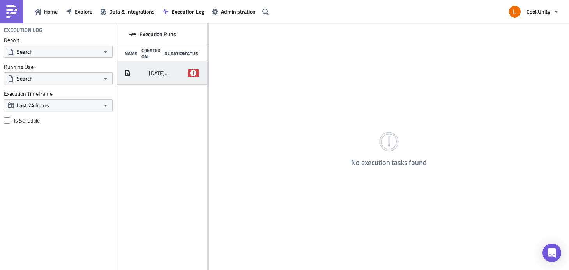
click at [170, 74] on div "[DATE] 15:42 failed" at bounding box center [162, 73] width 90 height 23
click at [194, 72] on icon at bounding box center [193, 73] width 6 height 6
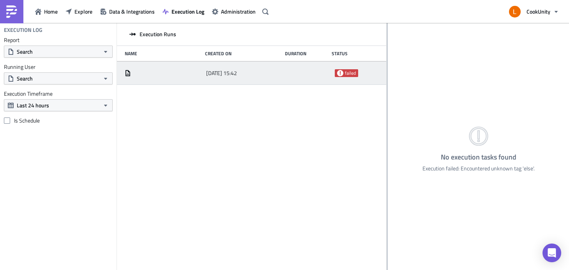
drag, startPoint x: 208, startPoint y: 51, endPoint x: 387, endPoint y: 54, distance: 178.9
click at [387, 54] on div at bounding box center [387, 147] width 1 height 249
click at [129, 72] on icon at bounding box center [127, 73] width 5 height 6
click at [140, 74] on div at bounding box center [164, 73] width 78 height 6
click at [129, 74] on icon at bounding box center [127, 73] width 5 height 6
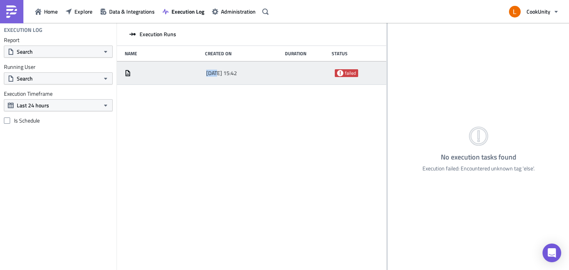
click at [129, 74] on icon at bounding box center [127, 73] width 5 height 6
click at [130, 74] on icon at bounding box center [127, 73] width 5 height 6
click at [336, 71] on span "failed" at bounding box center [346, 73] width 23 height 8
click at [301, 73] on div at bounding box center [309, 73] width 44 height 14
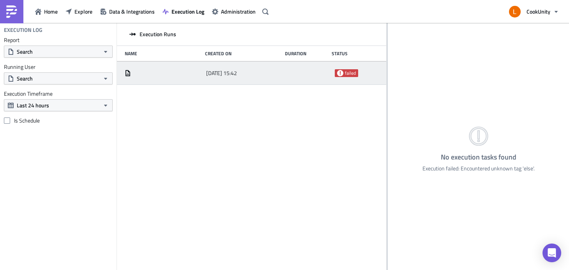
click at [345, 74] on span "failed" at bounding box center [350, 73] width 11 height 6
click at [184, 84] on div "[DATE] 15:42 failed" at bounding box center [251, 73] width 269 height 23
click at [196, 78] on div at bounding box center [164, 73] width 78 height 14
click at [217, 77] on div "[DATE] 15:42" at bounding box center [245, 73] width 78 height 14
click at [259, 74] on div "[DATE] 15:42" at bounding box center [245, 73] width 78 height 14
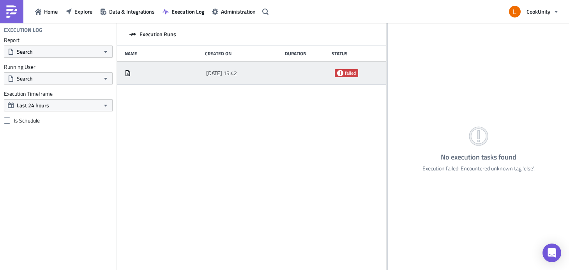
click at [297, 73] on div at bounding box center [309, 73] width 44 height 14
click at [318, 73] on div at bounding box center [309, 73] width 44 height 14
click at [241, 11] on span "Administration" at bounding box center [238, 11] width 35 height 8
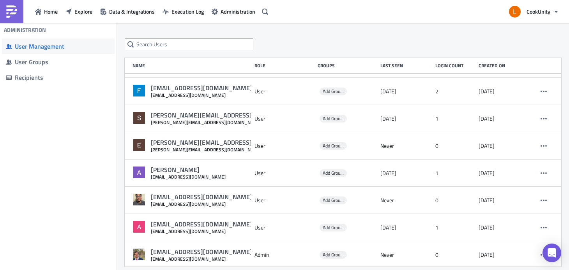
scroll to position [1007, 0]
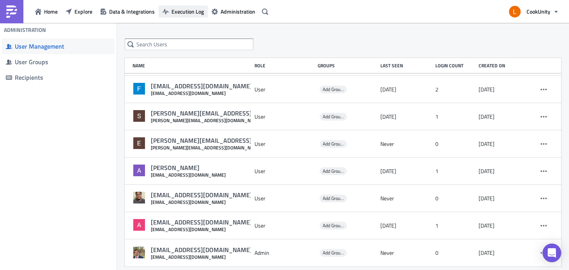
click at [174, 11] on span "Execution Log" at bounding box center [187, 11] width 32 height 8
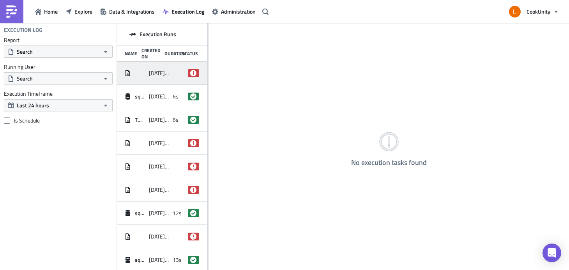
click at [162, 72] on span "[DATE] 15:42" at bounding box center [159, 73] width 20 height 7
click at [190, 74] on icon at bounding box center [193, 73] width 6 height 6
click at [134, 12] on span "Data & Integrations" at bounding box center [132, 11] width 46 height 8
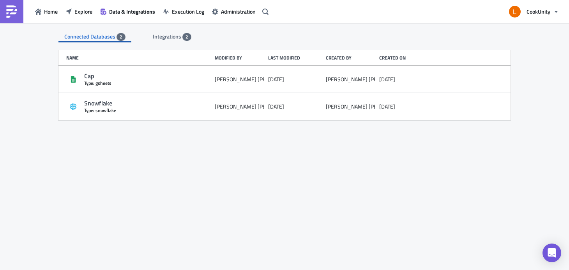
click at [162, 32] on span "Integrations" at bounding box center [168, 36] width 30 height 8
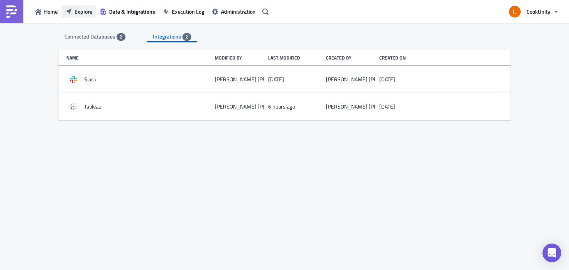
click at [79, 11] on span "Explore" at bounding box center [83, 11] width 18 height 8
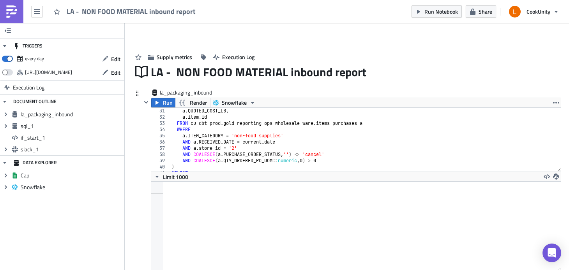
scroll to position [223, 0]
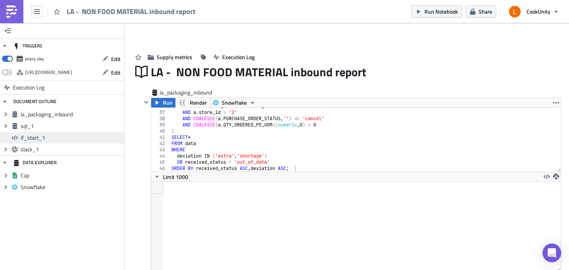
click at [76, 138] on span "if_start_1" at bounding box center [72, 137] width 102 height 7
click at [445, 16] on button "Run Notebook" at bounding box center [437, 11] width 50 height 12
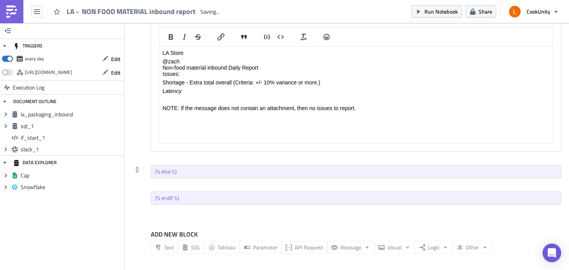
scroll to position [0, 0]
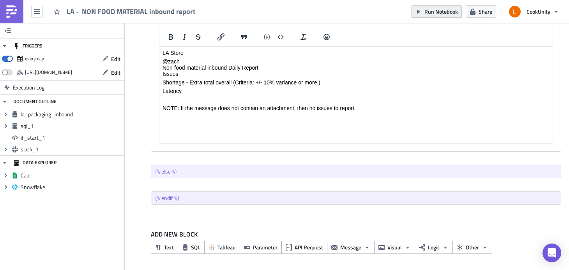
click at [438, 11] on span "Run Notebook" at bounding box center [441, 11] width 34 height 8
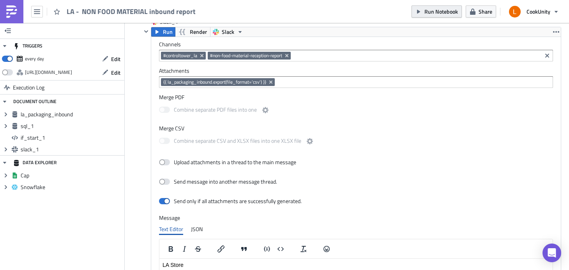
click at [421, 10] on icon "button" at bounding box center [418, 12] width 6 height 6
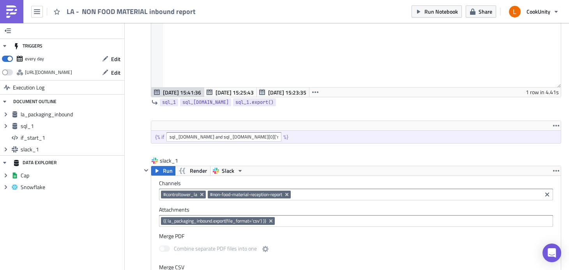
scroll to position [404, 0]
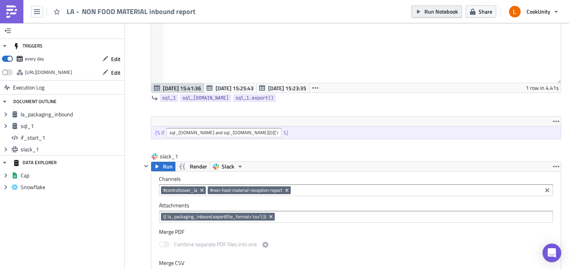
click at [426, 13] on span "Run Notebook" at bounding box center [441, 11] width 34 height 8
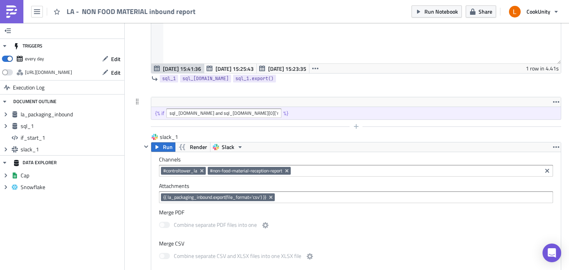
scroll to position [469, 0]
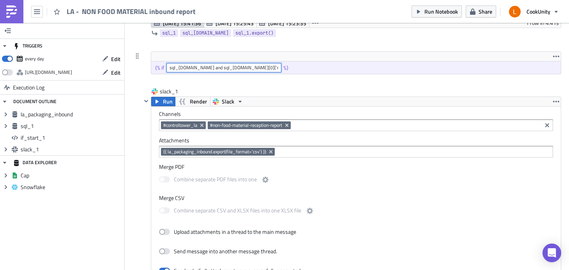
drag, startPoint x: 276, startPoint y: 66, endPoint x: 145, endPoint y: 64, distance: 131.3
click at [145, 64] on div "{% if sql_[DOMAIN_NAME] and sql_[DOMAIN_NAME][0]['rows_count'] | int > 0 %}" at bounding box center [351, 62] width 420 height 23
click at [437, 9] on span "Run Notebook" at bounding box center [441, 11] width 34 height 8
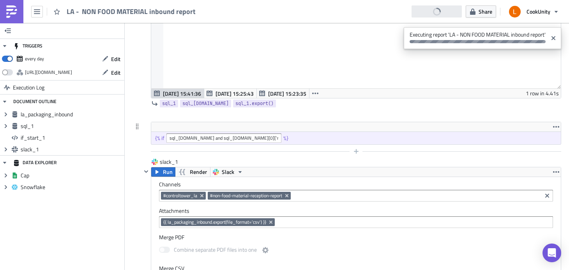
scroll to position [327, 0]
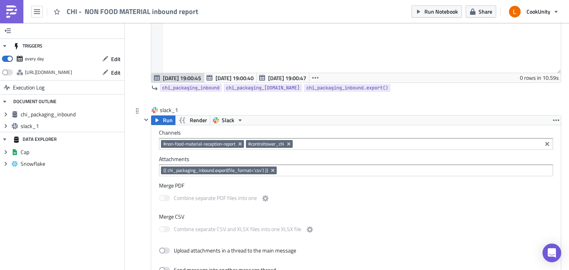
scroll to position [201, 0]
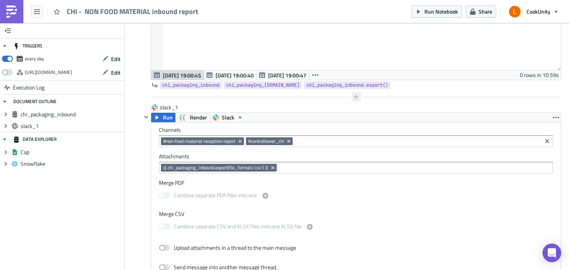
click at [354, 98] on icon "button" at bounding box center [356, 97] width 5 height 5
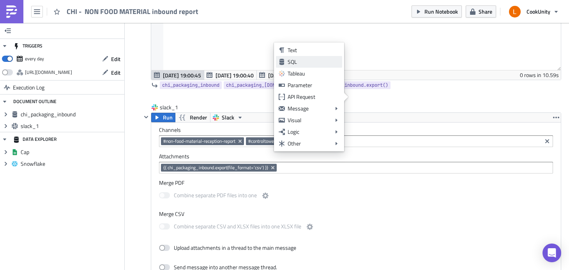
click at [322, 63] on div "SQL" at bounding box center [314, 62] width 52 height 8
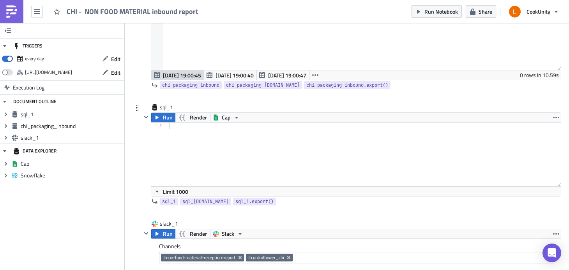
click at [231, 132] on div at bounding box center [364, 161] width 394 height 76
paste textarea ";"
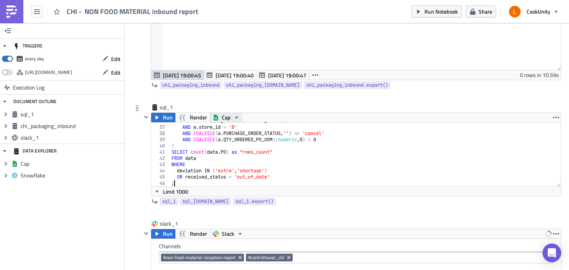
click at [229, 117] on span "Cap" at bounding box center [226, 117] width 9 height 9
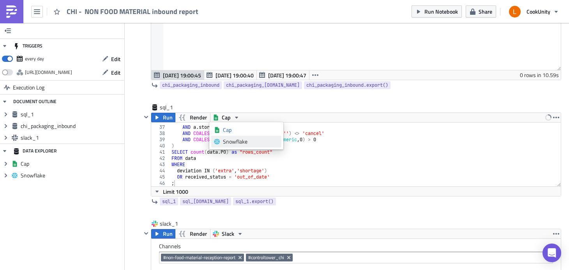
click at [235, 139] on div "Snowflake" at bounding box center [251, 142] width 56 height 8
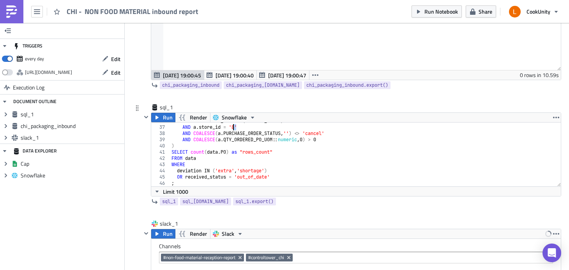
click at [233, 128] on div "AND a . RECEIVED_DATE = ( current_date ) AND a . store_id = '8' AND COALESCE ( …" at bounding box center [362, 156] width 385 height 76
click at [289, 163] on div "AND a . RECEIVED_DATE = ( current_date ) AND a . store_id = '4' AND COALESCE ( …" at bounding box center [362, 156] width 385 height 76
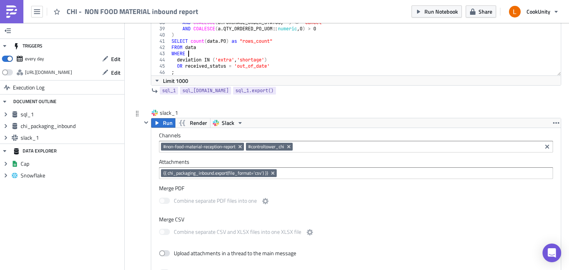
scroll to position [329, 0]
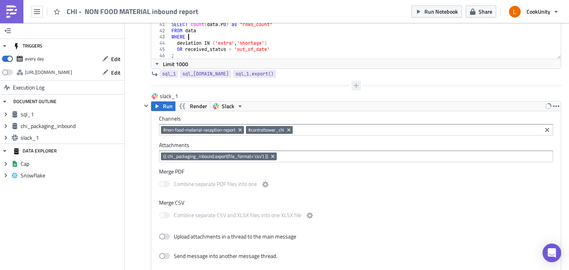
type textarea "WHERE"
click at [356, 87] on icon "button" at bounding box center [356, 86] width 6 height 6
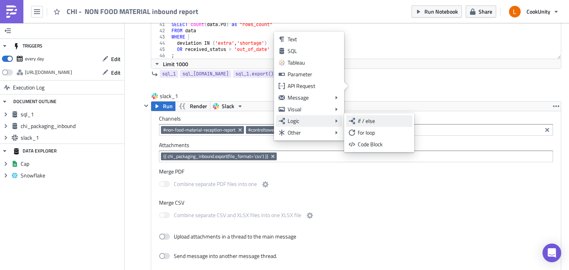
click at [371, 125] on link "if / else" at bounding box center [379, 121] width 66 height 12
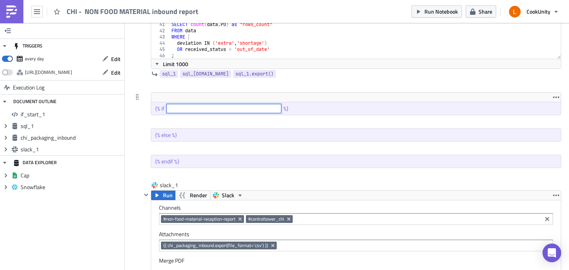
click at [245, 108] on input "text" at bounding box center [223, 108] width 115 height 9
paste input "sql_[DOMAIN_NAME] and sql_[DOMAIN_NAME][0]['rows_count'] | int > 0"
type input "sql_[DOMAIN_NAME] and sql_[DOMAIN_NAME][0]['rows_count'] | int > 0"
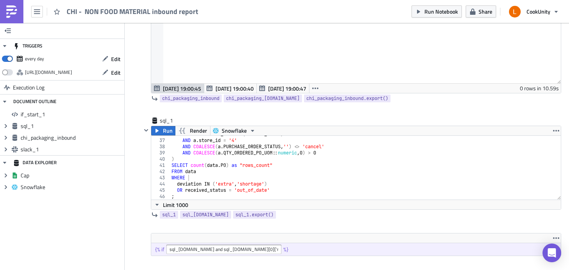
scroll to position [0, 0]
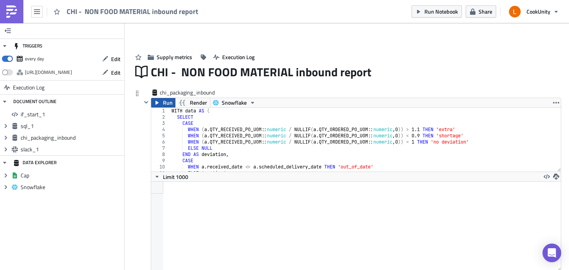
click at [171, 103] on span "Run" at bounding box center [168, 102] width 10 height 9
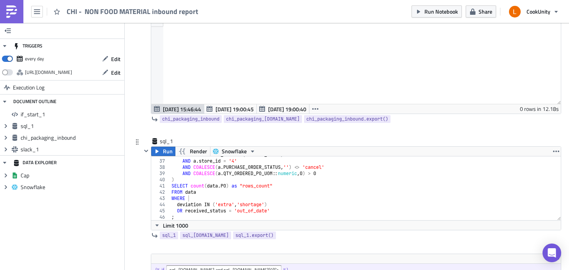
scroll to position [181, 0]
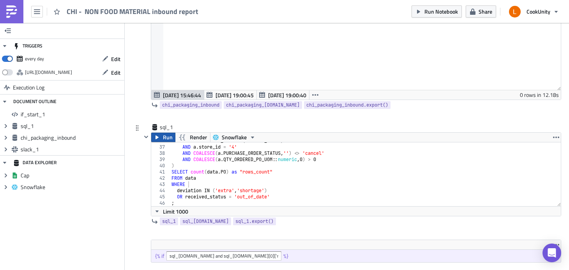
click at [170, 140] on span "Run" at bounding box center [168, 137] width 10 height 9
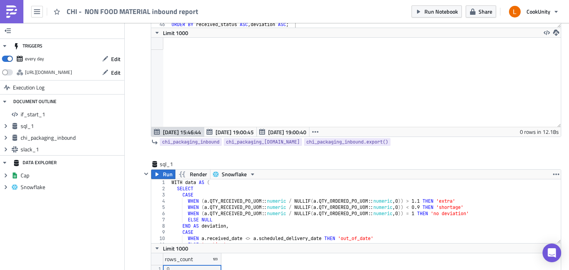
scroll to position [37, 0]
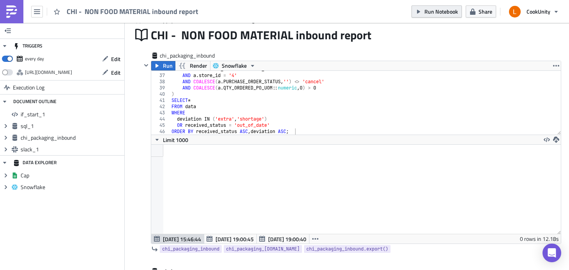
click at [427, 14] on span "Run Notebook" at bounding box center [441, 11] width 34 height 8
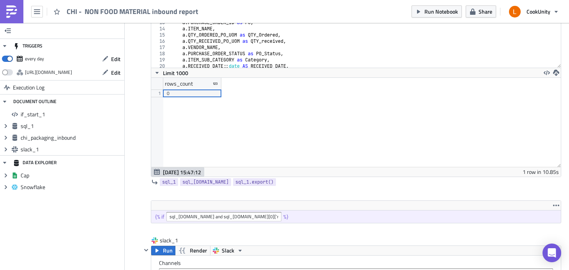
scroll to position [362, 0]
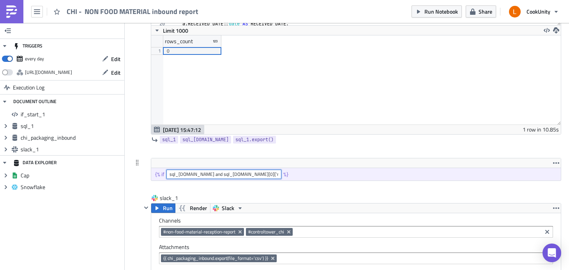
click at [276, 172] on input "sql_[DOMAIN_NAME] and sql_[DOMAIN_NAME][0]['rows_count'] | int > 0" at bounding box center [223, 174] width 115 height 9
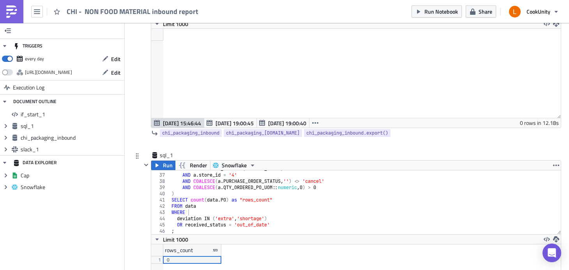
scroll to position [223, 0]
click at [433, 12] on span "Run Notebook" at bounding box center [441, 11] width 34 height 8
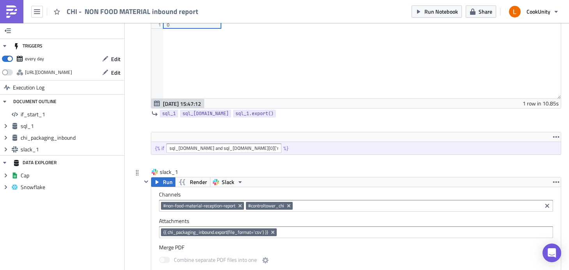
scroll to position [399, 0]
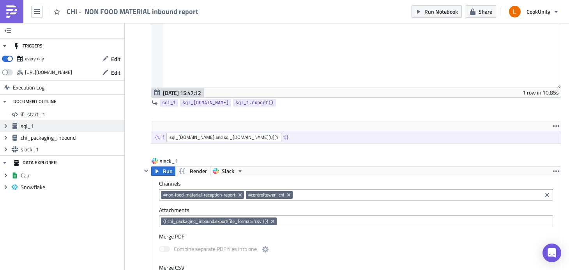
click at [36, 125] on span "sql_1" at bounding box center [72, 126] width 102 height 7
drag, startPoint x: 41, startPoint y: 127, endPoint x: 42, endPoint y: 115, distance: 12.1
click at [42, 115] on ul "if_start_1 Expand group sql_1 Expand group chi_packaging_inbound Expand group s…" at bounding box center [62, 132] width 124 height 47
drag, startPoint x: 47, startPoint y: 133, endPoint x: 49, endPoint y: 114, distance: 19.2
click at [49, 114] on ul "if_start_1 Expand group sql_1 Expand group chi_packaging_inbound Expand group s…" at bounding box center [62, 132] width 124 height 47
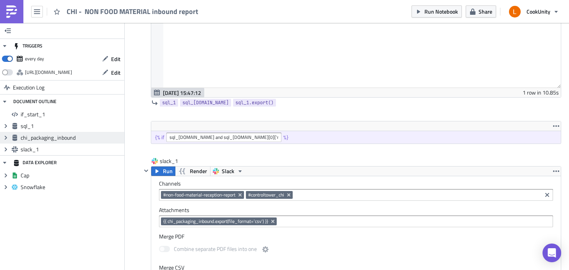
drag, startPoint x: 48, startPoint y: 114, endPoint x: 49, endPoint y: 140, distance: 26.1
click at [49, 140] on ul "if_start_1 Expand group sql_1 Expand group chi_packaging_inbound Expand group s…" at bounding box center [62, 132] width 124 height 47
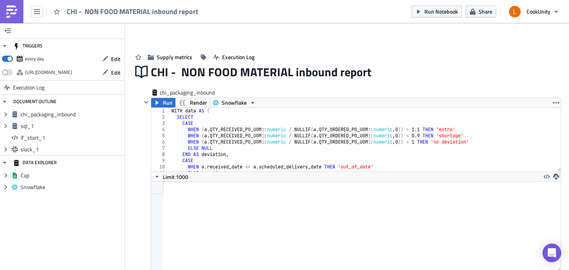
scroll to position [89, 406]
click at [445, 14] on span "Run Notebook" at bounding box center [441, 11] width 34 height 8
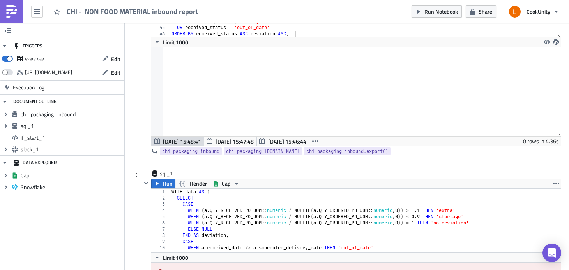
scroll to position [179, 0]
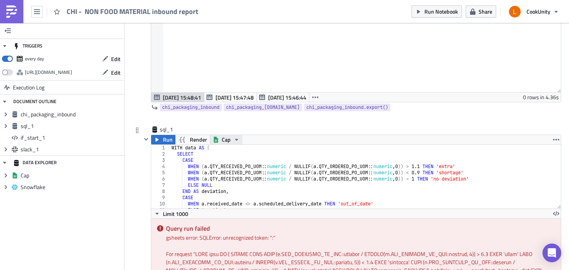
click at [224, 141] on span "Cap" at bounding box center [226, 139] width 9 height 9
click at [232, 162] on div "Snowflake" at bounding box center [251, 165] width 56 height 8
click at [140, 155] on div "sql_1 Run Render Snowflake 1 2 3 4 5 6 7 8 9 10 11 12 WITH data AS ( SELECT CAS…" at bounding box center [346, 233] width 429 height 215
click at [445, 11] on span "Run Notebook" at bounding box center [441, 11] width 34 height 8
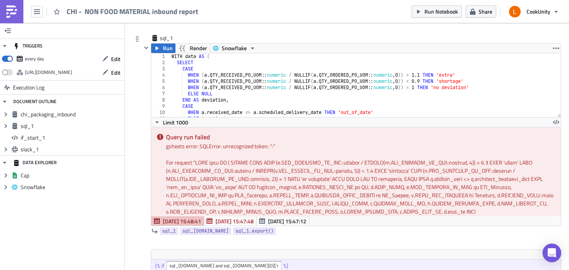
scroll to position [246, 0]
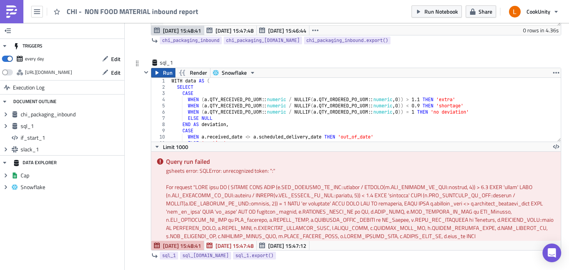
click at [161, 72] on button "Run" at bounding box center [163, 72] width 24 height 9
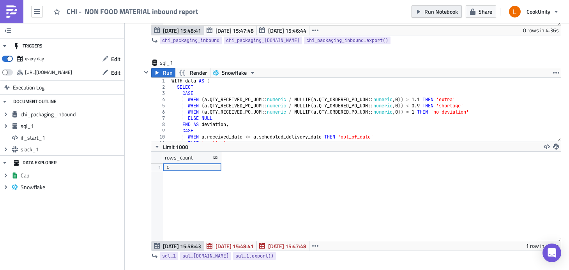
scroll to position [89, 406]
click at [448, 18] on button "Run Notebook" at bounding box center [437, 11] width 50 height 12
click at [444, 16] on button "Run Notebook" at bounding box center [437, 11] width 50 height 12
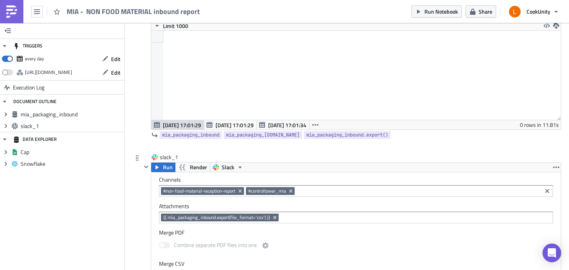
scroll to position [155, 0]
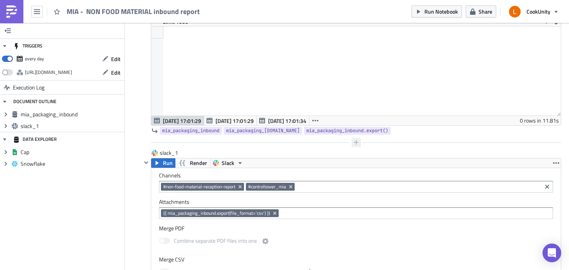
click at [353, 142] on icon "button" at bounding box center [356, 143] width 6 height 6
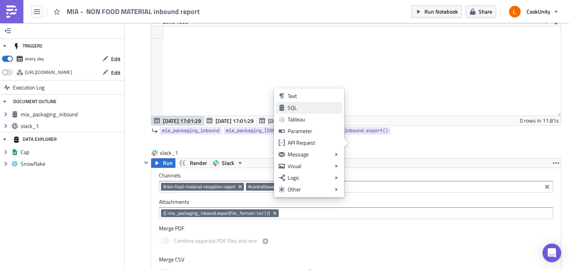
click at [325, 105] on div "SQL" at bounding box center [314, 108] width 52 height 8
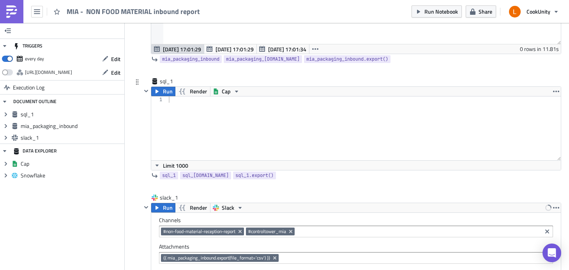
scroll to position [220, 0]
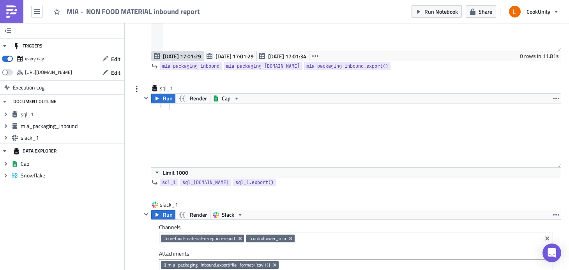
click at [203, 123] on div at bounding box center [364, 142] width 394 height 76
paste textarea ";"
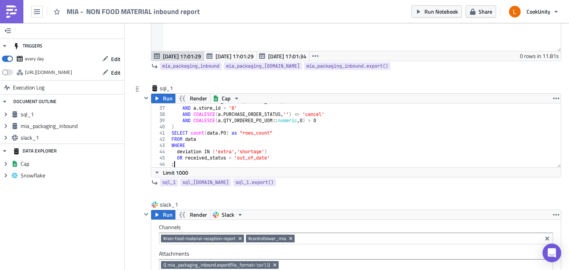
scroll to position [223, 0]
click at [225, 94] on span "Cap" at bounding box center [226, 98] width 9 height 9
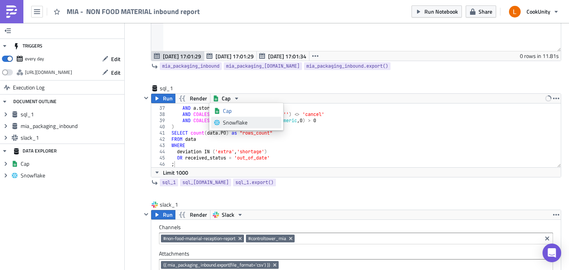
click at [233, 123] on div "Snowflake" at bounding box center [251, 123] width 56 height 8
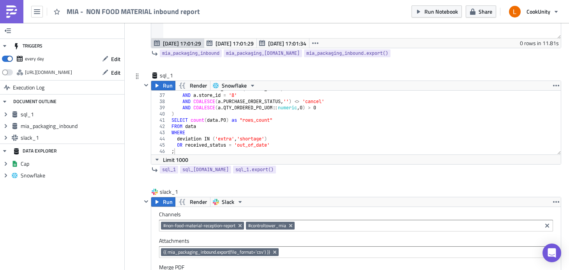
scroll to position [245, 0]
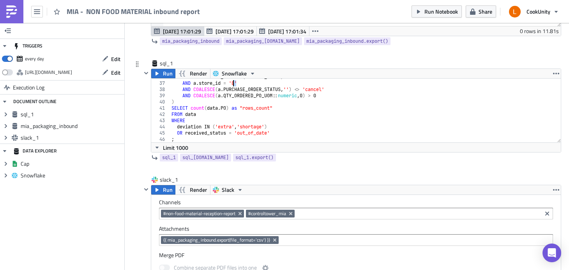
click at [234, 85] on div "AND a . RECEIVED_DATE = ( current_date ) AND a . store_id = '8' AND COALESCE ( …" at bounding box center [362, 112] width 385 height 76
type textarea "AND [DOMAIN_NAME]_id = '7'"
click at [358, 170] on button "button" at bounding box center [355, 169] width 9 height 9
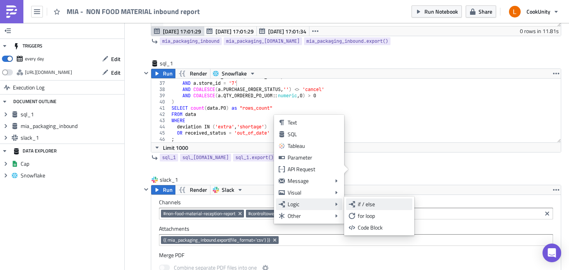
click at [362, 202] on div "if / else" at bounding box center [384, 205] width 52 height 8
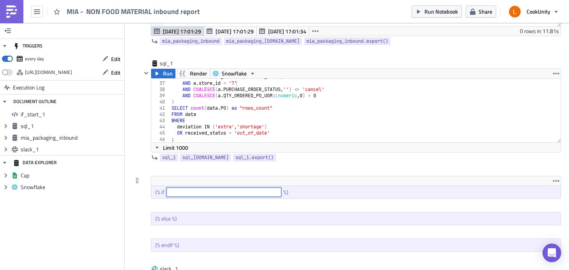
click at [204, 191] on input "text" at bounding box center [223, 192] width 115 height 9
paste input "sql_[DOMAIN_NAME] and sql_[DOMAIN_NAME][0]['rows_count'] | int > 0"
type input "sql_[DOMAIN_NAME] and sql_[DOMAIN_NAME][0]['rows_count'] | int > 0"
click at [211, 177] on div at bounding box center [356, 181] width 410 height 9
click at [210, 171] on div at bounding box center [351, 169] width 420 height 9
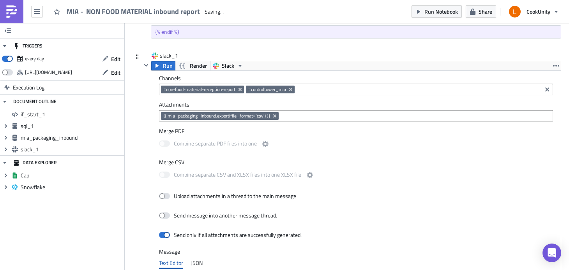
scroll to position [38879, 38562]
click at [141, 32] on div at bounding box center [136, 29] width 9 height 9
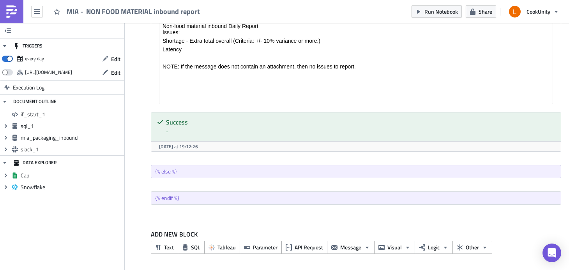
drag, startPoint x: 138, startPoint y: 170, endPoint x: 291, endPoint y: 4, distance: 225.3
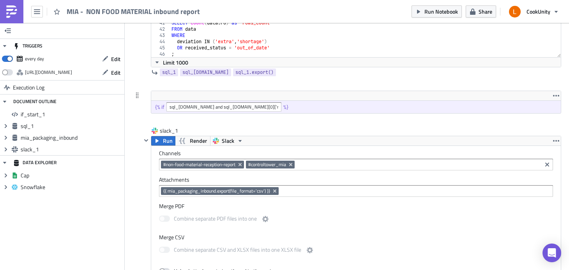
scroll to position [330, 0]
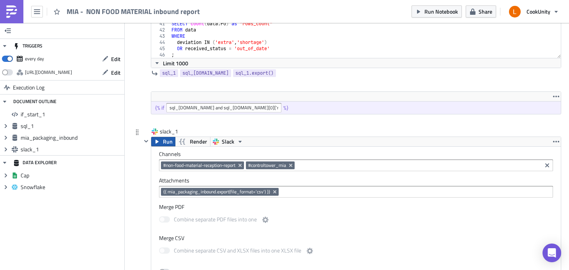
click at [162, 140] on button "Run" at bounding box center [163, 141] width 24 height 9
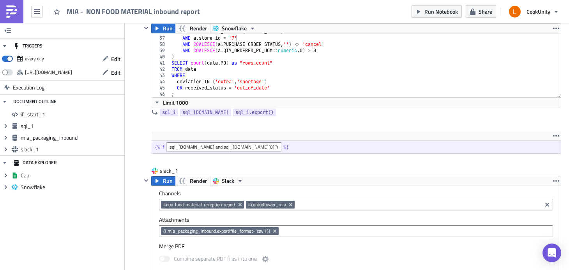
scroll to position [12, 0]
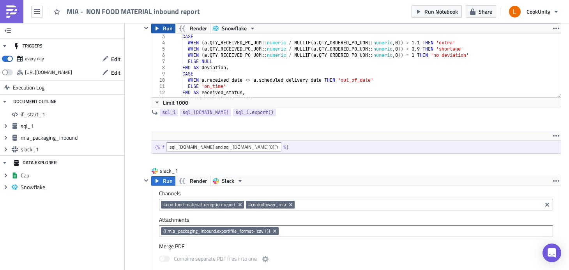
click at [163, 25] on span "Run" at bounding box center [168, 28] width 10 height 9
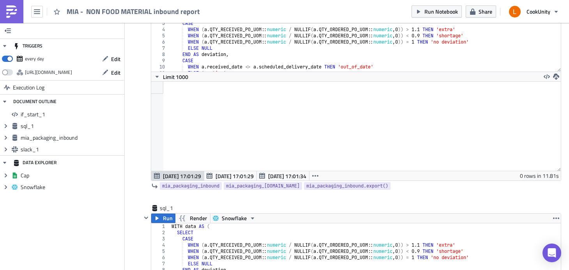
scroll to position [71, 0]
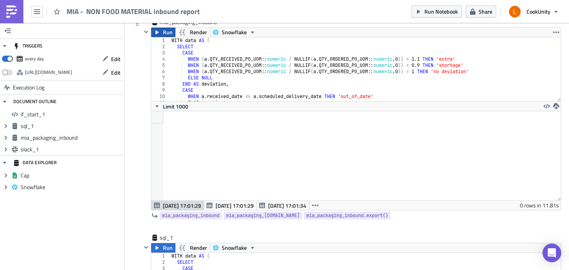
click at [159, 31] on icon "button" at bounding box center [157, 32] width 6 height 6
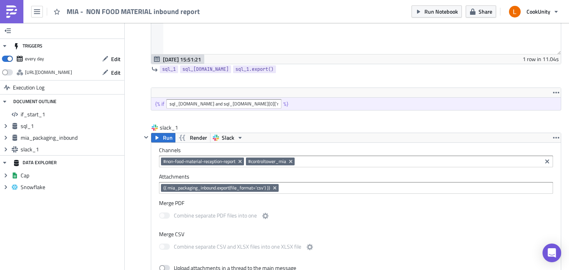
scroll to position [326, 0]
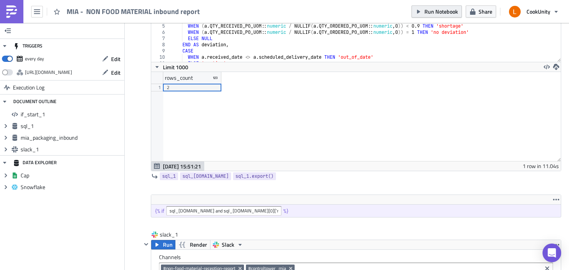
click at [446, 12] on span "Run Notebook" at bounding box center [441, 11] width 34 height 8
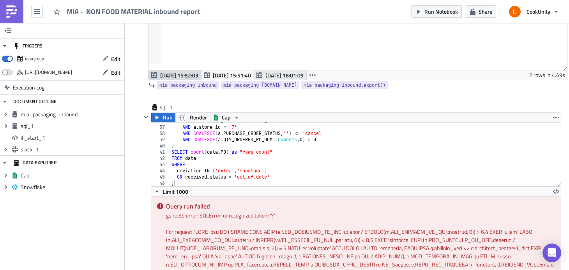
scroll to position [137, 0]
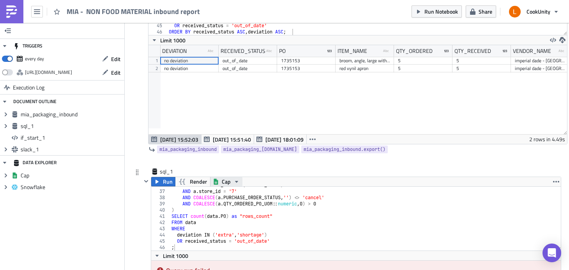
click at [223, 178] on span "Cap" at bounding box center [226, 181] width 9 height 9
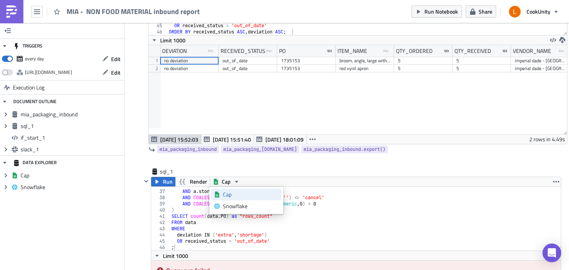
click at [235, 193] on div "Cap" at bounding box center [251, 195] width 56 height 8
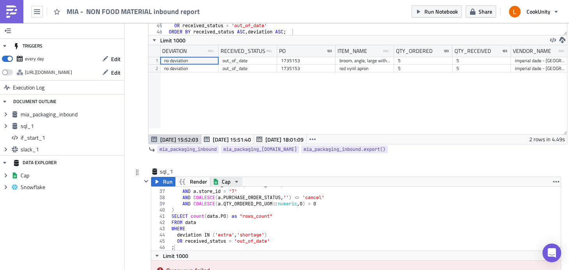
click at [231, 184] on button "Sheets-icon Created with Sketch. Cap" at bounding box center [226, 181] width 32 height 9
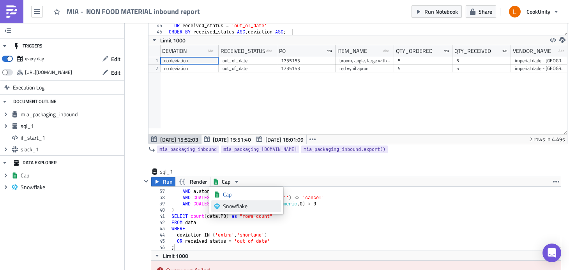
click at [235, 205] on div "Snowflake" at bounding box center [251, 207] width 56 height 8
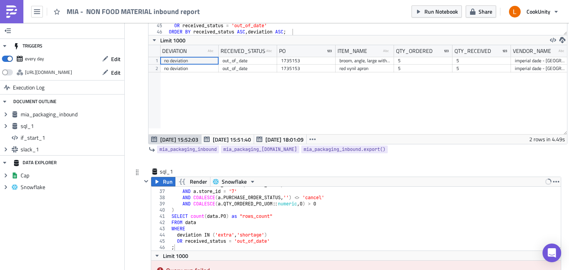
type textarea "SELECT count(data.PO) as "rows_count""
click at [324, 218] on div "AND a . RECEIVED_DATE = ( current_date ) AND a . store_id = '7' AND COALESCE ( …" at bounding box center [362, 220] width 385 height 76
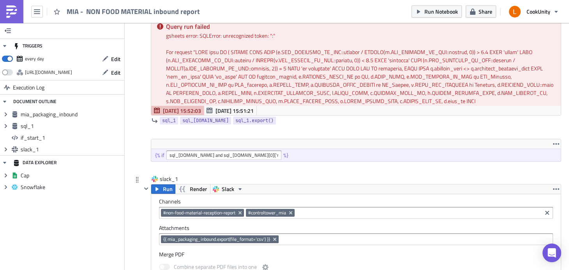
scroll to position [397, 0]
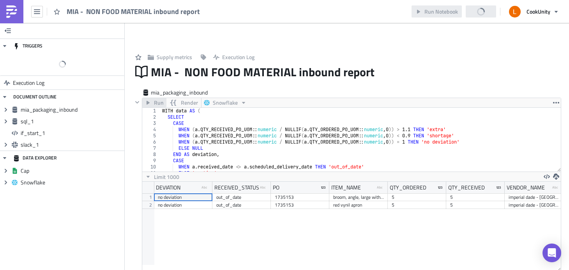
scroll to position [89, 419]
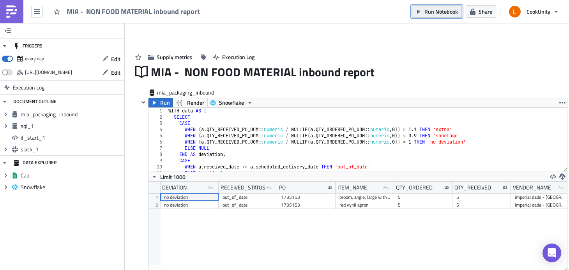
click at [434, 13] on span "Run Notebook" at bounding box center [441, 11] width 34 height 8
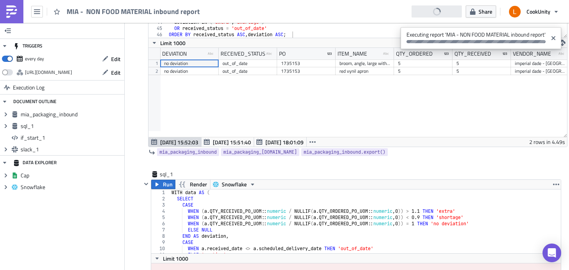
scroll to position [134, 0]
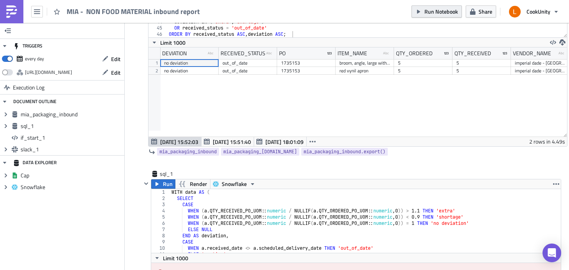
click at [439, 10] on span "Run Notebook" at bounding box center [441, 11] width 34 height 8
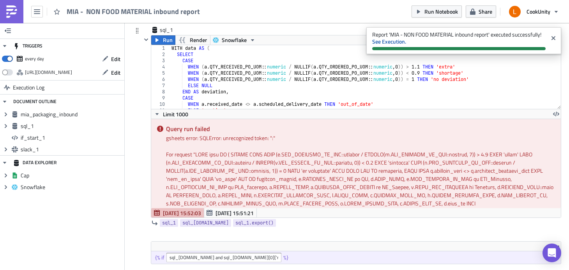
scroll to position [237, 0]
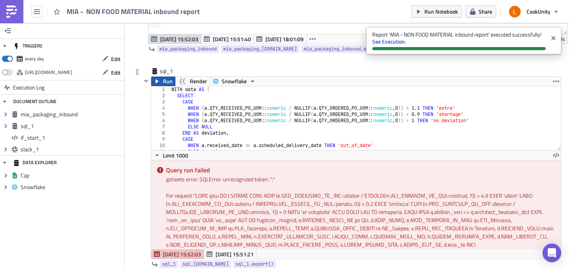
click at [165, 81] on span "Run" at bounding box center [168, 81] width 10 height 9
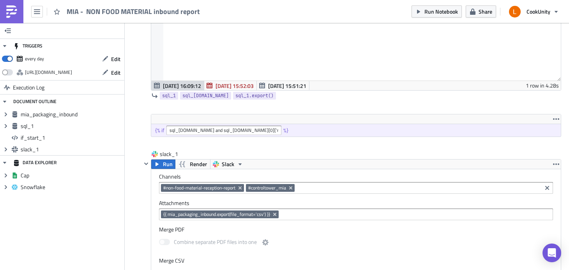
scroll to position [337, 0]
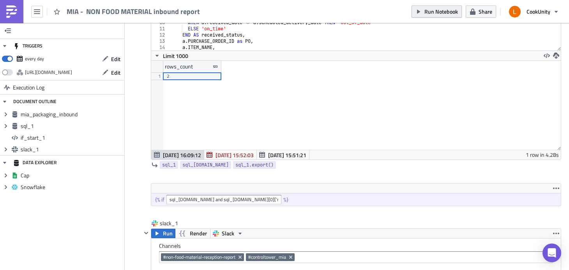
click at [430, 11] on span "Run Notebook" at bounding box center [441, 11] width 34 height 8
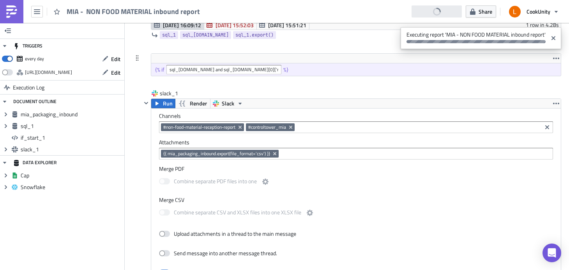
scroll to position [476, 0]
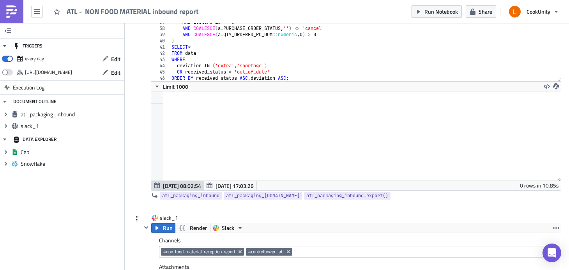
scroll to position [115, 0]
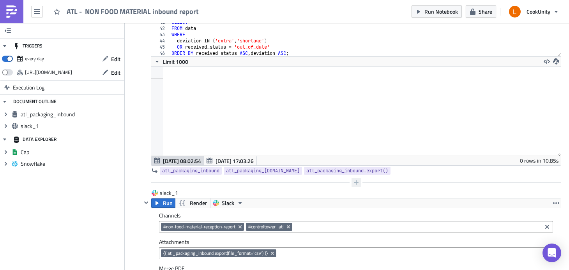
click at [352, 187] on button "button" at bounding box center [355, 182] width 9 height 9
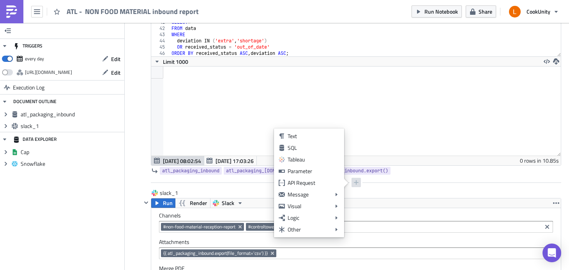
click at [355, 184] on icon "button" at bounding box center [356, 183] width 6 height 6
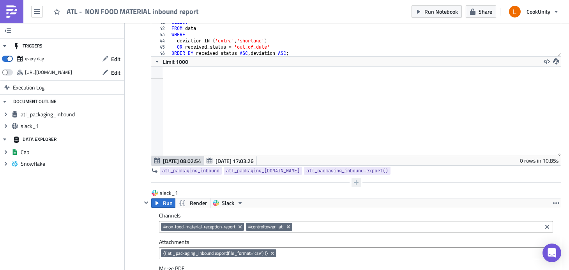
click at [355, 184] on icon "button" at bounding box center [356, 183] width 6 height 6
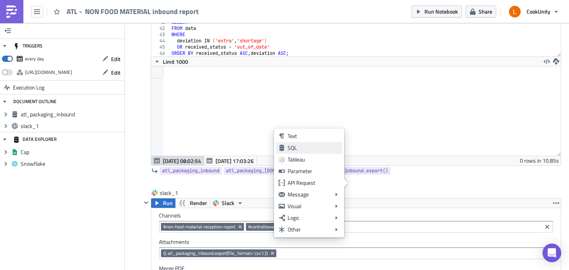
click at [325, 150] on div "SQL" at bounding box center [314, 148] width 52 height 8
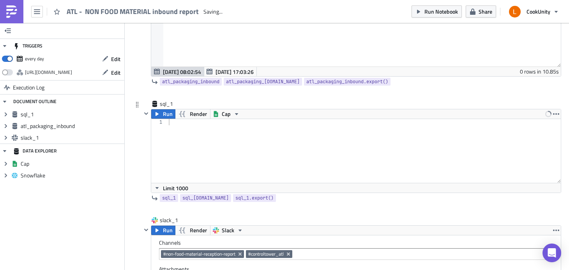
scroll to position [244, 0]
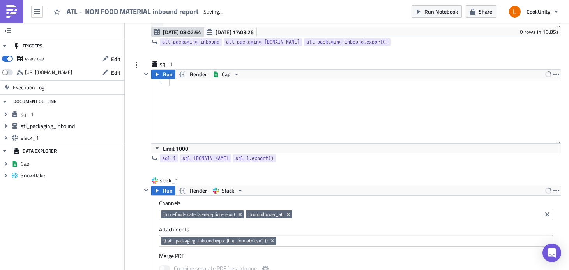
click at [260, 96] on div at bounding box center [364, 117] width 394 height 76
paste textarea ";"
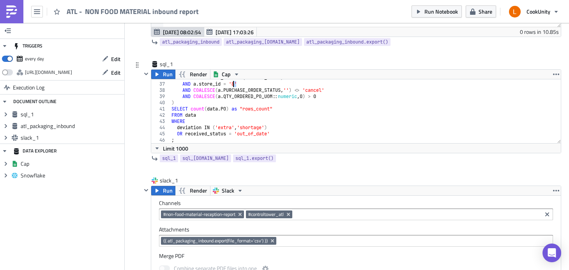
click at [233, 82] on div "AND a . RECEIVED_DATE = ( current_date ) AND a . store_id = '8' AND COALESCE ( …" at bounding box center [362, 113] width 385 height 76
click at [222, 76] on span "Cap" at bounding box center [226, 74] width 9 height 9
click at [302, 118] on div "AND a . RECEIVED_DATE = ( current_date ) AND a . store_id = '5' AND COALESCE ( …" at bounding box center [362, 113] width 385 height 76
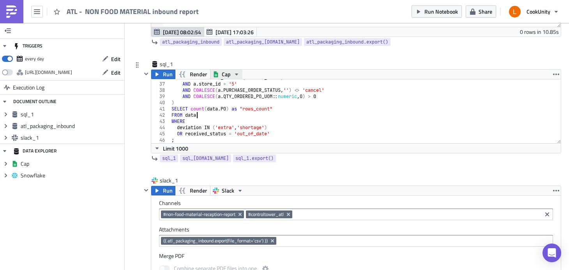
click at [237, 76] on icon "button" at bounding box center [236, 74] width 6 height 6
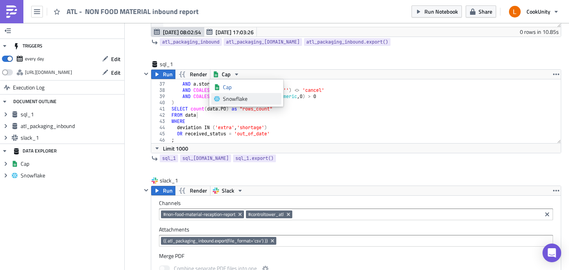
click at [240, 96] on div "Snowflake" at bounding box center [251, 99] width 56 height 8
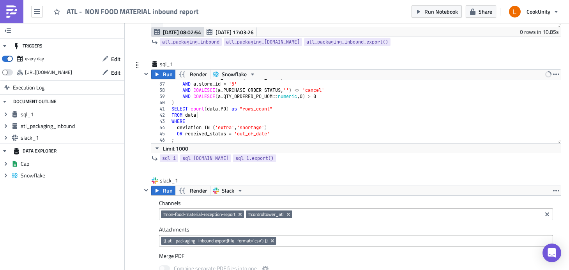
type textarea "SELECT count(data.PO) as "rows_count""
click at [308, 109] on div "AND a . RECEIVED_DATE = ( current_date ) AND a . store_id = '5' AND COALESCE ( …" at bounding box center [362, 113] width 385 height 76
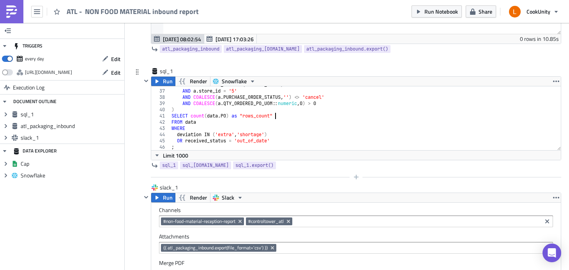
scroll to position [240, 0]
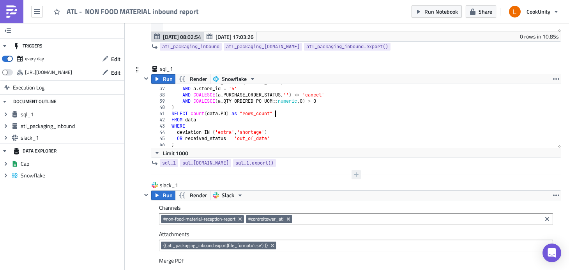
click at [353, 176] on icon "button" at bounding box center [356, 175] width 6 height 6
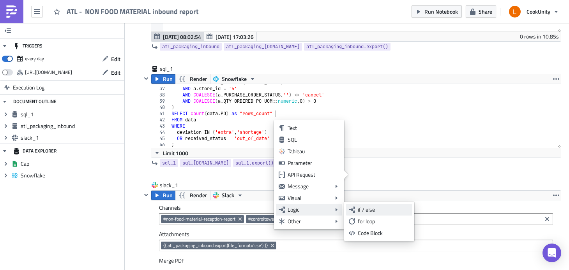
click at [373, 210] on div "if / else" at bounding box center [384, 210] width 52 height 8
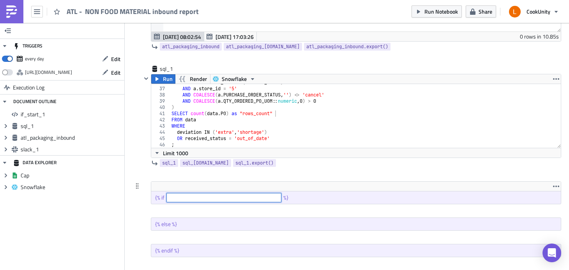
click at [196, 198] on input "text" at bounding box center [223, 197] width 115 height 9
paste input "sql_[DOMAIN_NAME] and sql_[DOMAIN_NAME][0]['rows_count'] | int > 0"
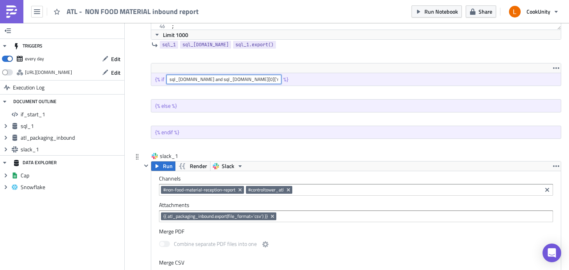
scroll to position [389, 0]
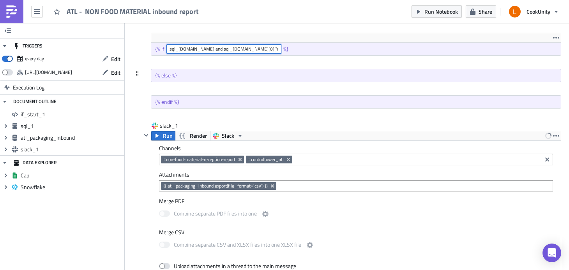
type input "sql_[DOMAIN_NAME] and sql_[DOMAIN_NAME][0]['rows_count'] | int > 0"
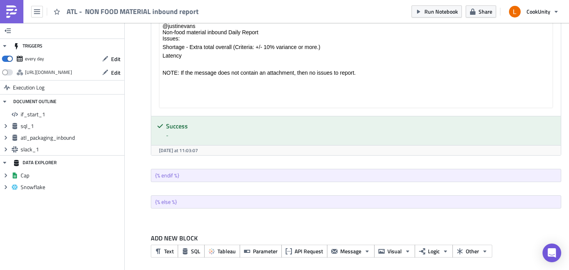
scroll to position [692, 0]
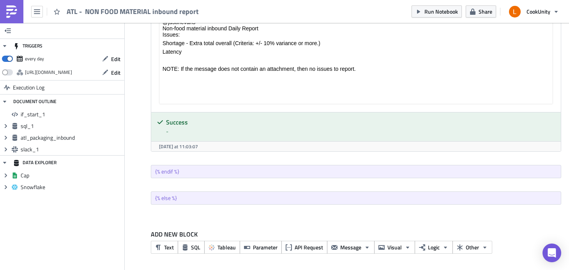
drag, startPoint x: 139, startPoint y: 72, endPoint x: 314, endPoint y: 2, distance: 189.1
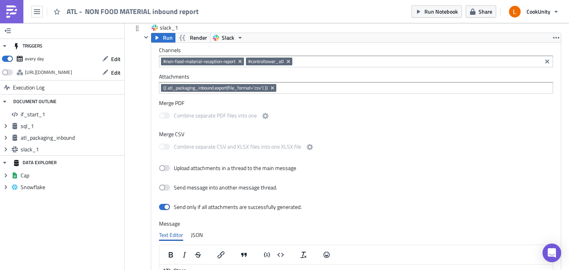
scroll to position [270, 0]
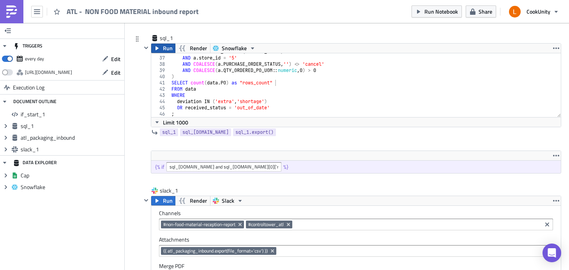
click at [170, 47] on span "Run" at bounding box center [168, 48] width 10 height 9
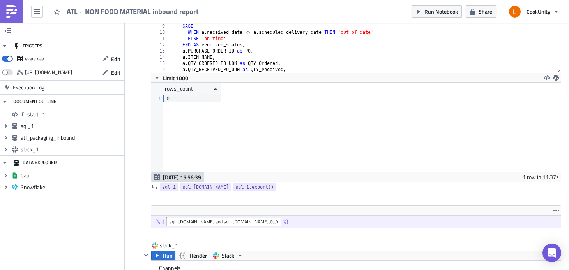
scroll to position [51, 0]
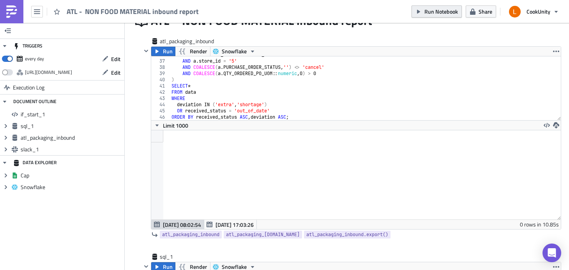
click at [444, 16] on button "Run Notebook" at bounding box center [437, 11] width 50 height 12
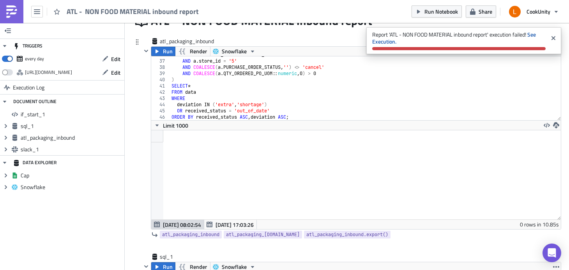
click at [315, 156] on div at bounding box center [356, 175] width 410 height 89
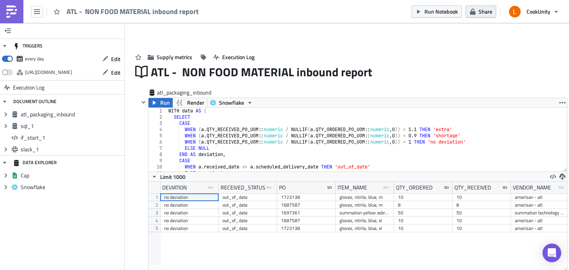
scroll to position [89, 409]
click at [438, 11] on span "Run Notebook" at bounding box center [441, 11] width 34 height 8
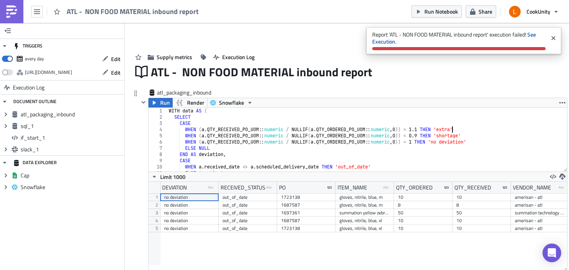
click at [453, 129] on div "WITH data AS ( SELECT CASE WHEN ( a . QTY_RECEIVED_PO_UOM :: numeric / NULLIF (…" at bounding box center [364, 146] width 394 height 76
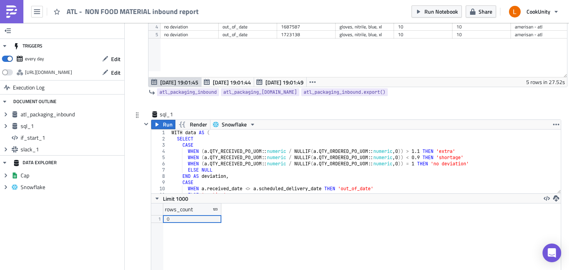
scroll to position [206, 0]
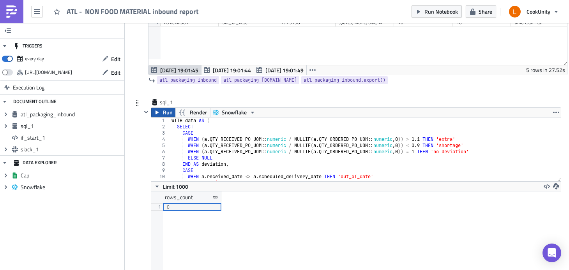
click at [165, 108] on span "Run" at bounding box center [168, 112] width 10 height 9
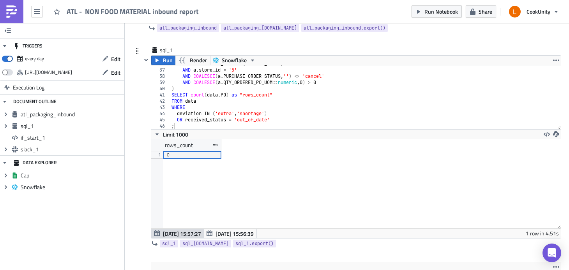
scroll to position [258, 0]
click at [166, 63] on span "Run" at bounding box center [168, 60] width 10 height 9
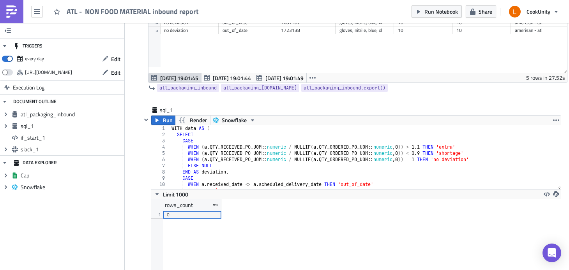
scroll to position [334, 0]
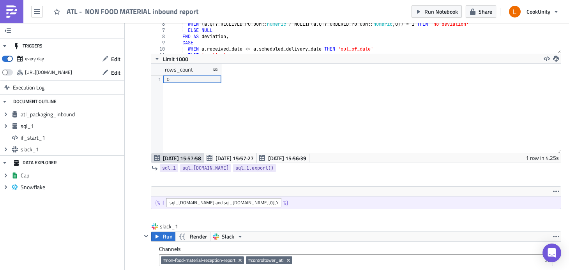
click at [237, 111] on div "rows_count 1 0" at bounding box center [356, 108] width 410 height 89
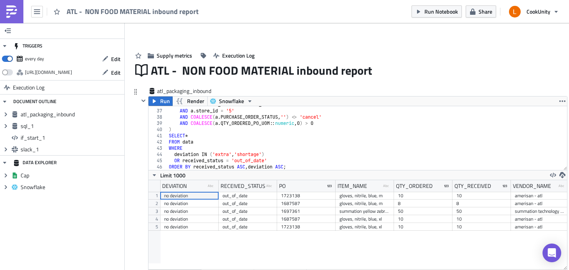
scroll to position [0, 0]
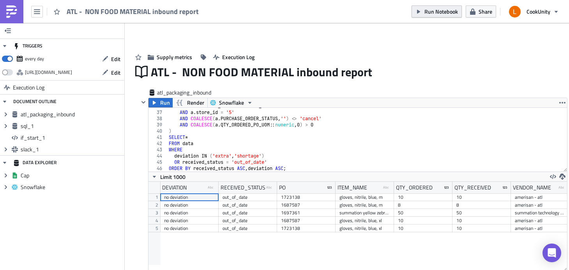
click at [422, 11] on button "Run Notebook" at bounding box center [437, 11] width 50 height 12
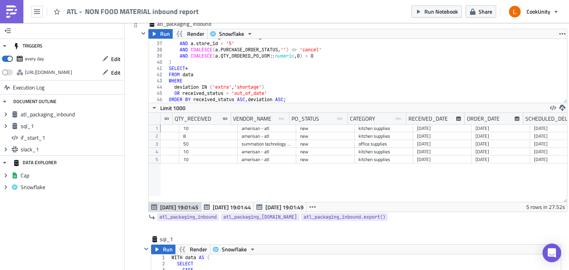
scroll to position [0, 280]
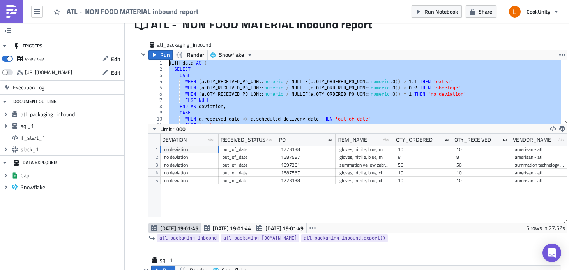
drag, startPoint x: 295, startPoint y: 120, endPoint x: 130, endPoint y: 42, distance: 181.8
paste textarea "ORDER BY received_status ASC, deviation ASC;"
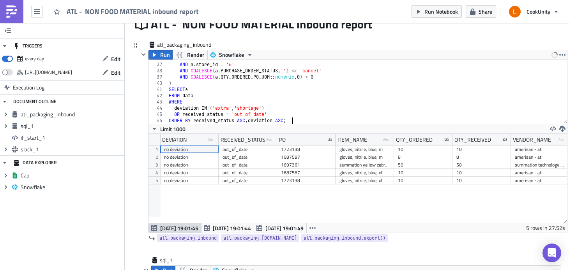
click at [233, 65] on div "AND a . RECEIVED_DATE = current_date AND a . store_id = '6' AND COALESCE ( a . …" at bounding box center [364, 93] width 394 height 76
type textarea "AND a.store_id = '5'"
click at [160, 54] on button "Run" at bounding box center [160, 54] width 24 height 9
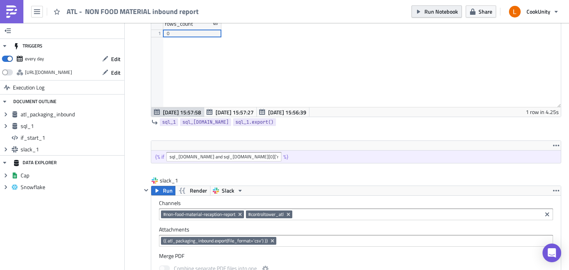
click at [431, 11] on span "Run Notebook" at bounding box center [441, 11] width 34 height 8
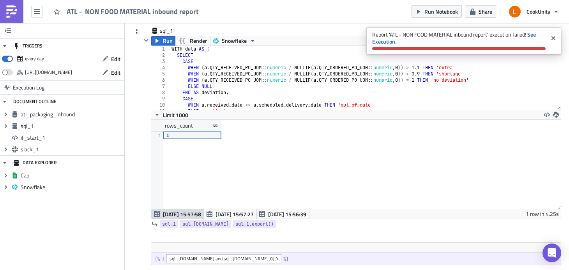
scroll to position [223, 0]
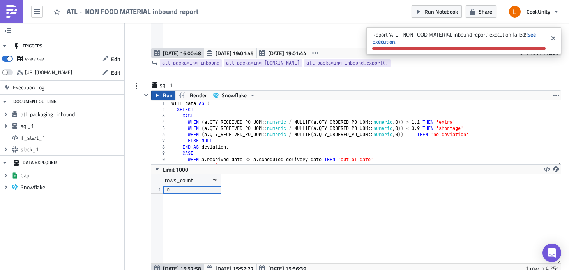
click at [169, 97] on span "Run" at bounding box center [168, 95] width 10 height 9
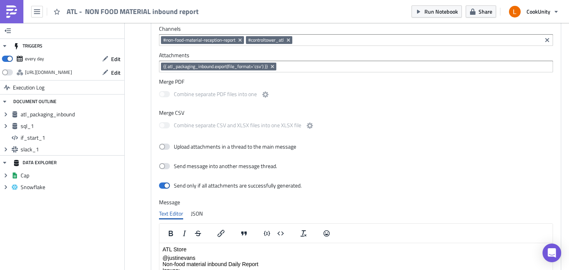
scroll to position [567, 0]
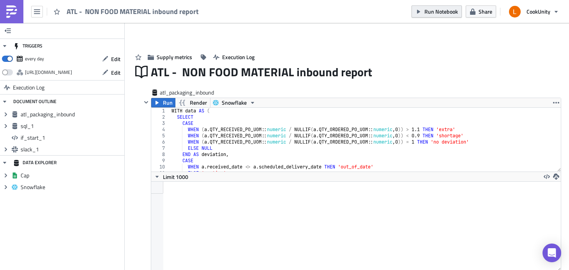
scroll to position [89, 406]
click at [440, 13] on span "Run Notebook" at bounding box center [441, 11] width 34 height 8
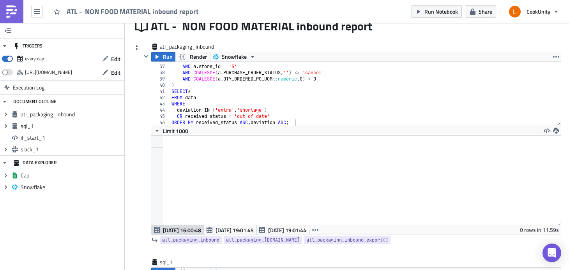
scroll to position [57, 0]
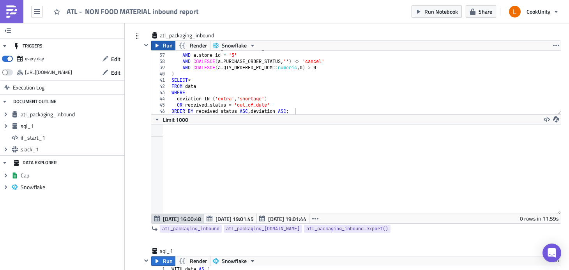
click at [159, 44] on icon "button" at bounding box center [157, 45] width 6 height 6
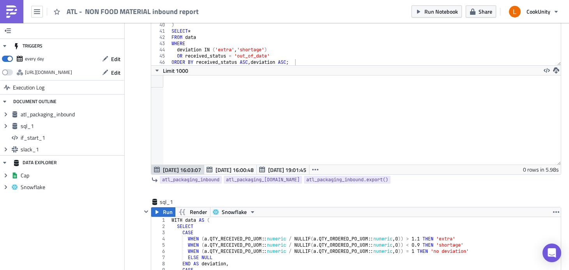
scroll to position [89, 406]
click at [166, 210] on span "Run" at bounding box center [168, 212] width 10 height 9
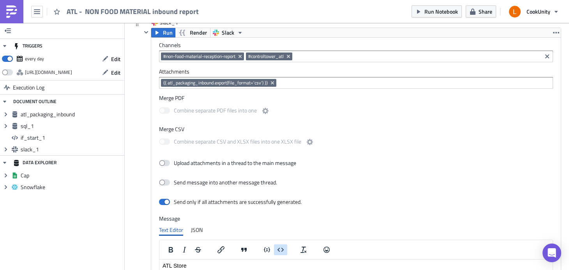
scroll to position [624, 0]
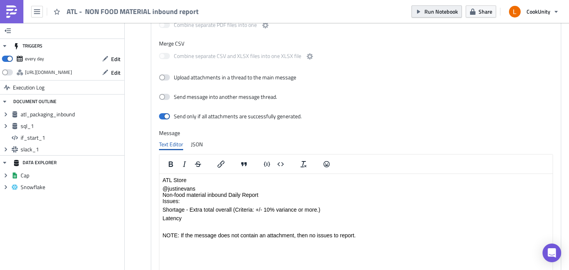
click at [431, 11] on span "Run Notebook" at bounding box center [441, 11] width 34 height 8
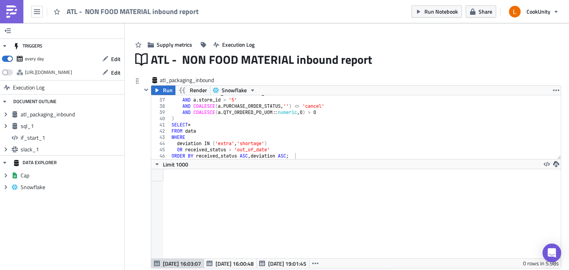
scroll to position [12, 0]
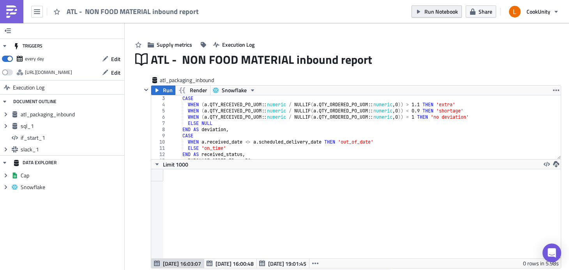
click at [440, 11] on span "Run Notebook" at bounding box center [441, 11] width 34 height 8
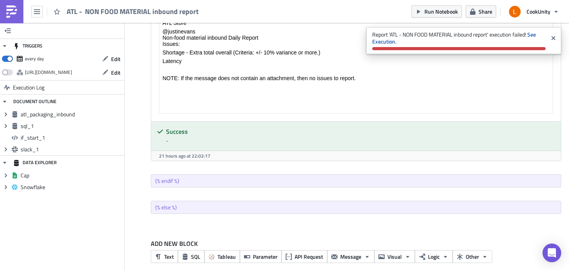
scroll to position [791, 0]
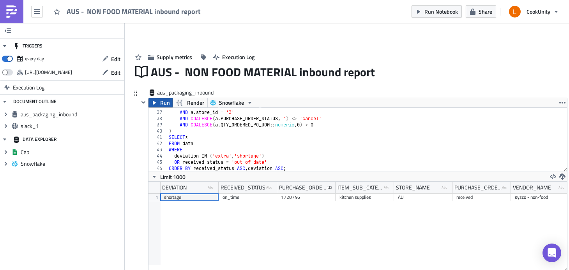
click at [164, 104] on span "Run" at bounding box center [165, 102] width 10 height 9
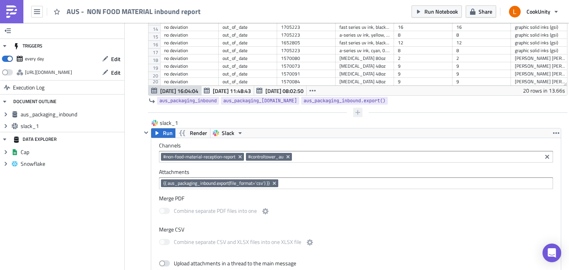
click at [357, 112] on icon "button" at bounding box center [358, 113] width 6 height 6
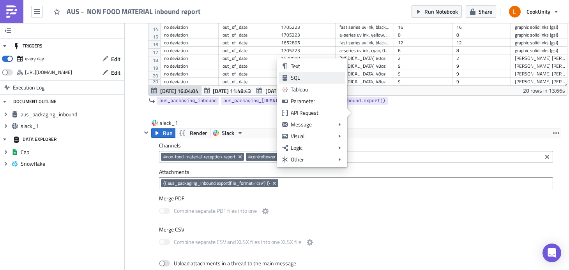
click at [321, 76] on div "SQL" at bounding box center [317, 78] width 52 height 8
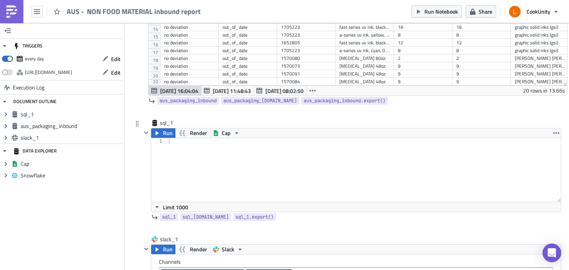
click at [211, 151] on div at bounding box center [364, 176] width 394 height 76
paste textarea ";"
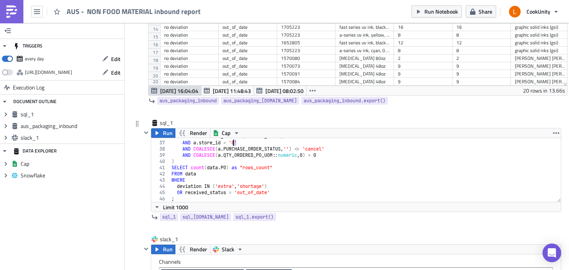
click at [233, 143] on div "AND a . RECEIVED_DATE = ( current_date ) AND a . store_id = '8' AND COALESCE ( …" at bounding box center [362, 172] width 385 height 76
click at [238, 132] on icon "button" at bounding box center [236, 133] width 6 height 6
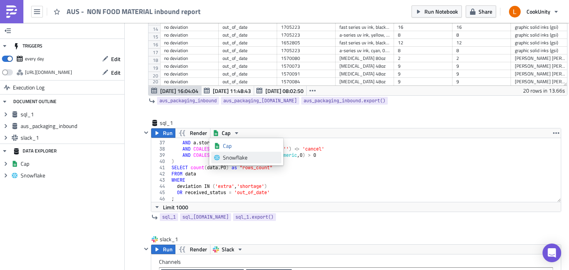
click at [238, 156] on div "Snowflake" at bounding box center [251, 158] width 56 height 8
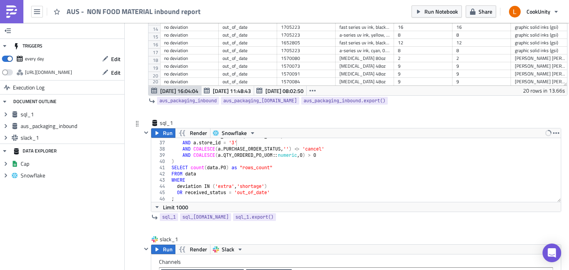
type textarea "SELECT count(data.PO) as "rows_count""
click at [299, 165] on div "AND a . RECEIVED_DATE = ( current_date ) AND a . store_id = '3' AND COALESCE ( …" at bounding box center [362, 172] width 385 height 76
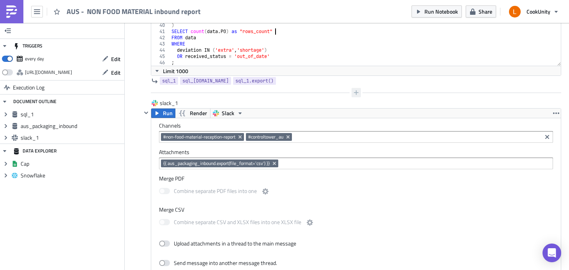
click at [353, 92] on icon "button" at bounding box center [356, 93] width 6 height 6
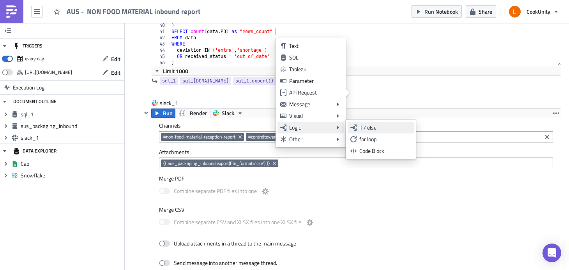
click at [374, 130] on div "if / else" at bounding box center [385, 128] width 52 height 8
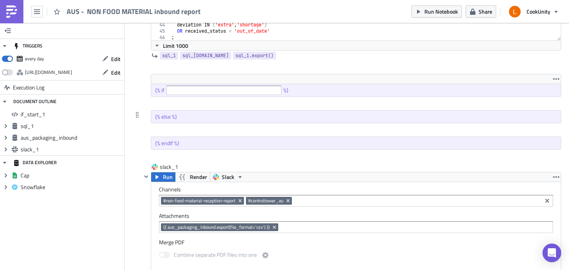
scroll to position [346, 0]
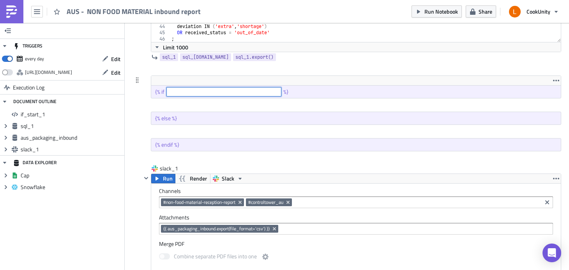
click at [192, 92] on input "text" at bounding box center [223, 91] width 115 height 9
paste input "sql_[DOMAIN_NAME] and sql_[DOMAIN_NAME][0]['rows_count'] | int > 0"
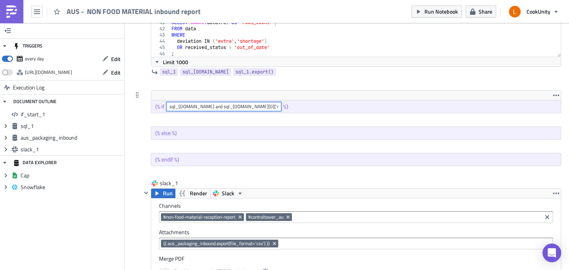
scroll to position [328, 0]
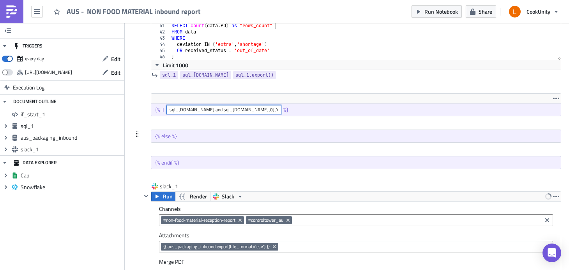
type input "sql_[DOMAIN_NAME] and sql_[DOMAIN_NAME][0]['rows_count'] | int > 0"
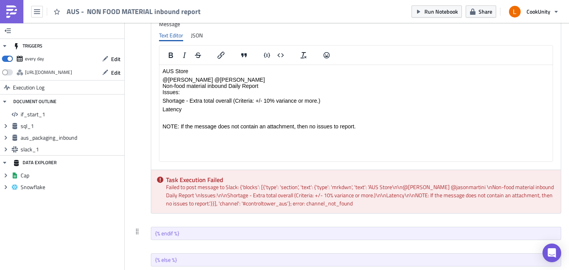
scroll to position [688, 0]
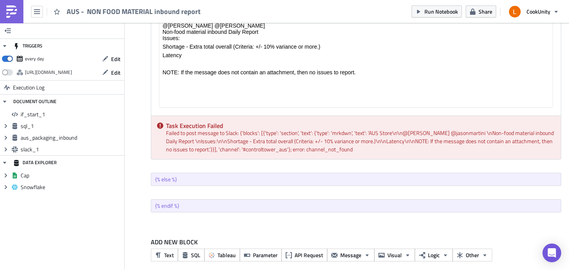
drag, startPoint x: 138, startPoint y: 177, endPoint x: 247, endPoint y: 2, distance: 205.9
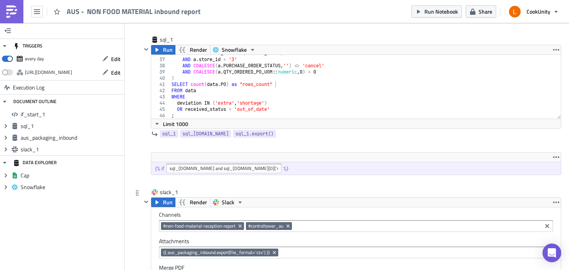
scroll to position [153, 0]
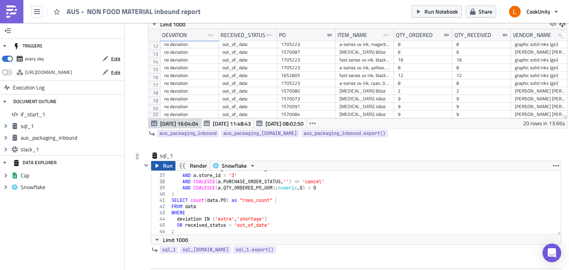
click at [156, 163] on icon "button" at bounding box center [157, 166] width 6 height 6
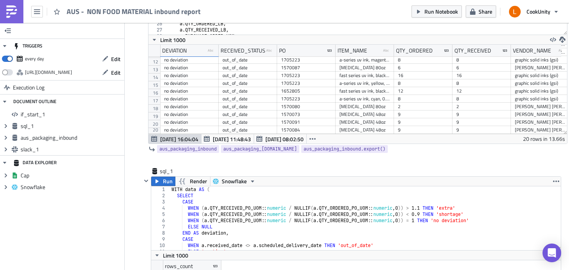
scroll to position [106, 0]
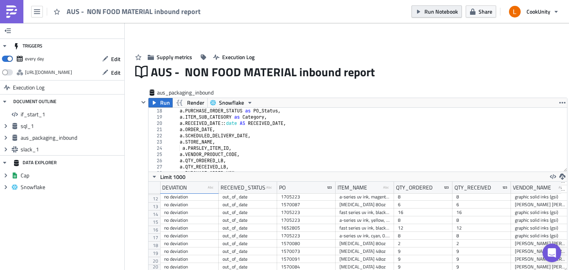
click at [447, 11] on span "Run Notebook" at bounding box center [441, 11] width 34 height 8
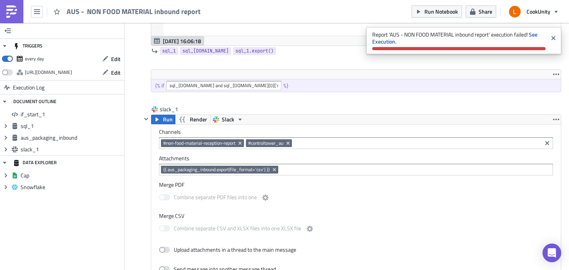
scroll to position [453, 0]
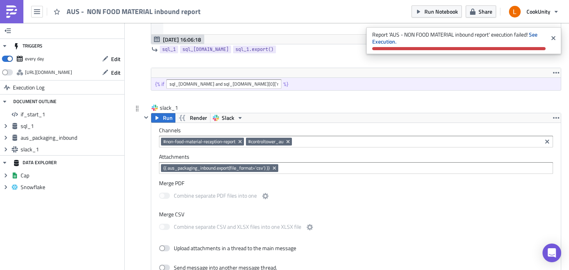
click at [281, 155] on label "Attachments" at bounding box center [356, 157] width 394 height 7
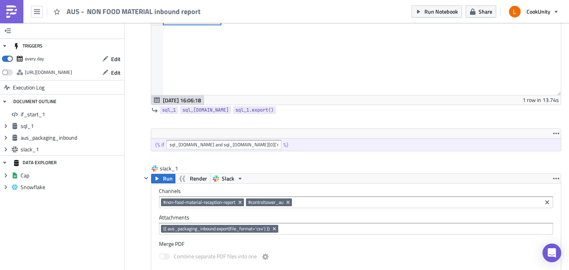
scroll to position [392, 0]
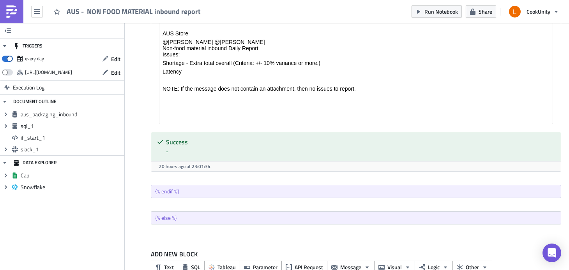
scroll to position [791, 0]
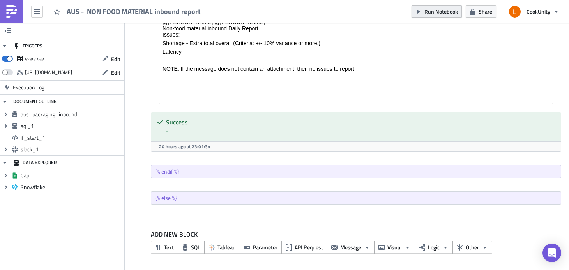
click at [437, 11] on span "Run Notebook" at bounding box center [441, 11] width 34 height 8
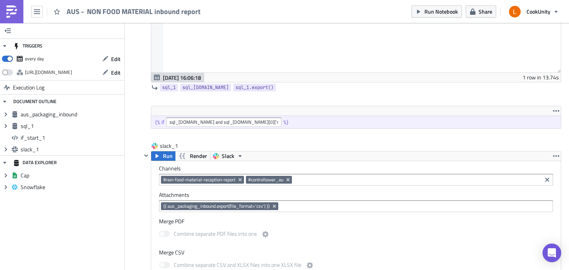
scroll to position [417, 0]
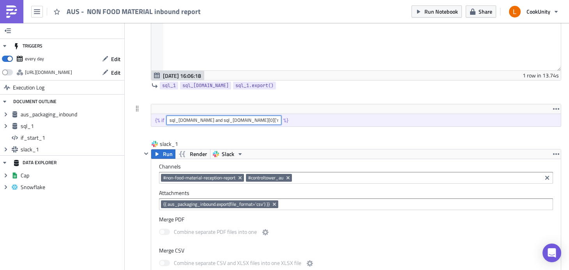
drag, startPoint x: 276, startPoint y: 120, endPoint x: 155, endPoint y: 120, distance: 120.0
click at [155, 120] on div "{% if sql_[DOMAIN_NAME] and sql_[DOMAIN_NAME][0]['rows_count'] | int > 0 %}" at bounding box center [356, 120] width 410 height 12
paste input "sql_[DOMAIN_NAME] and sql_[DOMAIN_NAME][0]['rows_count'] | int > 0"
type input "sql_[DOMAIN_NAME] and sql_[DOMAIN_NAME][0]['rows_count'] | int > 0"
click at [284, 135] on div at bounding box center [351, 133] width 420 height 9
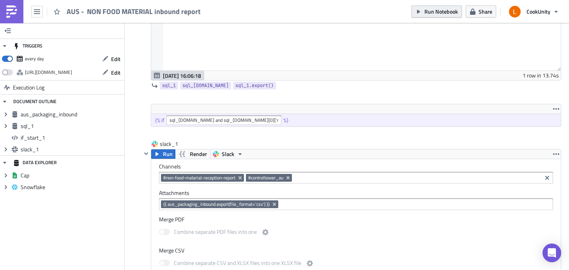
click at [440, 14] on span "Run Notebook" at bounding box center [441, 11] width 34 height 8
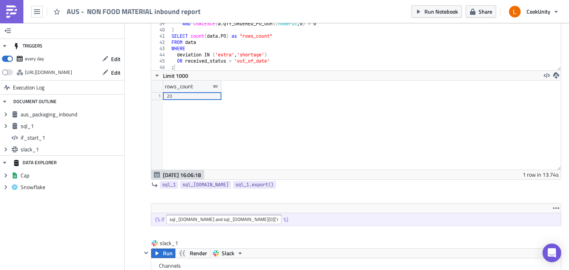
scroll to position [164, 0]
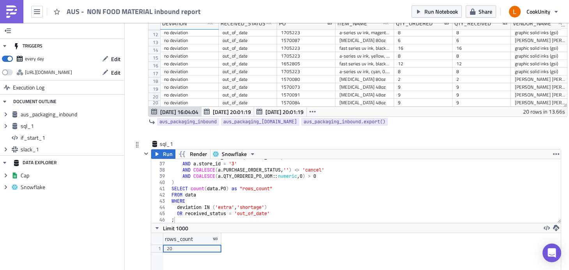
type textarea ";"
click at [163, 159] on div "36" at bounding box center [160, 158] width 19 height 6
click at [165, 155] on span "Run" at bounding box center [168, 154] width 10 height 9
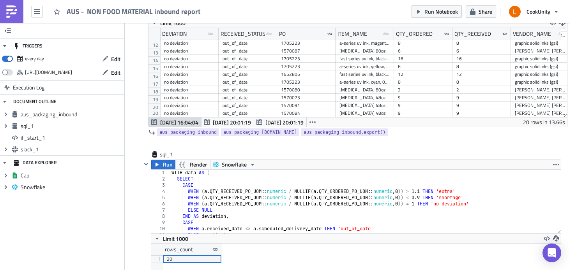
scroll to position [63, 0]
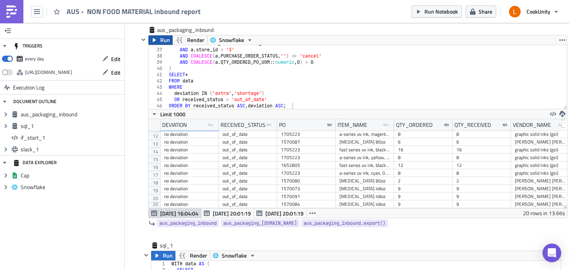
click at [158, 42] on button "Run" at bounding box center [160, 39] width 24 height 9
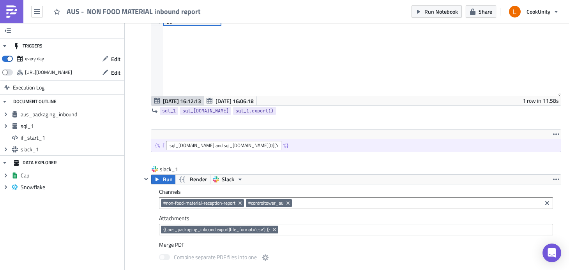
scroll to position [429, 0]
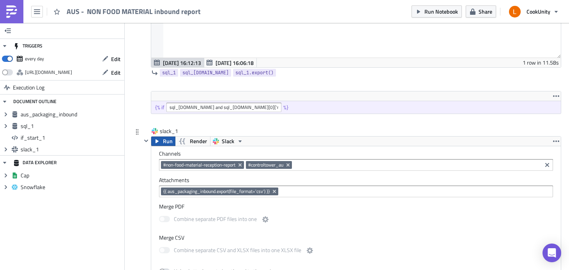
click at [164, 142] on span "Run" at bounding box center [168, 141] width 10 height 9
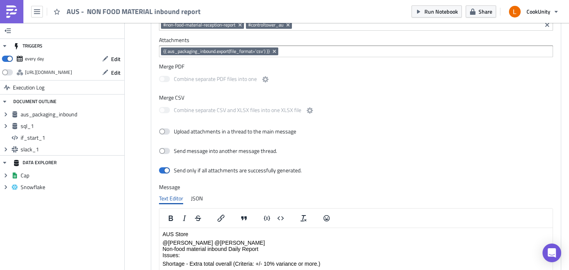
scroll to position [524, 0]
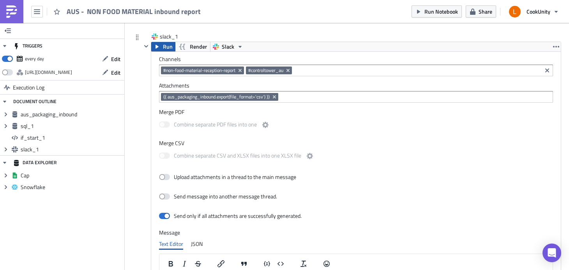
click at [165, 45] on span "Run" at bounding box center [168, 46] width 10 height 9
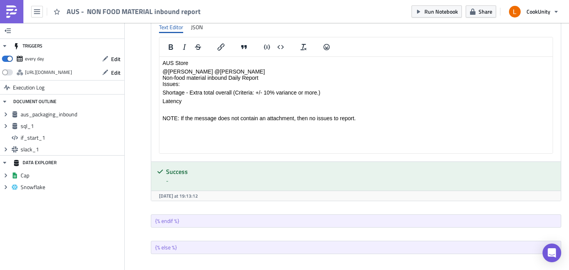
scroll to position [764, 0]
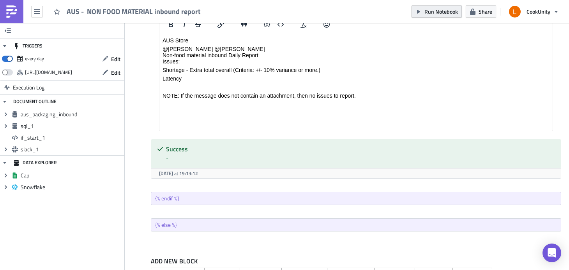
click at [442, 12] on span "Run Notebook" at bounding box center [441, 11] width 34 height 8
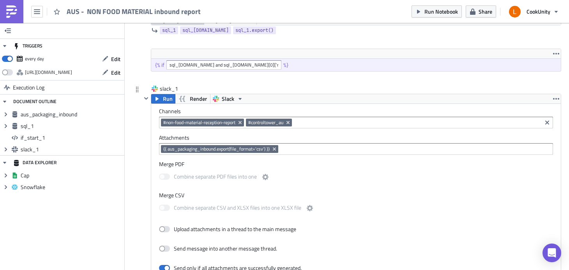
scroll to position [604, 0]
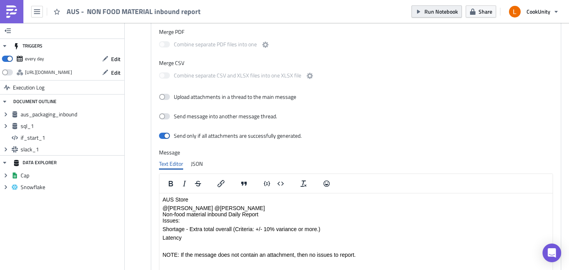
click at [435, 15] on span "Run Notebook" at bounding box center [441, 11] width 34 height 8
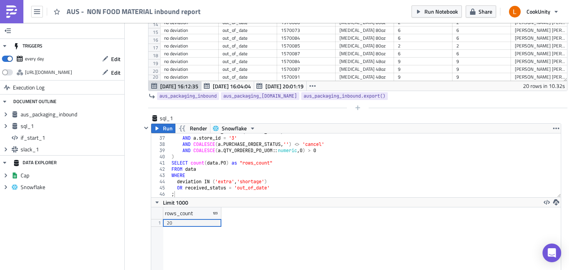
scroll to position [0, 0]
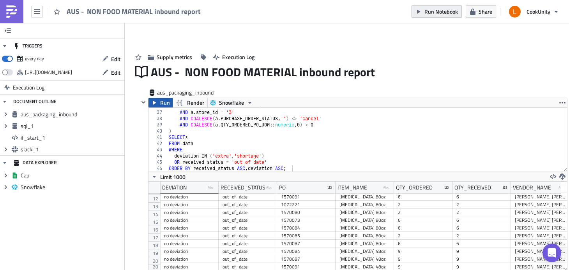
click at [449, 10] on span "Run Notebook" at bounding box center [441, 11] width 34 height 8
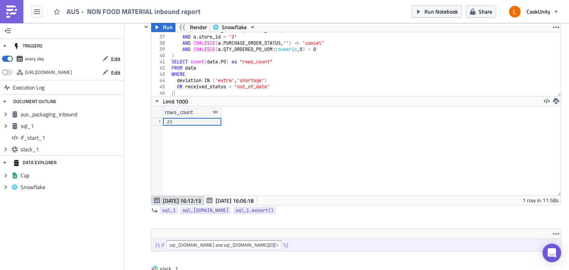
scroll to position [187, 0]
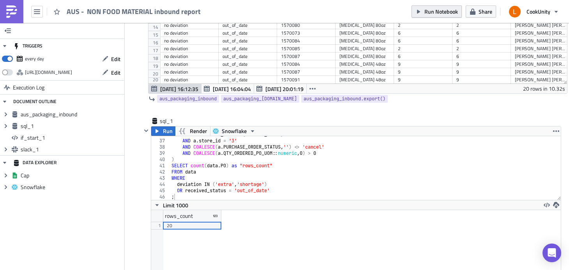
click at [433, 8] on span "Run Notebook" at bounding box center [441, 11] width 34 height 8
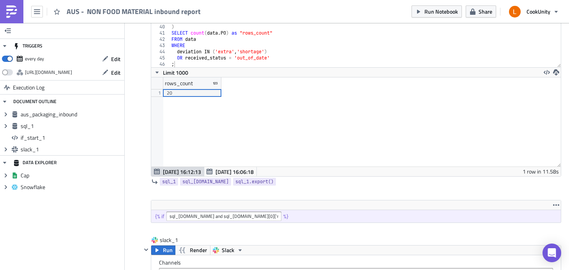
scroll to position [329, 0]
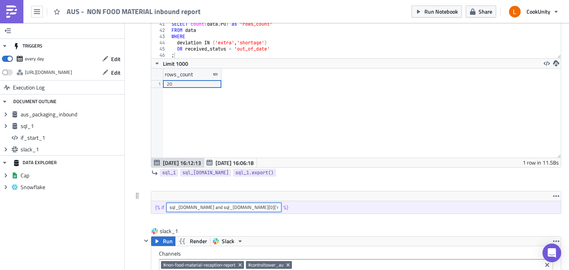
drag, startPoint x: 274, startPoint y: 206, endPoint x: 161, endPoint y: 209, distance: 113.8
click at [161, 209] on div "{% if sql_[DOMAIN_NAME] and sql_[DOMAIN_NAME][0]['rows_count'] | int > 0 %}" at bounding box center [356, 207] width 410 height 12
click at [310, 209] on div "{% if sql_[DOMAIN_NAME] and sql_[DOMAIN_NAME][0]['rows_count'] | int > 0 %}" at bounding box center [356, 207] width 410 height 12
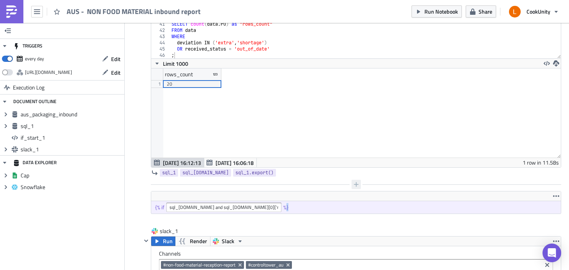
click at [353, 184] on icon "button" at bounding box center [356, 185] width 6 height 6
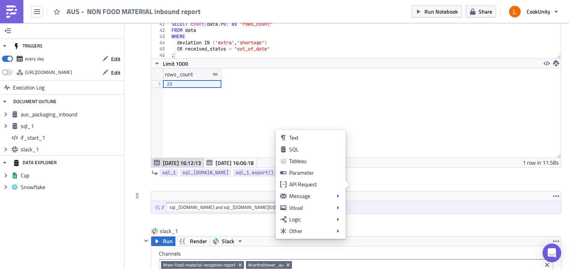
click at [408, 207] on div "{% if sql_[DOMAIN_NAME] and sql_[DOMAIN_NAME][0]['rows_count'] | int > 0 %}" at bounding box center [356, 207] width 410 height 12
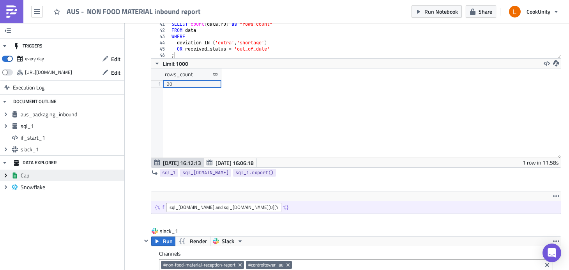
click at [5, 173] on icon "Expand group" at bounding box center [6, 176] width 6 height 6
click at [5, 173] on icon "Collapse group" at bounding box center [6, 176] width 6 height 6
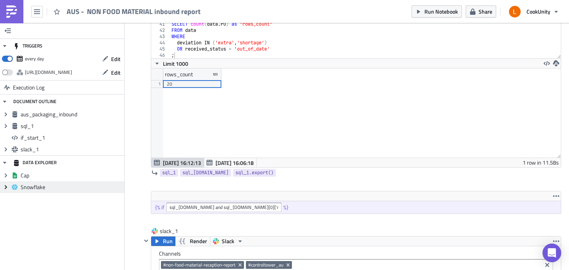
click at [5, 184] on icon "Expand group" at bounding box center [6, 187] width 6 height 6
click at [5, 184] on icon "Collapse group" at bounding box center [6, 187] width 6 height 6
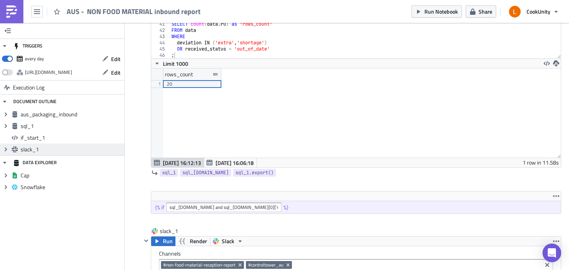
click at [55, 148] on span "slack_1" at bounding box center [72, 149] width 102 height 7
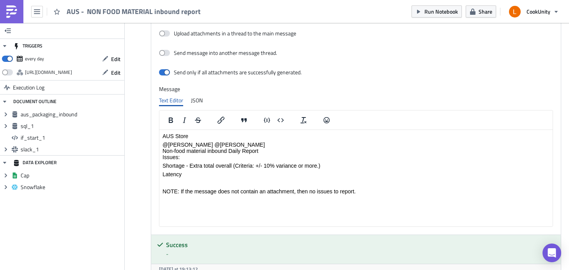
scroll to position [712, 0]
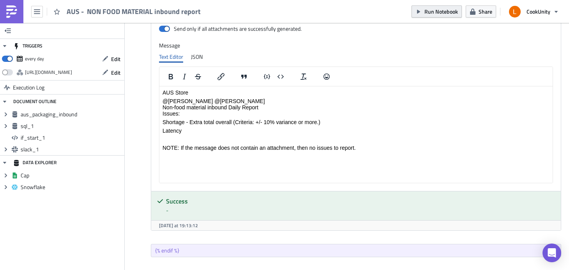
click at [439, 13] on span "Run Notebook" at bounding box center [441, 11] width 34 height 8
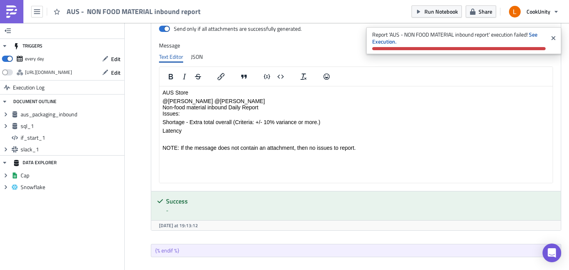
click at [252, 154] on html "AUS Store @rebecca @jasonmartini Non-food material inbound Daily Report Issues:…" at bounding box center [355, 121] width 393 height 68
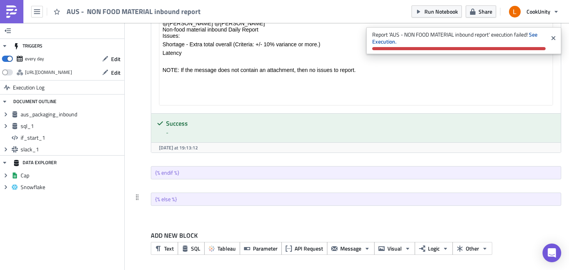
scroll to position [791, 0]
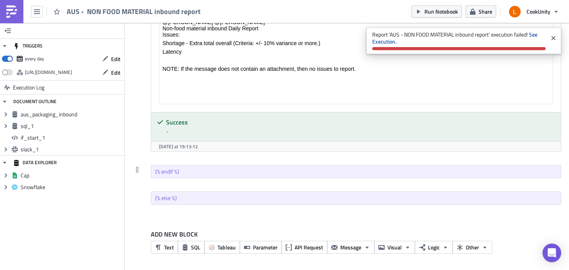
click at [193, 171] on div "{% endif %}" at bounding box center [356, 172] width 410 height 12
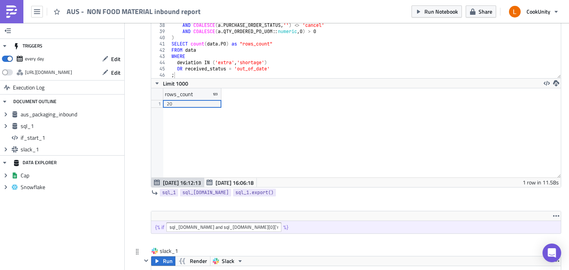
scroll to position [297, 0]
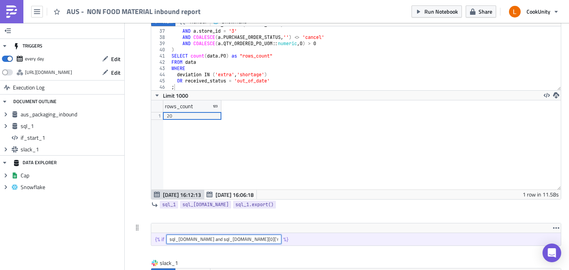
click at [230, 243] on input "sql_[DOMAIN_NAME] and sql_[DOMAIN_NAME][0]['rows_count'] | int > 0" at bounding box center [223, 239] width 115 height 9
click at [275, 236] on input "sql_[DOMAIN_NAME] and sql_[DOMAIN_NAME][0]['rows_count'] | int > 0" at bounding box center [223, 239] width 115 height 9
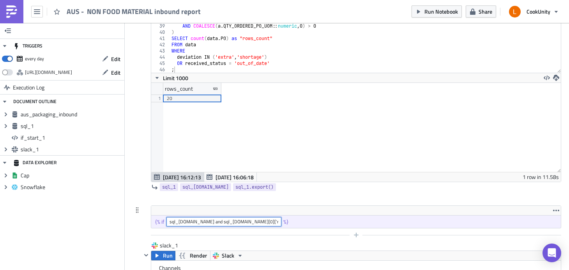
scroll to position [315, 0]
click at [257, 224] on input "sql_[DOMAIN_NAME] and sql_[DOMAIN_NAME][0]['rows_count'] | int > 0" at bounding box center [223, 221] width 115 height 9
drag, startPoint x: 273, startPoint y: 222, endPoint x: 171, endPoint y: 222, distance: 102.1
click at [171, 222] on input "sql_[DOMAIN_NAME] and sql_[DOMAIN_NAME][0]['rows_count'] | int > 0" at bounding box center [223, 221] width 115 height 9
paste input "s"
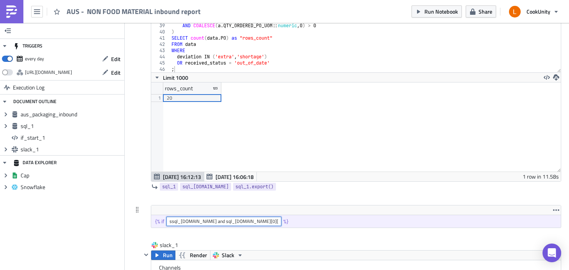
click at [171, 221] on input "ssql_1.data and sql_1.data[0]['rows_count'] | int > 0" at bounding box center [223, 221] width 115 height 9
type input "sql_[DOMAIN_NAME] and sql_[DOMAIN_NAME][0]['rows_count'] | int > 0"
click at [434, 12] on span "Run Notebook" at bounding box center [441, 11] width 34 height 8
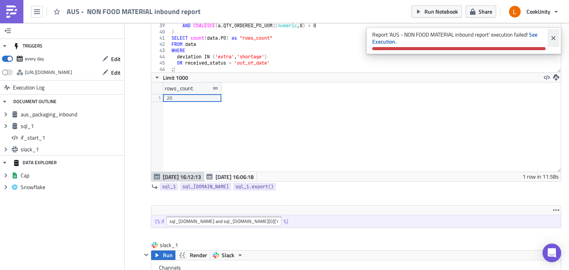
click at [555, 40] on icon "Close" at bounding box center [553, 38] width 6 height 6
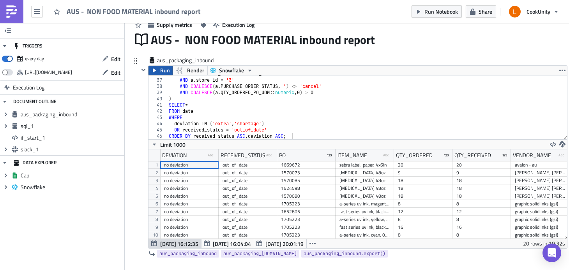
scroll to position [0, 0]
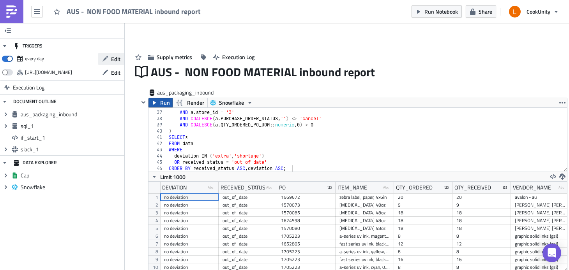
click at [116, 60] on span "Edit" at bounding box center [115, 59] width 9 height 8
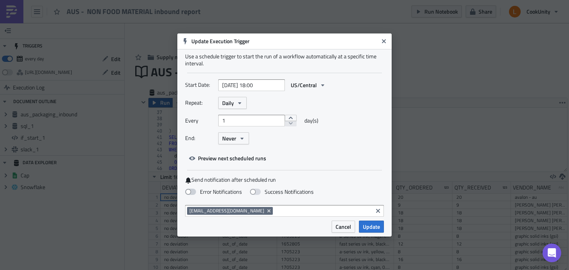
click at [193, 192] on span at bounding box center [190, 192] width 11 height 6
click at [7, 6] on input "Error Notifications" at bounding box center [4, 3] width 5 height 5
checkbox input "true"
click at [372, 228] on span "Update" at bounding box center [371, 227] width 17 height 8
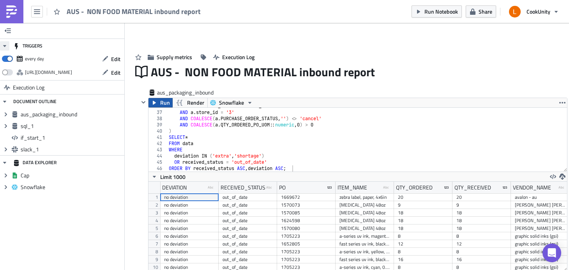
click at [5, 46] on icon "button" at bounding box center [4, 46] width 3 height 2
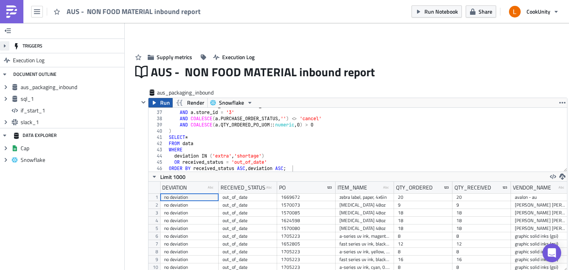
click at [5, 46] on icon "button" at bounding box center [5, 45] width 2 height 3
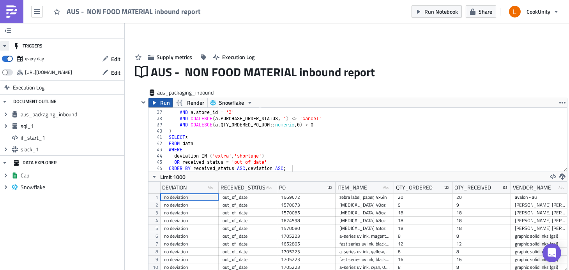
click at [5, 46] on icon "button" at bounding box center [4, 46] width 3 height 2
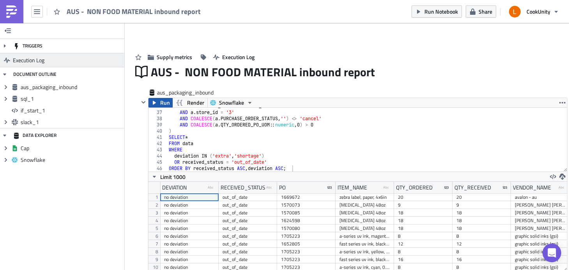
click at [12, 59] on link "Execution Log" at bounding box center [62, 60] width 124 height 14
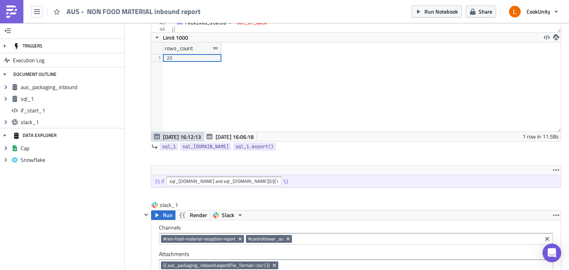
scroll to position [380, 0]
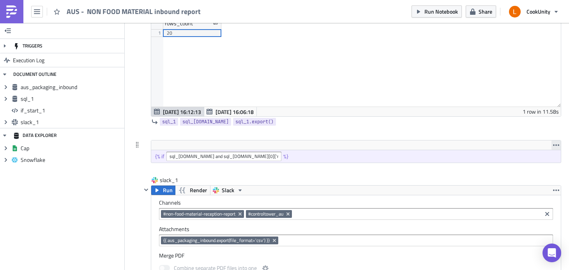
click at [555, 145] on icon "button" at bounding box center [556, 145] width 6 height 6
click at [520, 164] on div "Remove" at bounding box center [538, 164] width 52 height 8
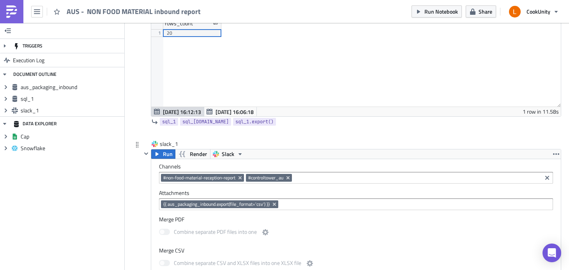
click at [290, 142] on div "slack_1" at bounding box center [351, 144] width 420 height 9
click at [454, 11] on span "Run Notebook" at bounding box center [441, 11] width 34 height 8
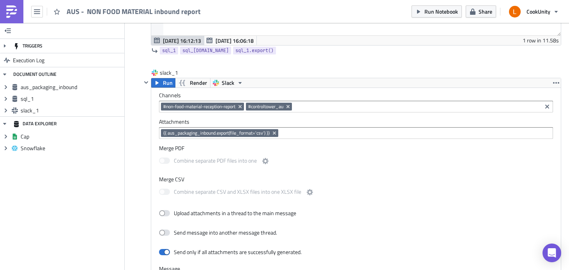
scroll to position [419, 0]
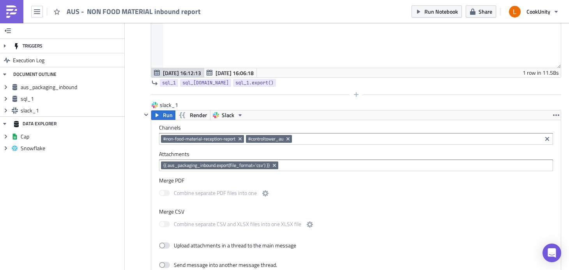
click at [347, 90] on div at bounding box center [351, 94] width 420 height 9
click at [356, 92] on icon "button" at bounding box center [356, 95] width 6 height 6
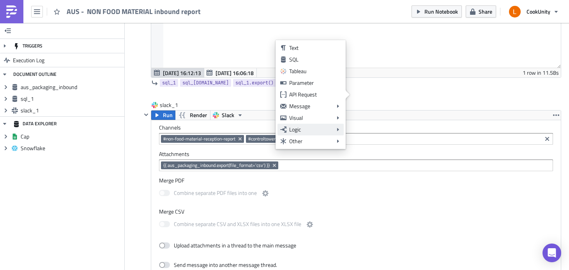
click at [320, 133] on div "Logic" at bounding box center [310, 130] width 43 height 8
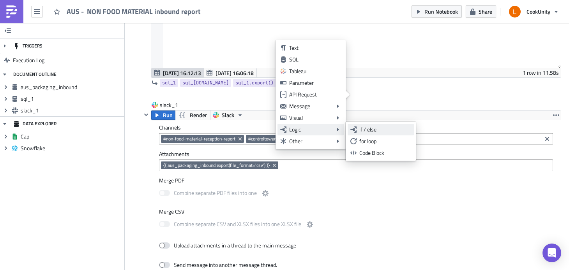
click at [376, 132] on div "if / else" at bounding box center [385, 130] width 52 height 8
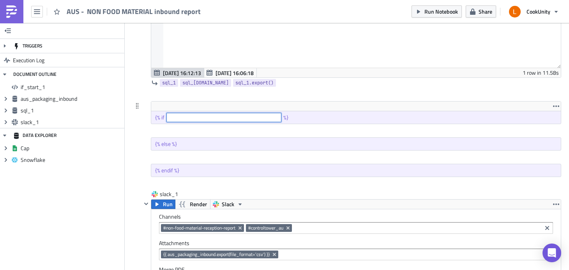
click at [206, 121] on input "text" at bounding box center [223, 117] width 115 height 9
paste input "sql_[DOMAIN_NAME] and sql_[DOMAIN_NAME][0]['rows_count'] | int > 0"
type input "sql_[DOMAIN_NAME] and sql_[DOMAIN_NAME][0]['rows_count'] | int > 0"
click at [127, 128] on div "Supply metrics Execution Log AUS - NON FOOD MATERIAL inbound report aus_packagi…" at bounding box center [347, 129] width 444 height 1027
click at [290, 229] on icon "Remove Tag" at bounding box center [287, 228] width 3 height 3
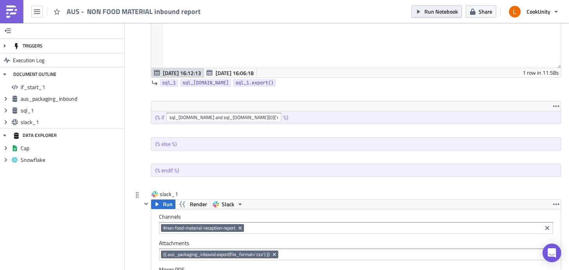
click at [447, 14] on span "Run Notebook" at bounding box center [441, 11] width 34 height 8
click at [427, 12] on span "Run Notebook" at bounding box center [441, 11] width 34 height 8
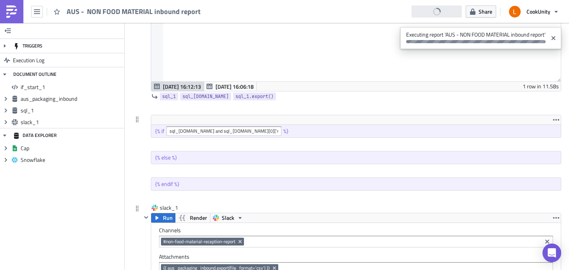
scroll to position [405, 0]
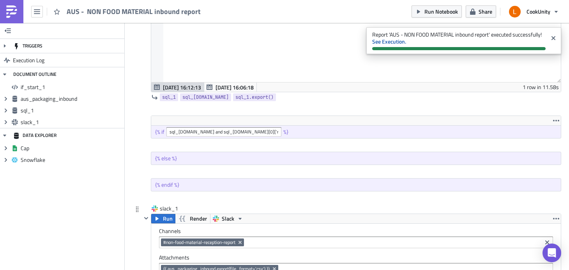
click at [256, 242] on input at bounding box center [393, 243] width 294 height 8
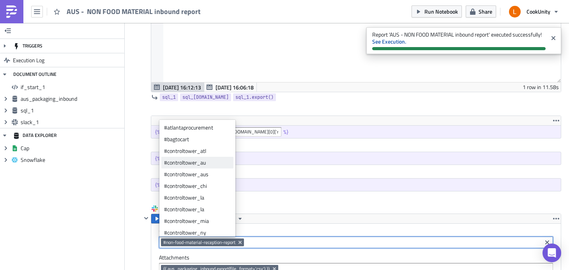
click at [221, 162] on div "#controltower_au" at bounding box center [197, 163] width 67 height 8
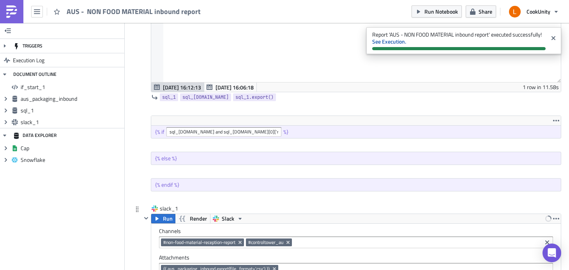
click at [316, 232] on label "Channels" at bounding box center [356, 231] width 394 height 7
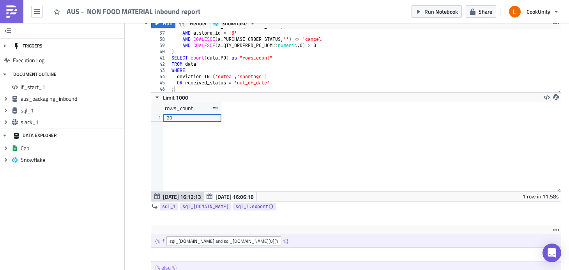
scroll to position [410, 0]
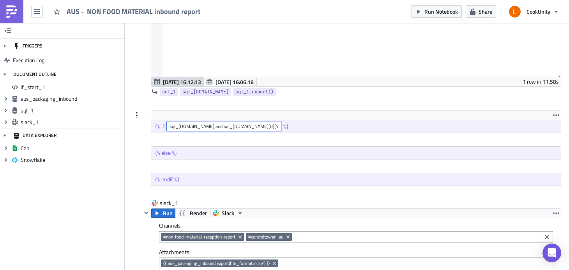
drag, startPoint x: 274, startPoint y: 127, endPoint x: 153, endPoint y: 126, distance: 120.4
click at [153, 126] on div "{% if sql_1.data and sql_1.data[0]['rows_count'] | int > 0 %}" at bounding box center [356, 126] width 410 height 12
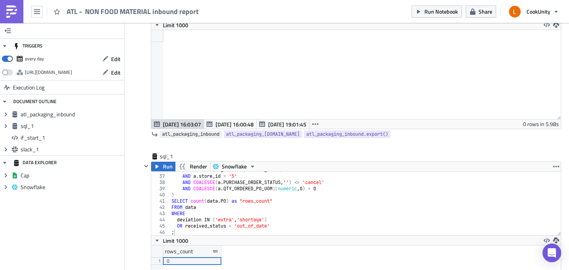
scroll to position [150, 0]
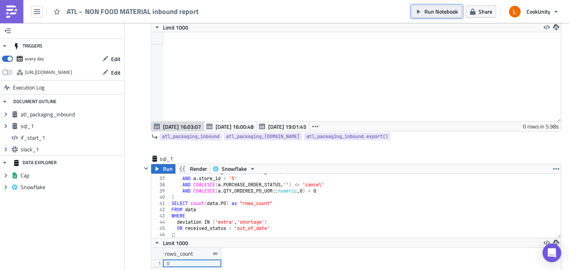
click at [436, 16] on button "Run Notebook" at bounding box center [437, 11] width 50 height 12
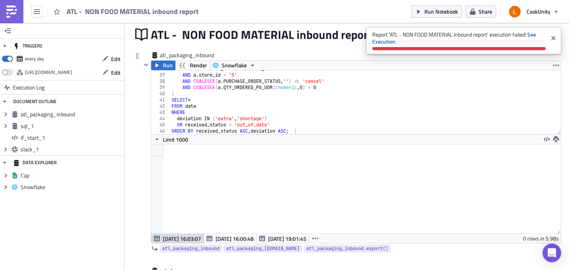
scroll to position [33, 0]
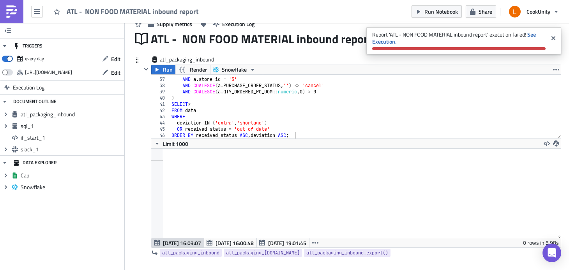
click at [335, 85] on div "AND a . RECEIVED_DATE = current_date AND a . store_id = '5' AND COALESCE ( a . …" at bounding box center [362, 108] width 385 height 76
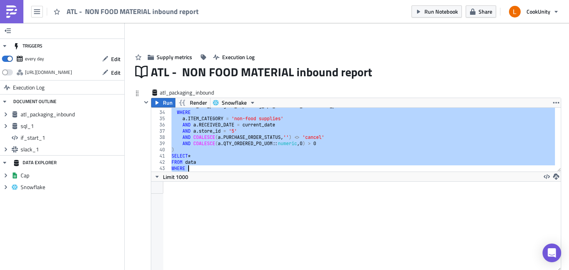
scroll to position [223, 0]
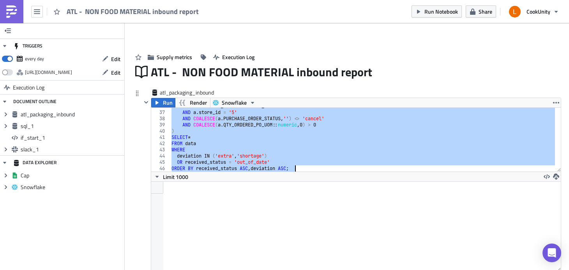
drag, startPoint x: 171, startPoint y: 110, endPoint x: 274, endPoint y: 198, distance: 135.1
click at [273, 199] on div "AND COALESCE(a.PURCHASE_ORDER_STATUS, '') <> 'cancel' 36 37 38 39 40 41 42 43 4…" at bounding box center [356, 194] width 410 height 173
paste textarea
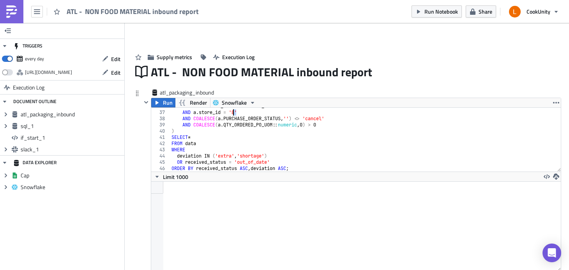
click at [234, 113] on div "AND a . RECEIVED_DATE = current_date AND a . store_id = '8' AND COALESCE ( a . …" at bounding box center [362, 141] width 385 height 76
type textarea "AND a.store_id = '5'"
click at [281, 219] on div at bounding box center [356, 226] width 410 height 89
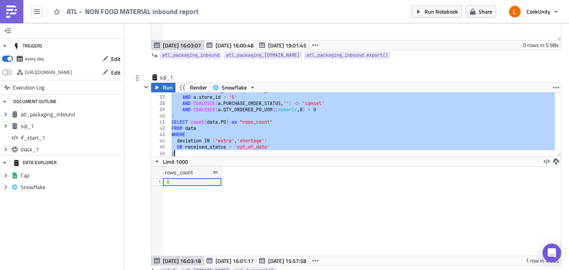
scroll to position [223, 0]
drag, startPoint x: 171, startPoint y: 96, endPoint x: 231, endPoint y: 182, distance: 105.2
click at [231, 182] on div "WITH data AS ( 36 37 38 39 40 41 42 43 44 45 46 AND a . RECEIVED_DATE = ( curre…" at bounding box center [356, 178] width 410 height 173
type textarea "OR received_status = 'out_of_date' ;"
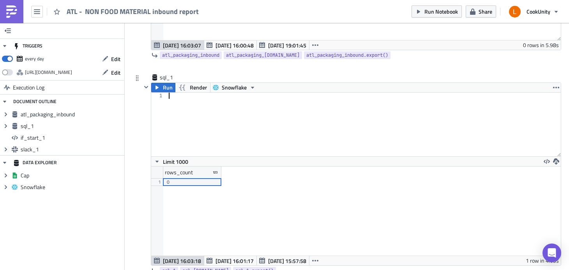
paste textarea ";"
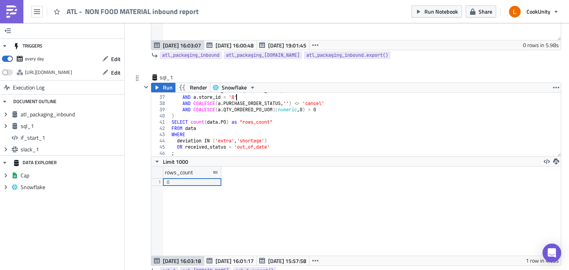
click at [237, 97] on div "AND a . RECEIVED_DATE = ( current_date ) AND a . store_id = '8' AND COALESCE ( …" at bounding box center [362, 126] width 385 height 76
click at [234, 96] on div "AND a . RECEIVED_DATE = ( current_date ) AND a . store_id = '8' AND COALESCE ( …" at bounding box center [362, 126] width 385 height 76
click at [313, 124] on div "AND a . RECEIVED_DATE = ( current_date ) AND a . store_id = '5' AND COALESCE ( …" at bounding box center [362, 126] width 385 height 76
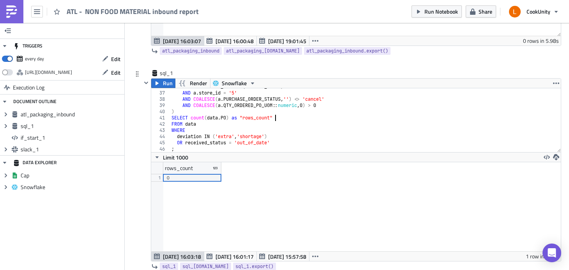
scroll to position [241, 0]
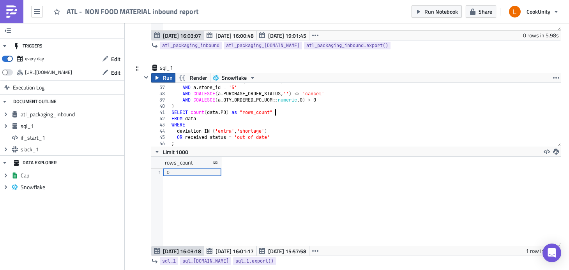
type textarea "SELECT count(data.PO) as "rows_count""
click at [170, 79] on span "Run" at bounding box center [168, 77] width 10 height 9
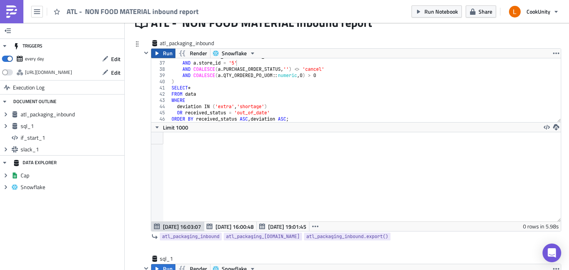
scroll to position [0, 0]
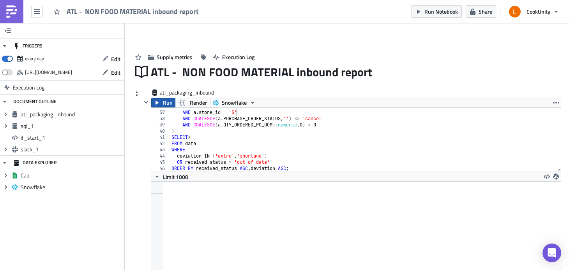
click at [161, 101] on button "Run" at bounding box center [163, 102] width 24 height 9
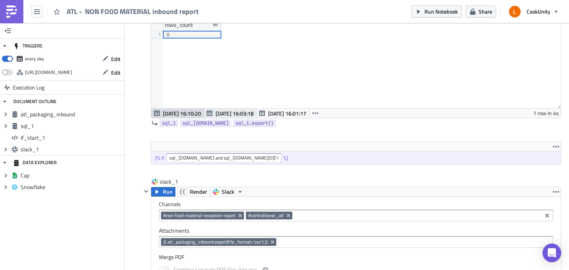
scroll to position [380, 0]
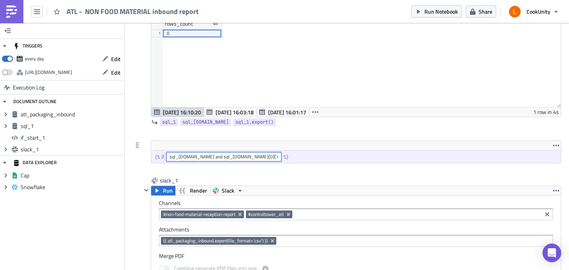
click at [200, 157] on input "sql_[DOMAIN_NAME] and sql_[DOMAIN_NAME][0]['rows_count'] | int > 0" at bounding box center [223, 156] width 115 height 9
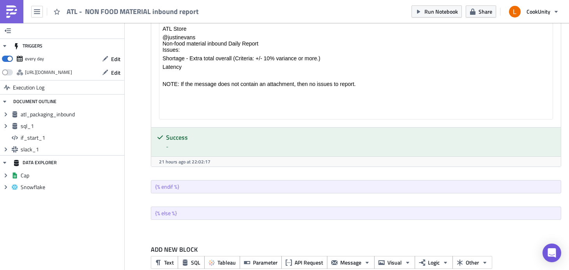
scroll to position [776, 0]
click at [442, 10] on span "Run Notebook" at bounding box center [441, 11] width 34 height 8
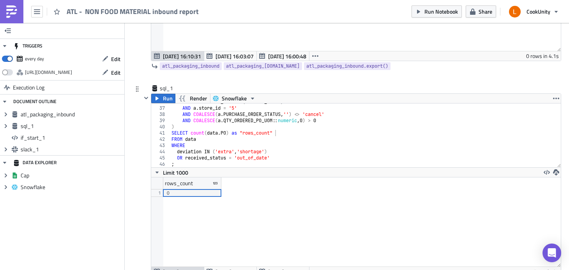
scroll to position [302, 0]
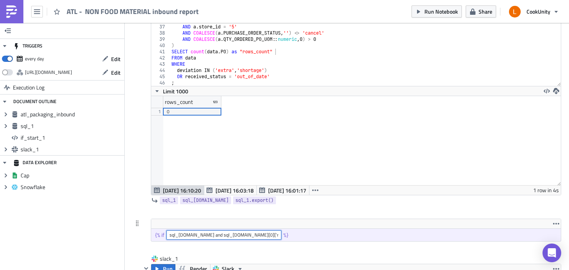
drag, startPoint x: 275, startPoint y: 236, endPoint x: 157, endPoint y: 236, distance: 117.3
click at [157, 236] on div "{% if sql_[DOMAIN_NAME] and sql_[DOMAIN_NAME][0]['rows_count'] | int > 0 %}" at bounding box center [356, 235] width 410 height 12
paste input "sql_[DOMAIN_NAME] and sql_[DOMAIN_NAME][0]['rows_count'] | int > 0"
type input "sql_[DOMAIN_NAME] and sql_[DOMAIN_NAME][0]['rows_count'] | int > 0"
click at [134, 194] on div "sql_1 Run Render Snowflake SELECT count(data.PO) as "rows_count" 36 37 38 39 40…" at bounding box center [346, 111] width 429 height 216
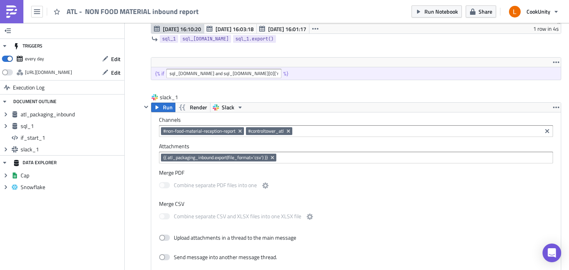
scroll to position [371, 0]
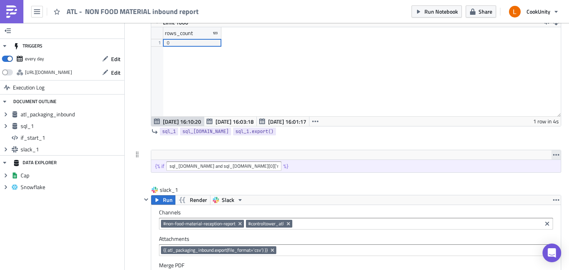
click at [553, 153] on icon "button" at bounding box center [556, 155] width 6 height 6
click at [525, 175] on div "Remove" at bounding box center [538, 174] width 52 height 8
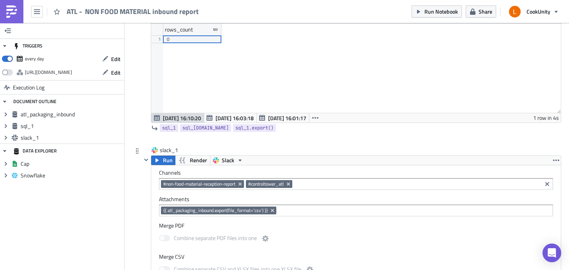
scroll to position [448, 0]
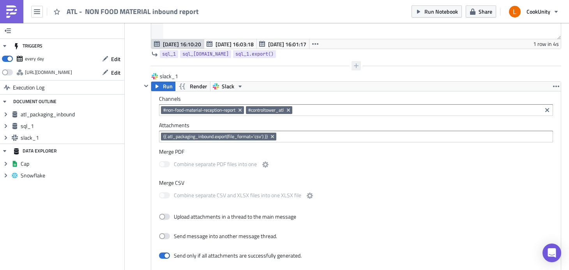
click at [354, 66] on icon "button" at bounding box center [356, 66] width 5 height 5
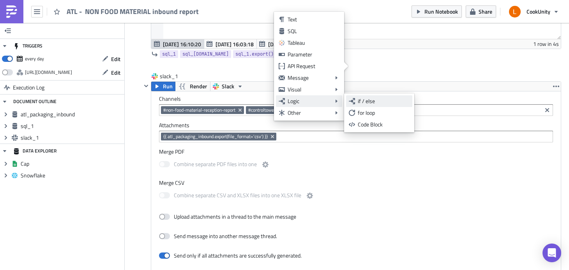
click at [369, 104] on div "if / else" at bounding box center [384, 101] width 52 height 8
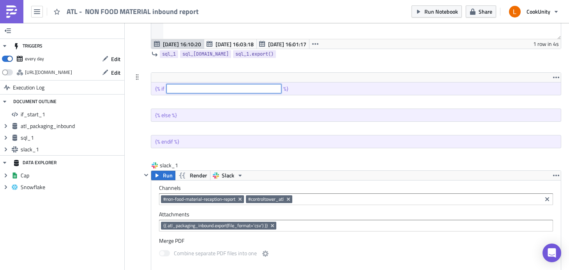
click at [215, 88] on input "text" at bounding box center [223, 88] width 115 height 9
paste input "sql_[DOMAIN_NAME] and sql_[DOMAIN_NAME][0]['rows_count'] | int > 0"
type input "sql_[DOMAIN_NAME] and sql_[DOMAIN_NAME][0]['rows_count'] | int > 0"
click at [203, 106] on div at bounding box center [351, 101] width 420 height 9
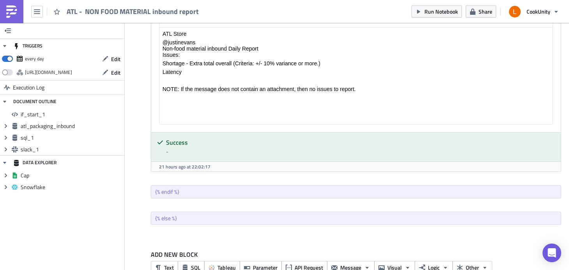
scroll to position [791, 0]
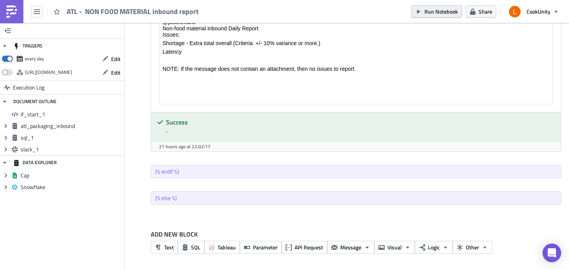
click at [436, 14] on span "Run Notebook" at bounding box center [441, 11] width 34 height 8
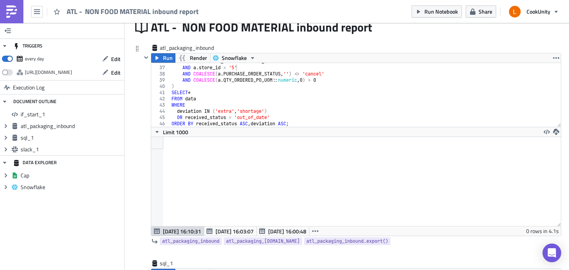
scroll to position [45, 0]
click at [443, 11] on span "Run Notebook" at bounding box center [441, 11] width 34 height 8
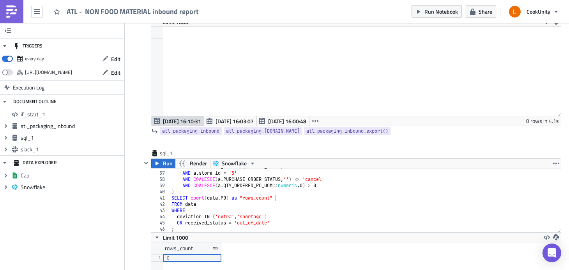
scroll to position [0, 0]
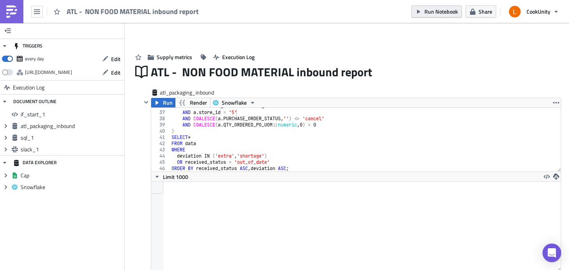
click at [431, 8] on span "Run Notebook" at bounding box center [441, 11] width 34 height 8
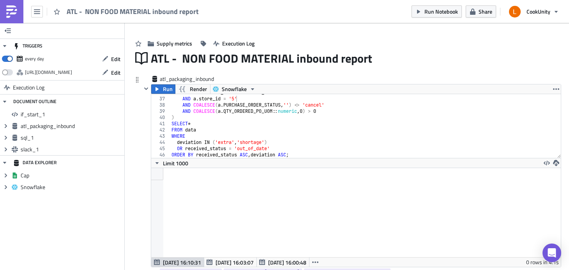
scroll to position [23, 0]
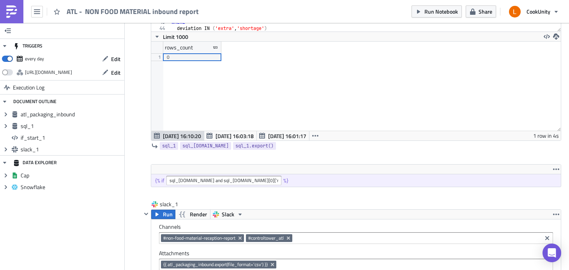
scroll to position [357, 0]
click at [448, 11] on span "Run Notebook" at bounding box center [441, 11] width 34 height 8
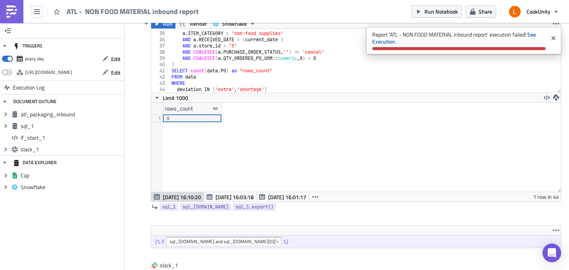
scroll to position [258, 0]
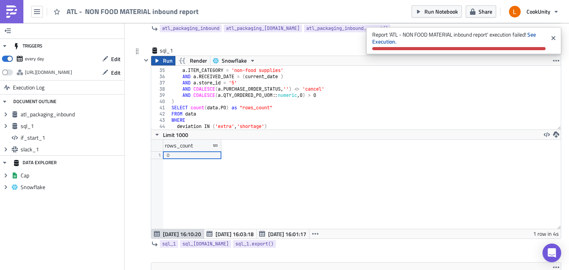
click at [168, 60] on span "Run" at bounding box center [168, 60] width 10 height 9
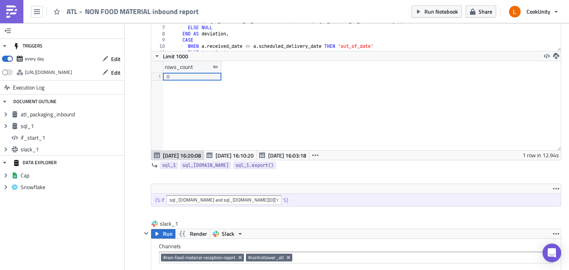
scroll to position [337, 0]
click at [440, 9] on span "Run Notebook" at bounding box center [441, 11] width 34 height 8
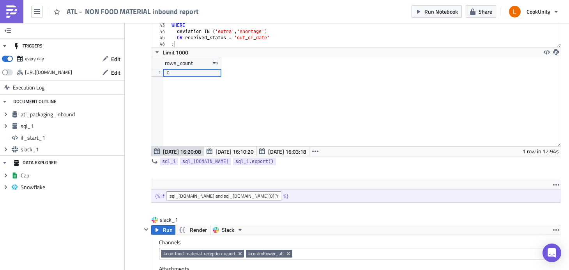
scroll to position [266, 0]
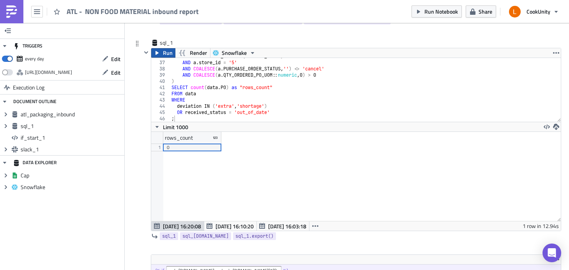
click at [163, 55] on span "Run" at bounding box center [168, 52] width 10 height 9
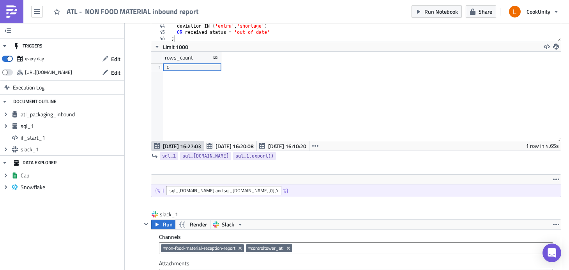
scroll to position [391, 0]
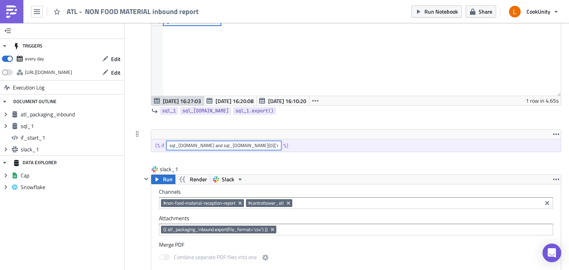
drag, startPoint x: 249, startPoint y: 146, endPoint x: 161, endPoint y: 146, distance: 88.1
click at [163, 146] on div "{% if sql_1.data and sql_1.data[0]['rows_count'] | int > 0 %}" at bounding box center [356, 146] width 410 height 12
paste input "sql_[DOMAIN_NAME] and sql_[DOMAIN_NAME][0]['rows_count'] | int > 0"
type input "sql_[DOMAIN_NAME] and sql_[DOMAIN_NAME][0]['rows_count'] | int > 0"
drag, startPoint x: 276, startPoint y: 143, endPoint x: 158, endPoint y: 144, distance: 118.1
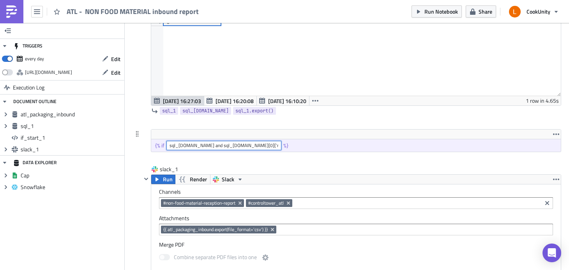
click at [158, 144] on div "{% if sql_1.data and sql_1.data[0]['rows_count'] | int > 0 %}" at bounding box center [356, 146] width 410 height 12
click at [300, 163] on div at bounding box center [351, 158] width 420 height 9
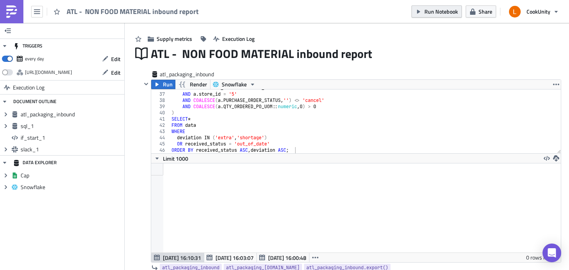
click at [441, 13] on span "Run Notebook" at bounding box center [441, 11] width 34 height 8
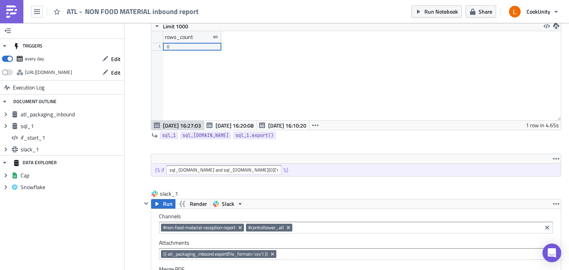
scroll to position [366, 0]
click at [446, 14] on span "Run Notebook" at bounding box center [441, 11] width 34 height 8
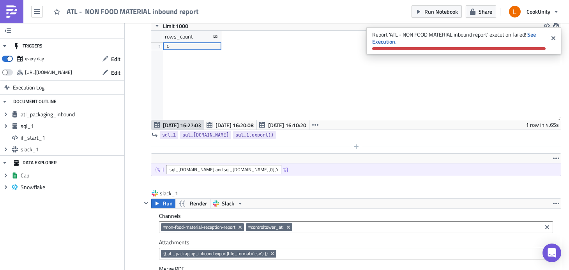
scroll to position [368, 0]
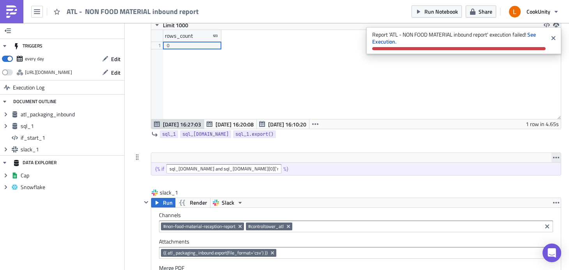
click at [553, 157] on icon "button" at bounding box center [556, 158] width 6 height 2
click at [518, 175] on div "Remove" at bounding box center [538, 177] width 52 height 8
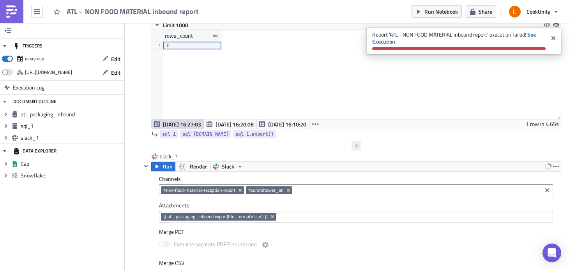
click at [354, 144] on icon "button" at bounding box center [356, 146] width 6 height 6
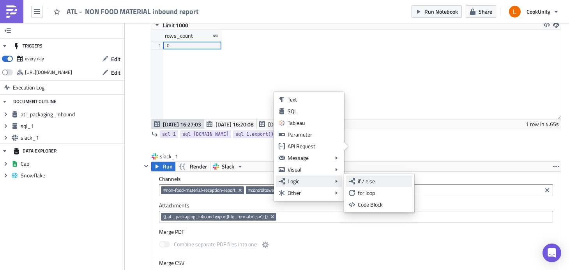
click at [381, 180] on div "if / else" at bounding box center [384, 182] width 52 height 8
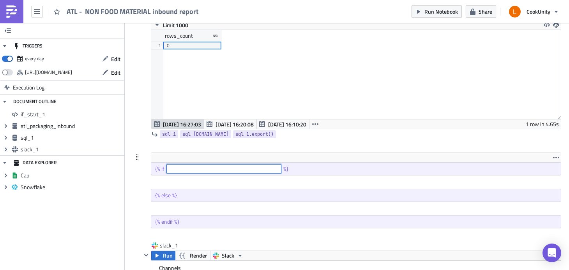
click at [228, 168] on input "text" at bounding box center [223, 168] width 115 height 9
paste input "sql_1.data and sql_1.data[0]['rows_count'] | int > 0"
type input "sql_1.data and sql_1.data[0]['rows_count'] | int > 0"
click at [272, 148] on div at bounding box center [351, 145] width 420 height 9
click at [434, 9] on span "Run Notebook" at bounding box center [441, 11] width 34 height 8
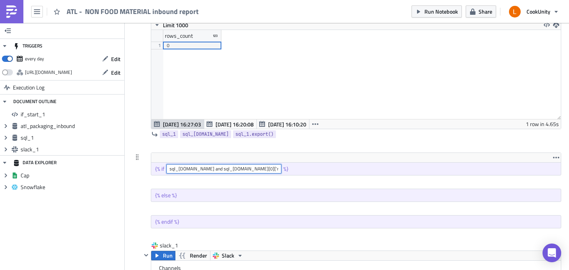
drag, startPoint x: 259, startPoint y: 168, endPoint x: 161, endPoint y: 170, distance: 98.2
click at [161, 170] on div "{% if sql_1.data and sql_1.data[0]['rows_count'] | int > 0 %}" at bounding box center [356, 169] width 410 height 12
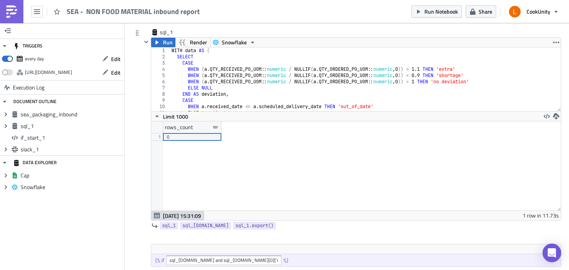
scroll to position [339, 0]
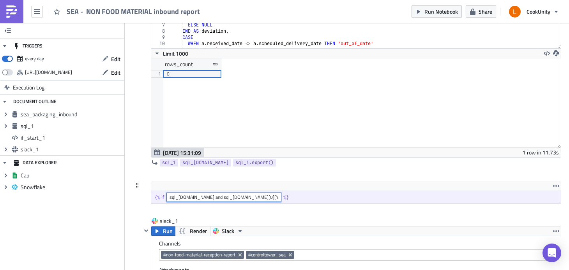
drag, startPoint x: 275, startPoint y: 196, endPoint x: 160, endPoint y: 195, distance: 115.3
click at [160, 195] on div "{% if sql_[DOMAIN_NAME] and sql_[DOMAIN_NAME][0]['rows_count'] | int > 0 %}" at bounding box center [356, 197] width 410 height 12
click at [449, 11] on span "Run Notebook" at bounding box center [441, 11] width 34 height 8
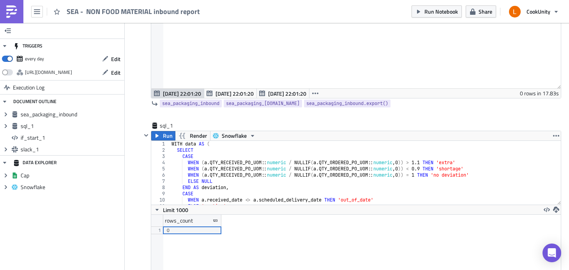
scroll to position [85, 0]
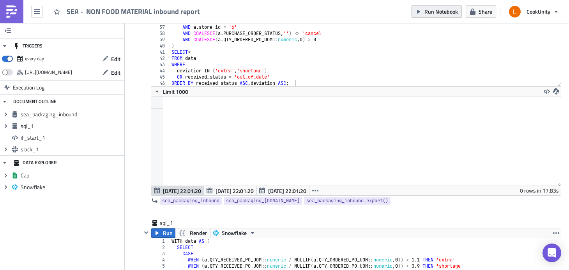
click at [426, 9] on span "Run Notebook" at bounding box center [441, 11] width 34 height 8
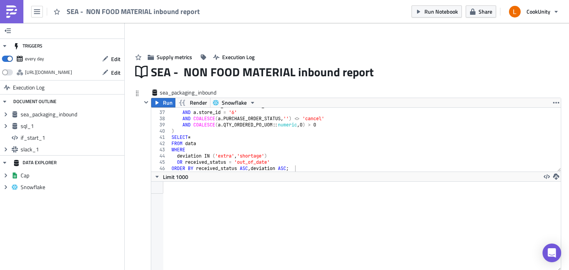
scroll to position [14, 0]
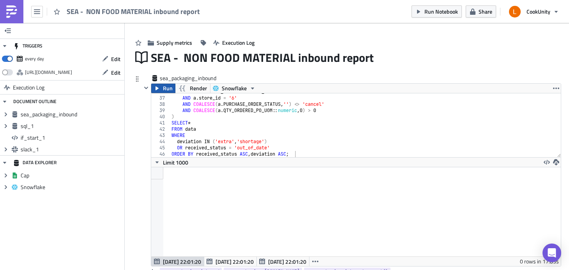
click at [172, 88] on span "Run" at bounding box center [168, 88] width 10 height 9
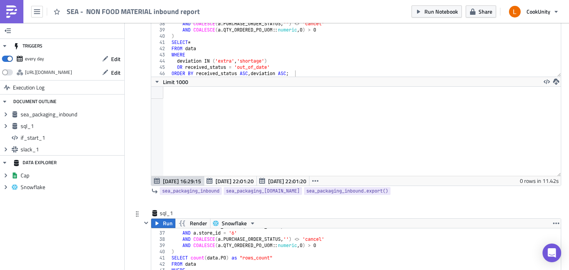
scroll to position [201, 0]
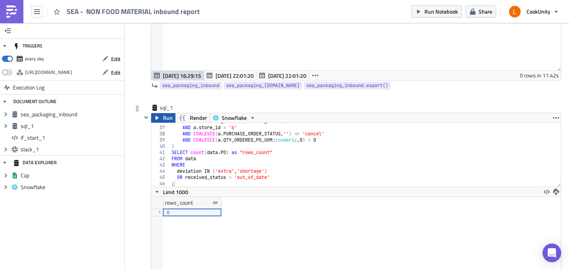
click at [171, 118] on span "Run" at bounding box center [168, 117] width 10 height 9
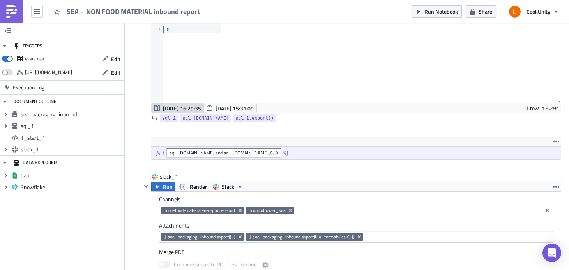
scroll to position [394, 0]
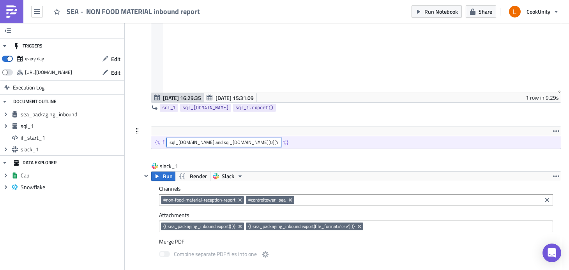
drag, startPoint x: 272, startPoint y: 141, endPoint x: 279, endPoint y: 141, distance: 7.0
click at [273, 141] on input "sql_[DOMAIN_NAME] and sql_[DOMAIN_NAME][0]['rows_count'] | int > 0" at bounding box center [223, 142] width 115 height 9
click at [303, 144] on div "{% if sql_[DOMAIN_NAME] and sql_[DOMAIN_NAME][0]['rows_count'] | int > 0 %}" at bounding box center [356, 142] width 410 height 12
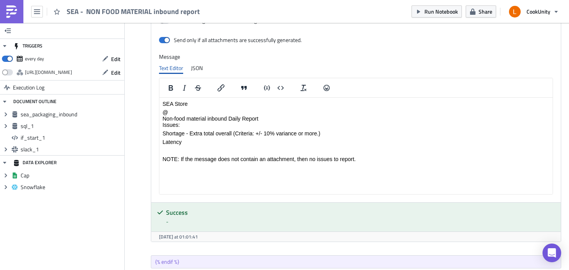
scroll to position [540, 0]
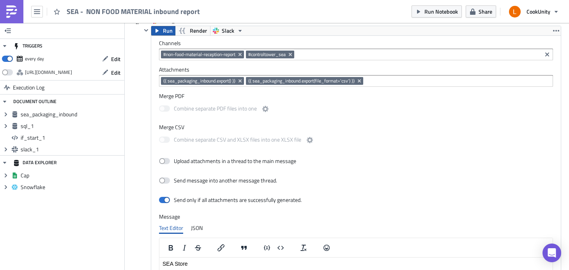
click at [164, 34] on span "Run" at bounding box center [168, 30] width 10 height 9
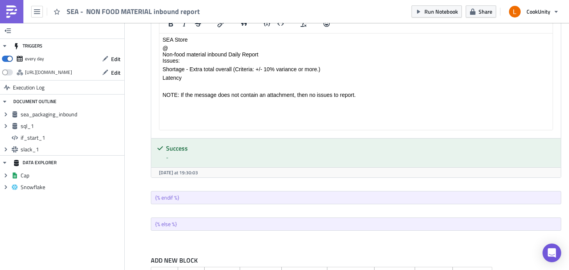
scroll to position [765, 0]
click at [430, 11] on span "Run Notebook" at bounding box center [441, 11] width 34 height 8
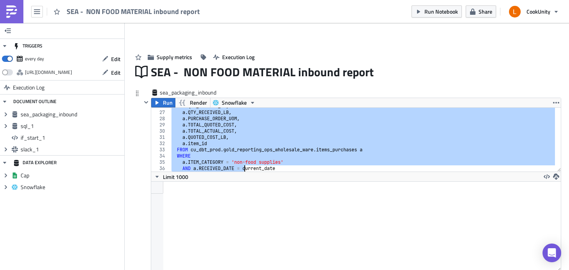
scroll to position [223, 0]
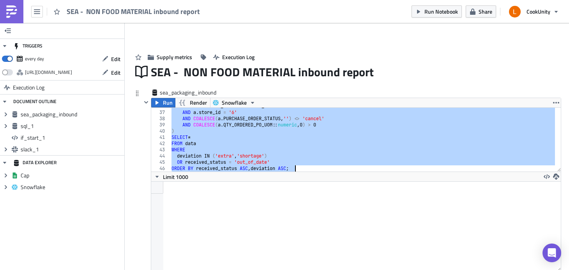
drag, startPoint x: 170, startPoint y: 110, endPoint x: 252, endPoint y: 203, distance: 123.7
click at [252, 203] on div "WITH data AS ( 36 37 38 39 40 41 42 43 44 45 46 AND a . RECEIVED_DATE = current…" at bounding box center [356, 194] width 410 height 173
type textarea "OR received_status = 'out_of_date' ORDER BY received_status ASC, deviation ASC;"
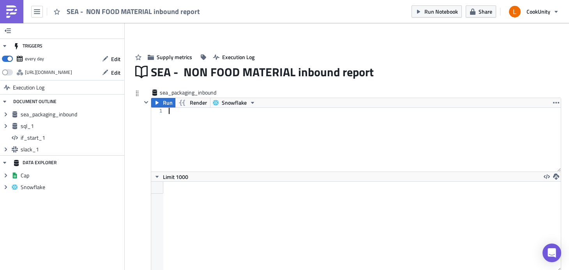
paste textarea "ORDER BY received_status ASC, deviation ASC;"
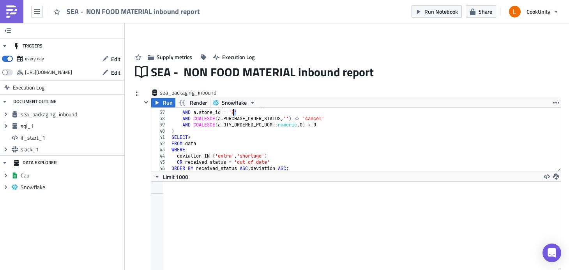
click at [234, 110] on div "AND a . RECEIVED_DATE = current_date AND a . store_id = '8' AND COALESCE ( a . …" at bounding box center [362, 141] width 385 height 76
type textarea "AND a.store_id = '6'"
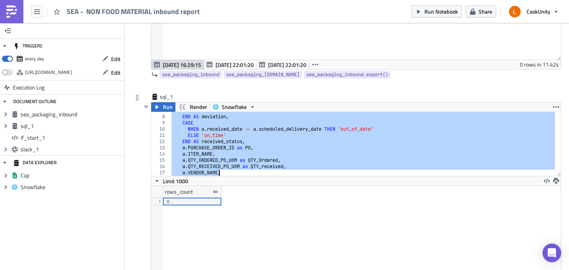
scroll to position [223, 0]
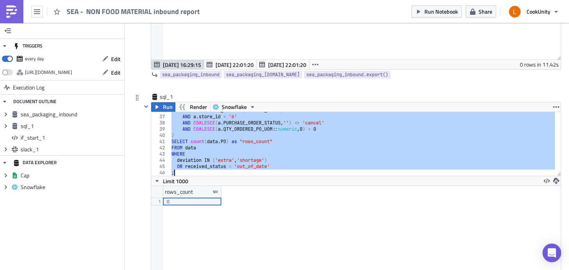
drag, startPoint x: 172, startPoint y: 115, endPoint x: 238, endPoint y: 208, distance: 113.7
click at [238, 208] on div "WITH data AS ( 36 37 38 39 40 41 42 43 44 45 46 AND a . RECEIVED_DATE = ( curre…" at bounding box center [356, 198] width 410 height 173
type textarea "OR received_status = 'out_of_date' ;"
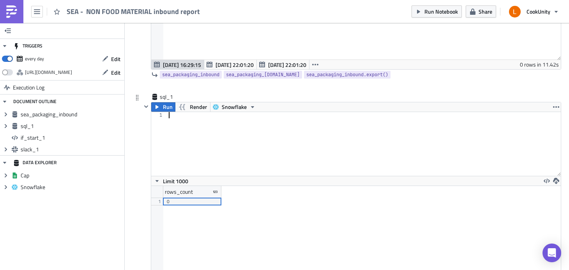
paste textarea ";"
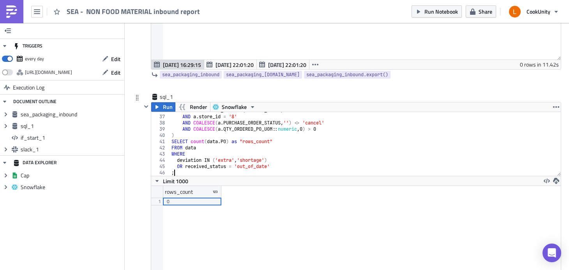
click at [236, 118] on div "AND a . RECEIVED_DATE = ( current_date ) AND a . store_id = '8' AND COALESCE ( …" at bounding box center [362, 146] width 385 height 76
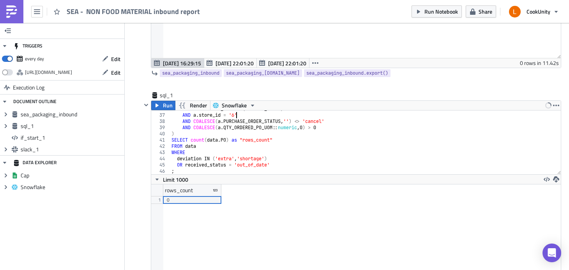
type textarea "AND a.store_id = '6'"
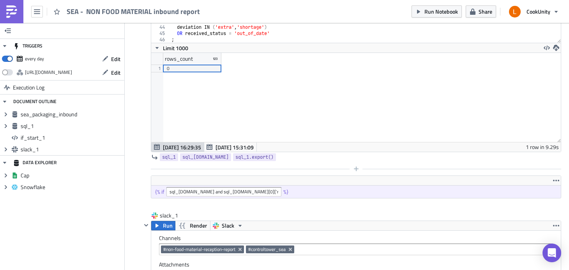
scroll to position [345, 0]
click at [553, 180] on icon "button" at bounding box center [556, 181] width 6 height 6
click at [537, 197] on div "Remove" at bounding box center [538, 199] width 52 height 8
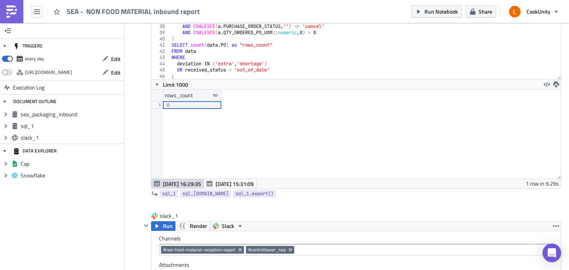
scroll to position [175, 0]
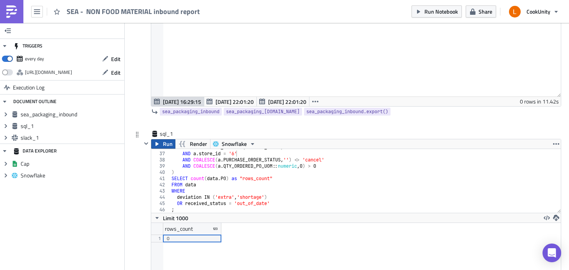
click at [159, 143] on icon "button" at bounding box center [157, 144] width 6 height 6
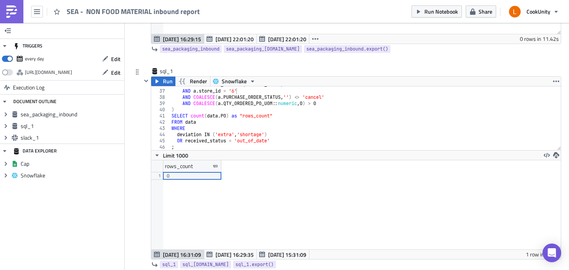
scroll to position [341, 0]
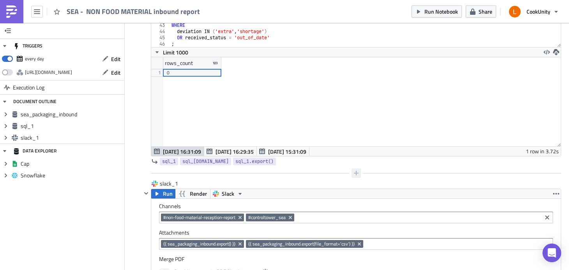
click at [354, 177] on icon "button" at bounding box center [356, 173] width 6 height 6
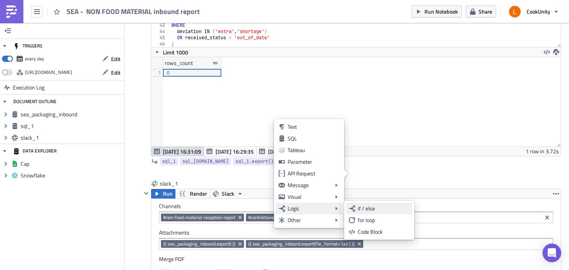
click at [376, 210] on div "if / else" at bounding box center [384, 209] width 52 height 8
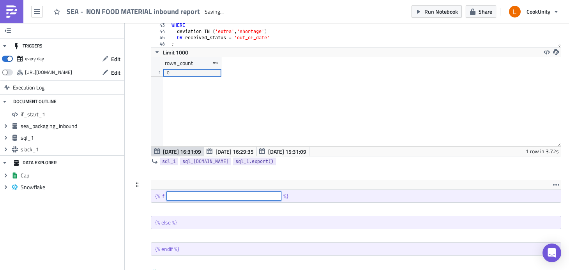
click at [215, 198] on input "text" at bounding box center [223, 196] width 115 height 9
click at [209, 194] on input "text" at bounding box center [223, 196] width 115 height 9
paste input "sql_1.data and sql_1.data[0]['rows_count'] | int > 0"
type input "sql_1.data and sql_1.data[0]['rows_count'] | int > 0"
click at [135, 118] on div "sql_1 Run Render Snowflake AND a.store_id = '6' 36 37 38 39 40 41 42 43 44 45 4…" at bounding box center [346, 72] width 429 height 216
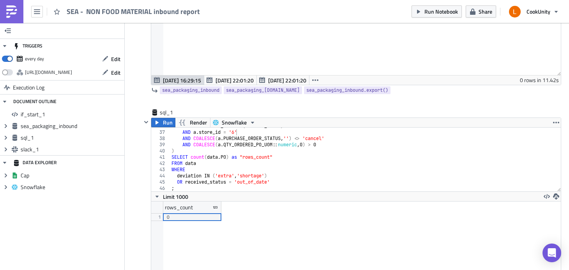
scroll to position [175, 0]
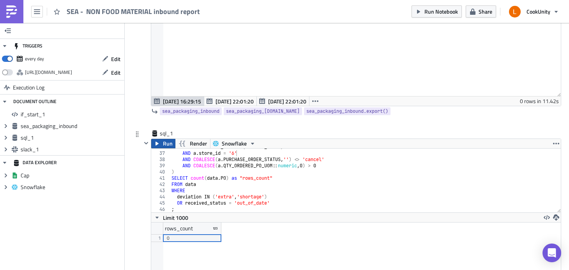
click at [162, 143] on button "Run" at bounding box center [163, 143] width 24 height 9
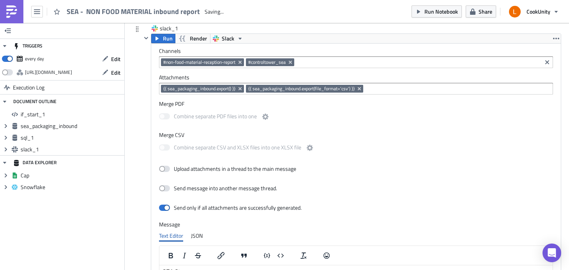
scroll to position [0, 0]
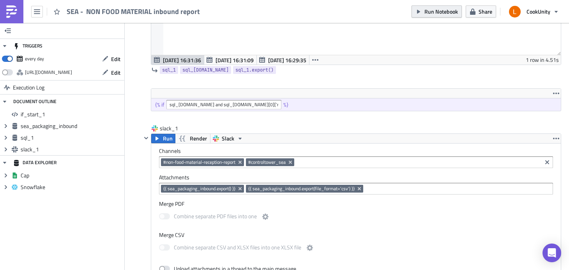
click at [445, 12] on span "Run Notebook" at bounding box center [441, 11] width 34 height 8
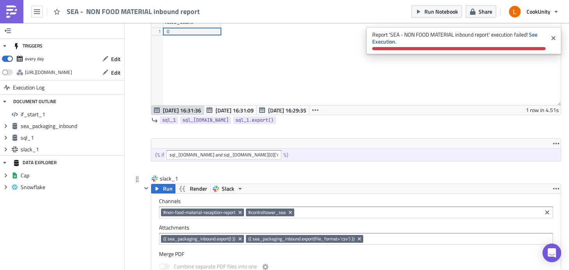
scroll to position [542, 0]
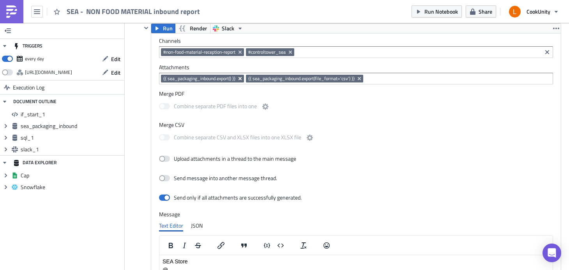
click at [242, 81] on icon "Remove Tag" at bounding box center [240, 79] width 6 height 6
click at [330, 85] on div "Channels #non-food-material-reception-report #controltower_sea Attachments {{ s…" at bounding box center [356, 197] width 410 height 327
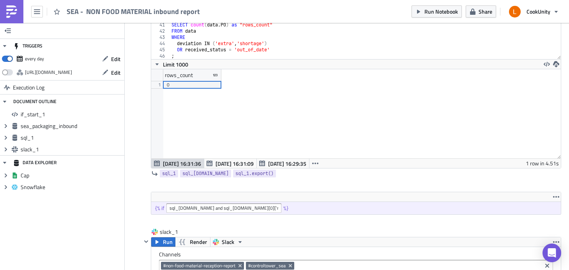
scroll to position [521, 0]
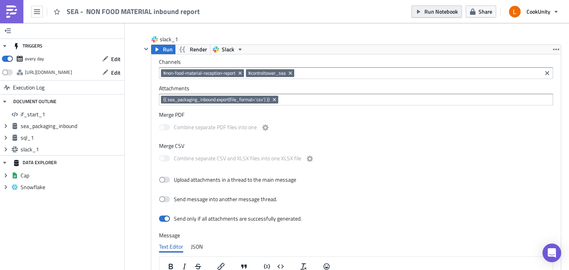
click at [431, 11] on span "Run Notebook" at bounding box center [441, 11] width 34 height 8
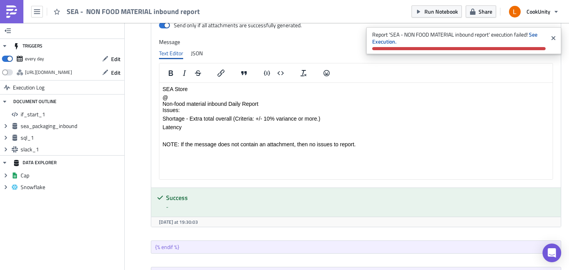
scroll to position [791, 0]
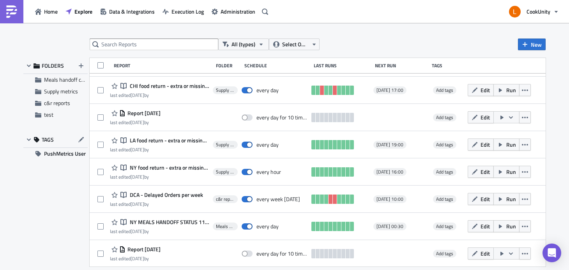
scroll to position [891, 0]
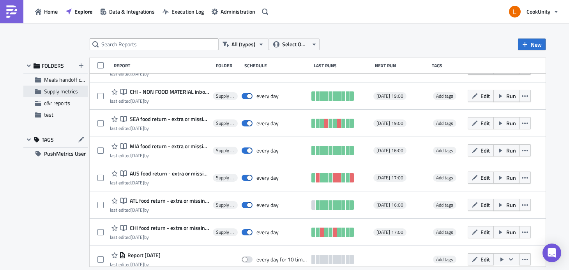
click at [67, 95] on div "Supply metrics" at bounding box center [55, 92] width 64 height 12
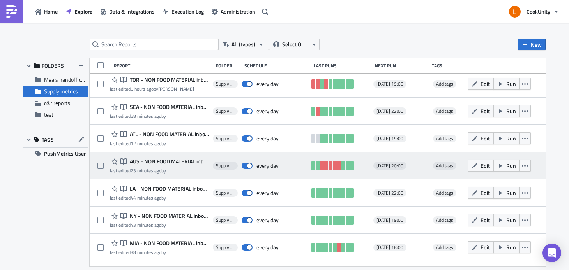
scroll to position [63, 0]
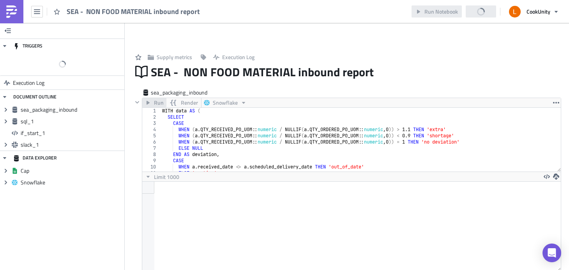
scroll to position [38879, 38562]
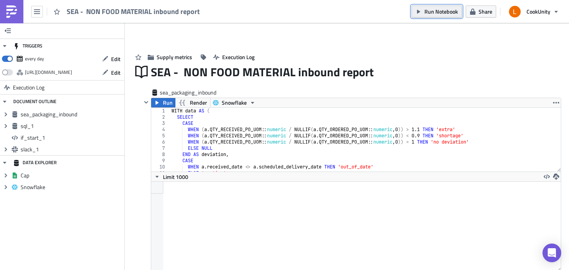
click at [433, 13] on span "Run Notebook" at bounding box center [441, 11] width 34 height 8
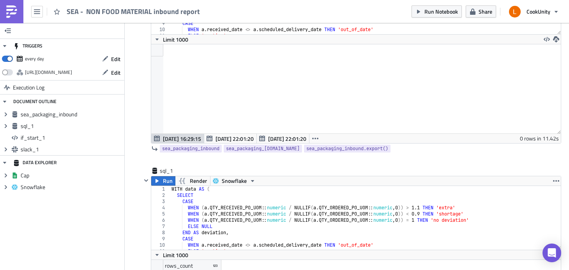
scroll to position [361, 0]
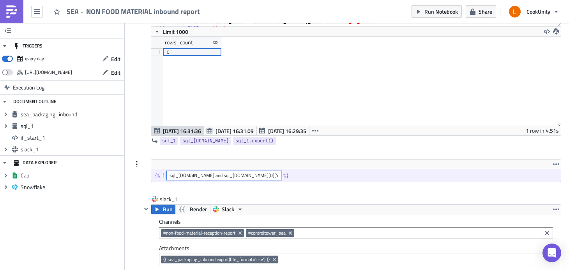
drag, startPoint x: 275, startPoint y: 175, endPoint x: 168, endPoint y: 176, distance: 107.2
click at [168, 176] on input "sql_1.data and sql_1.data[0]['rows_count'] | int > 0" at bounding box center [223, 175] width 115 height 9
paste input "sql_1.data and sql_1.data[0]['rows_count'] | int > 0"
type input "sql_1.data and sql_1.data[0]['rows_count'] | int > 0"
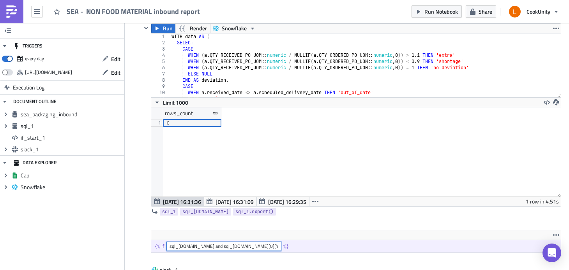
scroll to position [259, 0]
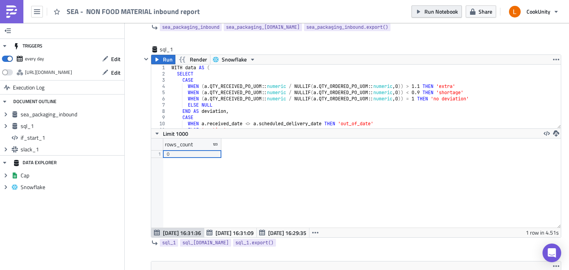
click at [447, 11] on span "Run Notebook" at bounding box center [441, 11] width 34 height 8
click at [441, 9] on span "Run Notebook" at bounding box center [441, 11] width 34 height 8
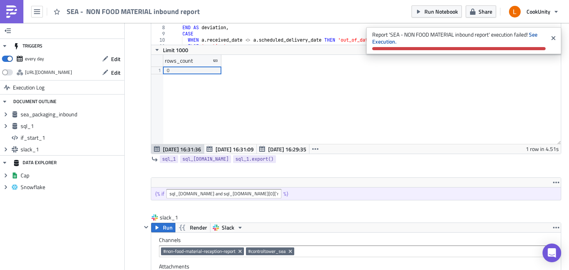
scroll to position [343, 0]
click at [553, 182] on icon "button" at bounding box center [556, 183] width 6 height 2
click at [519, 201] on div "Remove" at bounding box center [538, 201] width 52 height 8
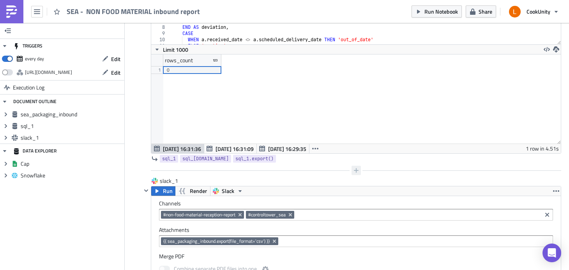
click at [356, 170] on icon "button" at bounding box center [356, 171] width 6 height 6
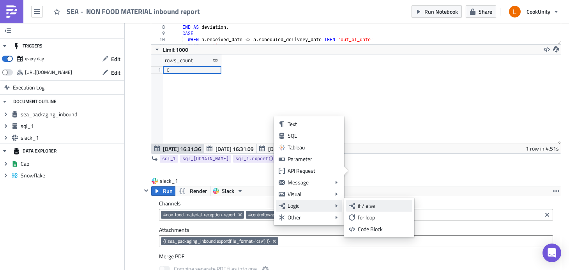
click at [373, 206] on div "if / else" at bounding box center [384, 206] width 52 height 8
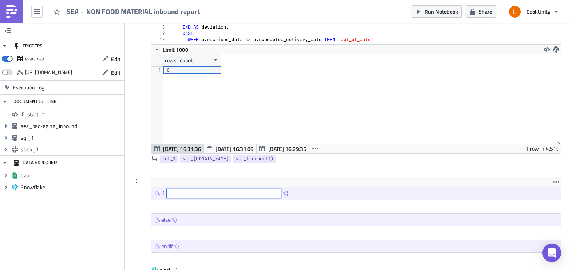
click at [250, 194] on input "text" at bounding box center [223, 193] width 115 height 9
paste input "sql_1.data and sql_1.data[0]['rows_count'] | int > 0"
type input "sql_1.data and sql_1.data[0]['rows_count'] | int > 0"
click at [370, 86] on div "rows_count 1 0" at bounding box center [356, 99] width 410 height 89
click at [429, 13] on span "Run Notebook" at bounding box center [441, 11] width 34 height 8
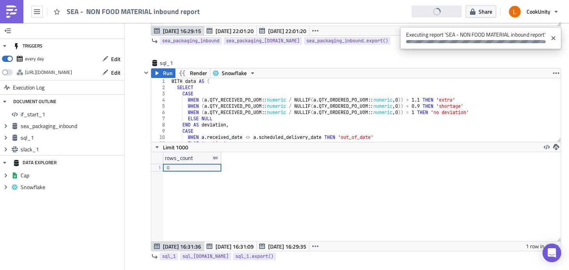
scroll to position [0, 0]
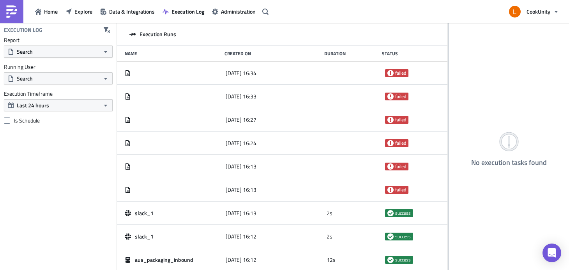
drag, startPoint x: 208, startPoint y: 82, endPoint x: 560, endPoint y: 72, distance: 351.6
click at [560, 72] on div "Execution Runs Name Created On Duration Status [DATE] 16:34 failed [DATE] 16:33…" at bounding box center [343, 147] width 452 height 249
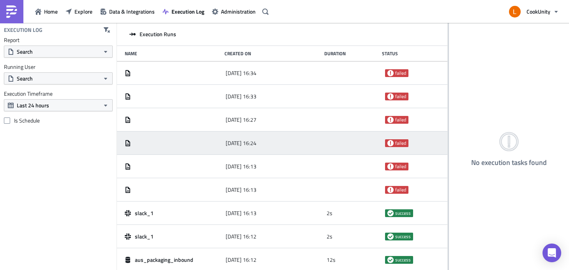
click at [260, 152] on div "[DATE] 16:24 failed" at bounding box center [282, 143] width 330 height 23
click at [260, 148] on div "[DATE] 16:24" at bounding box center [274, 143] width 97 height 14
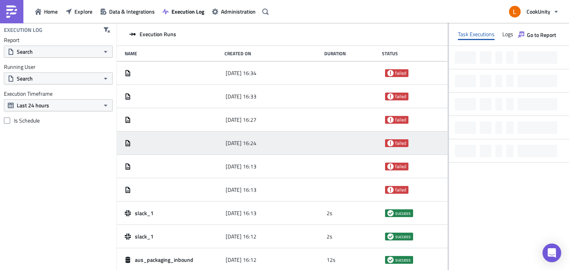
click at [260, 148] on div "[DATE] 16:24" at bounding box center [274, 143] width 97 height 14
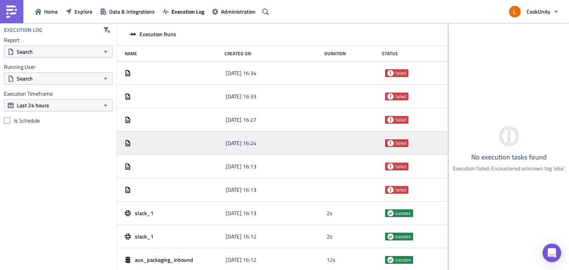
click at [145, 148] on div at bounding box center [173, 143] width 97 height 14
click at [129, 144] on icon at bounding box center [127, 143] width 5 height 6
click at [129, 143] on icon at bounding box center [128, 143] width 6 height 6
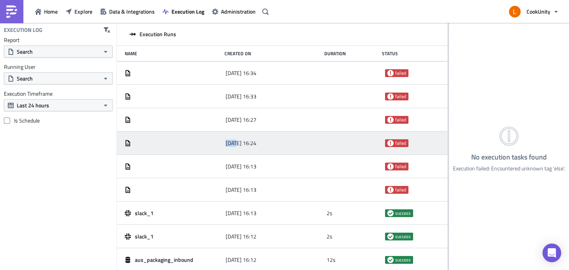
click at [129, 143] on icon at bounding box center [128, 143] width 6 height 6
click at [132, 143] on div at bounding box center [173, 143] width 97 height 6
click at [134, 143] on div at bounding box center [173, 143] width 97 height 6
click at [87, 49] on button "Search" at bounding box center [58, 52] width 109 height 12
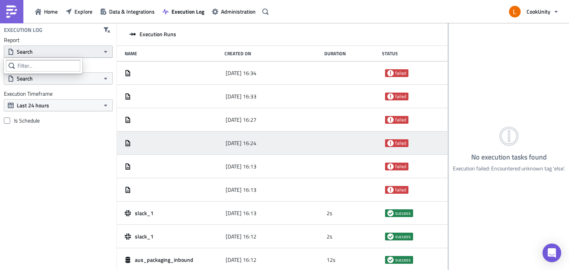
click at [87, 49] on button "Search" at bounding box center [58, 52] width 109 height 12
